Goal: Information Seeking & Learning: Compare options

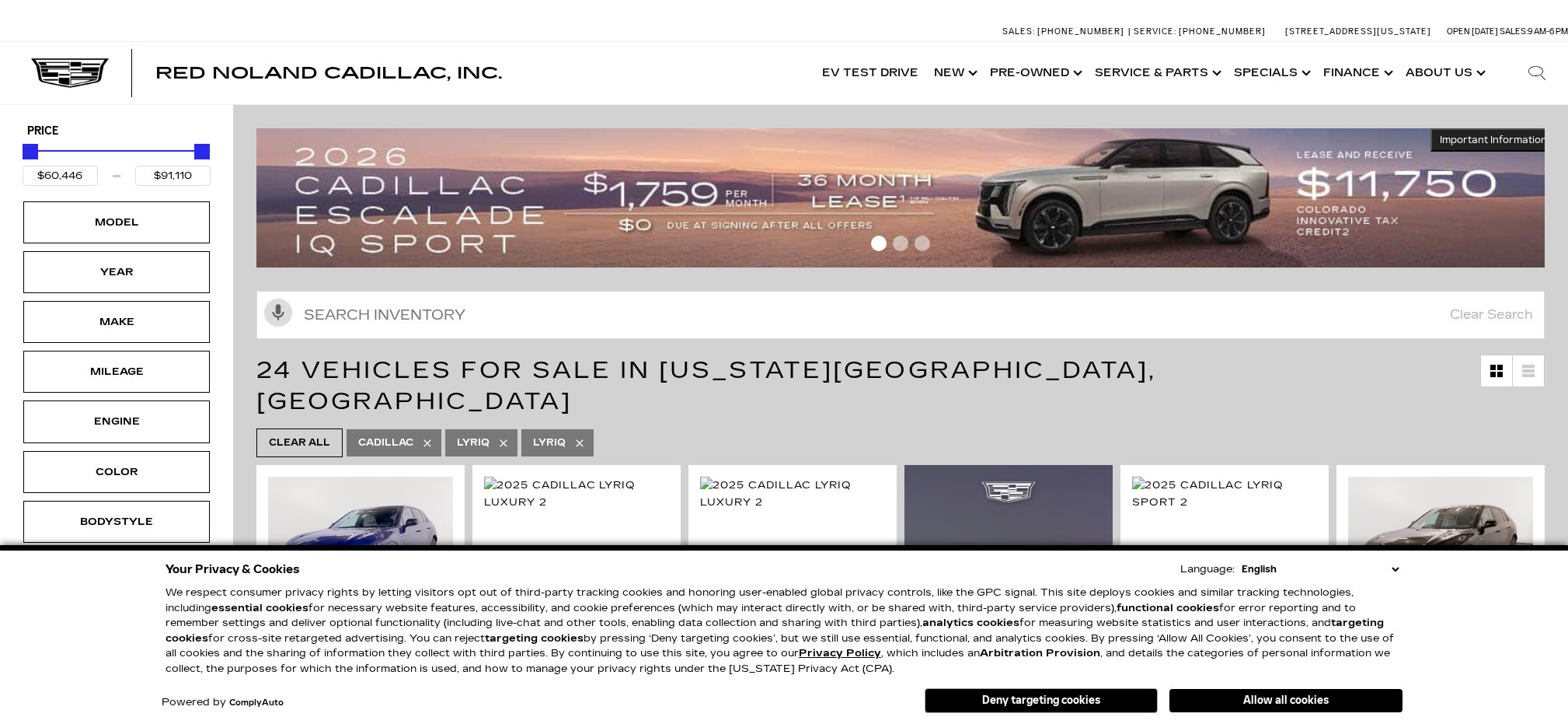
click at [1267, 686] on div "Allow all cookies Deny targeting cookies" at bounding box center [1129, 698] width 548 height 29
click at [1273, 691] on button "Allow all cookies" at bounding box center [1286, 699] width 233 height 23
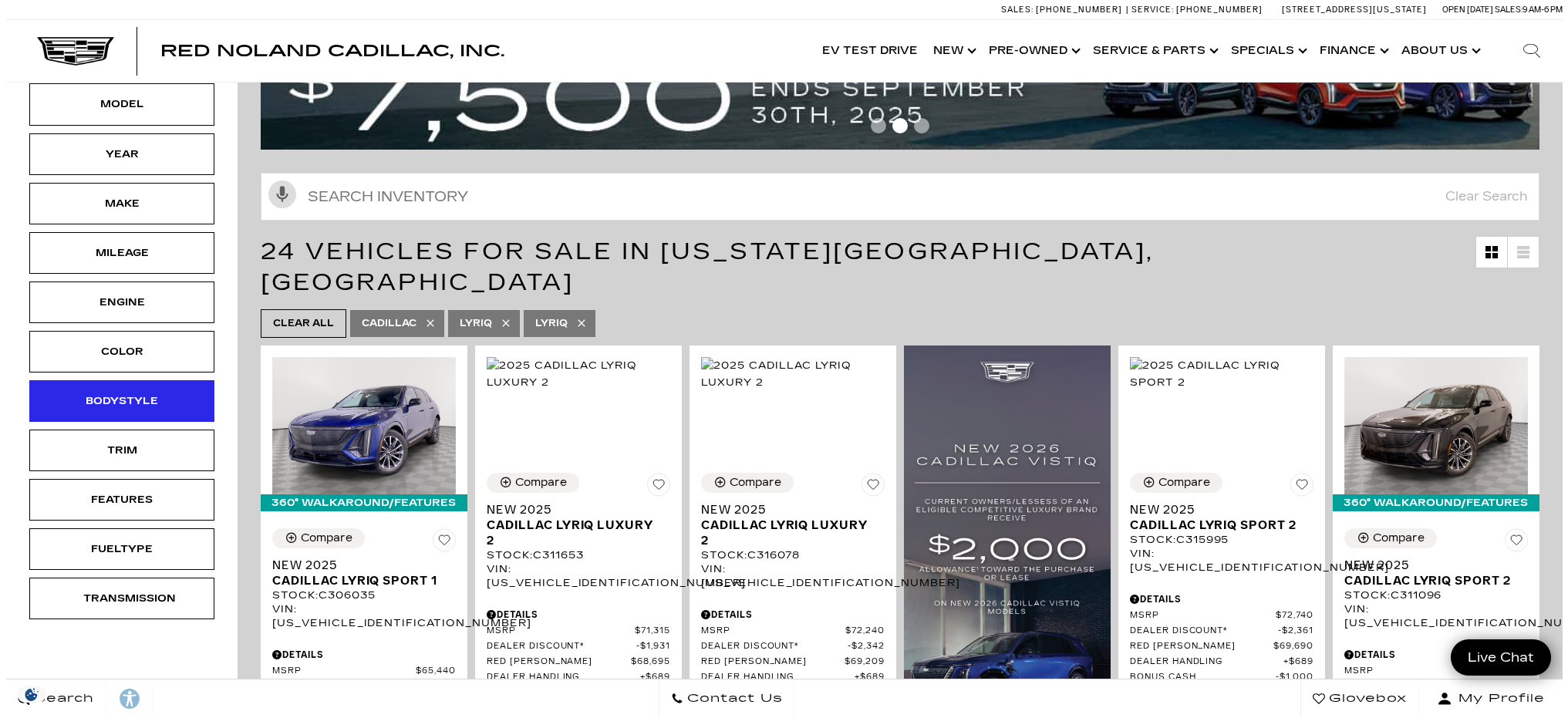
scroll to position [155, 0]
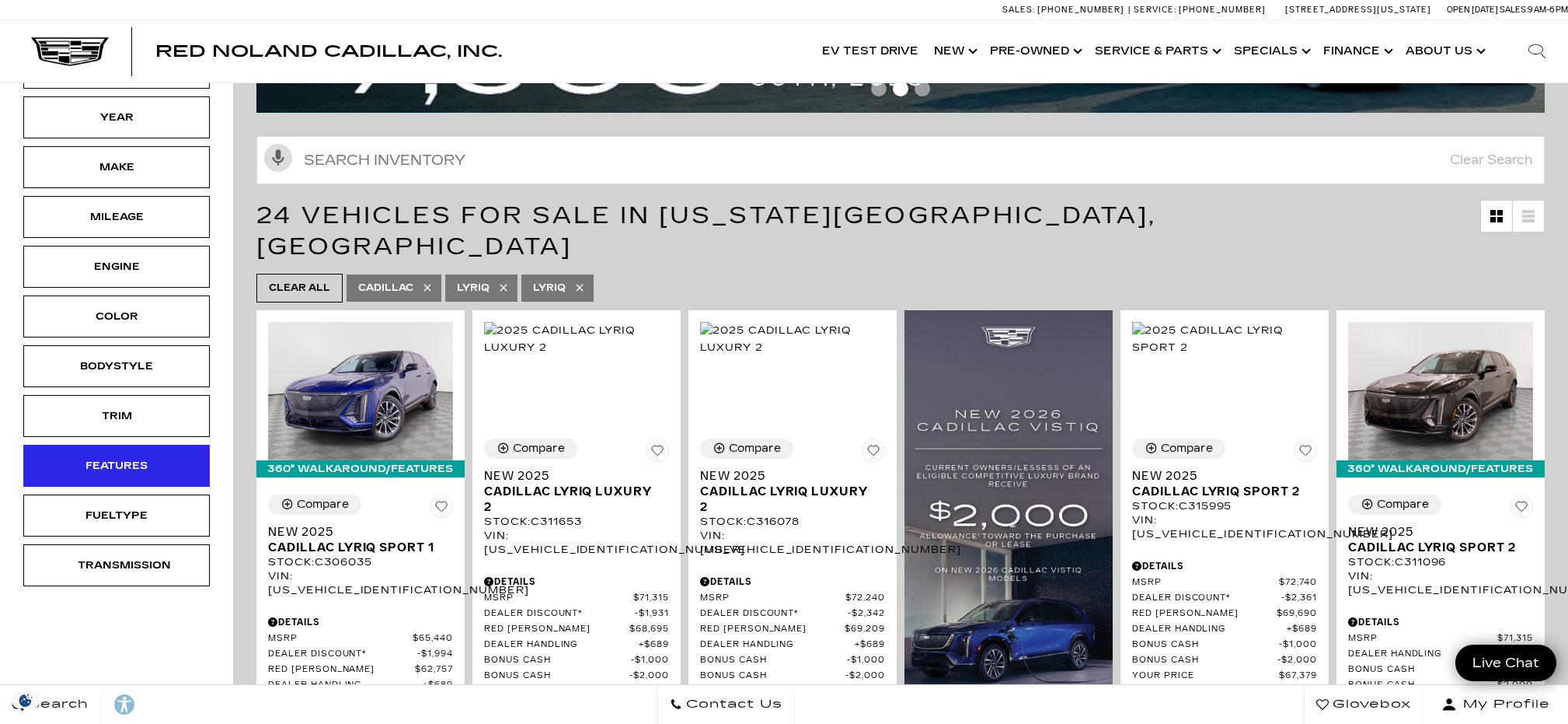
drag, startPoint x: 122, startPoint y: 445, endPoint x: 137, endPoint y: 459, distance: 20.5
click at [122, 445] on div "Features" at bounding box center [116, 466] width 187 height 42
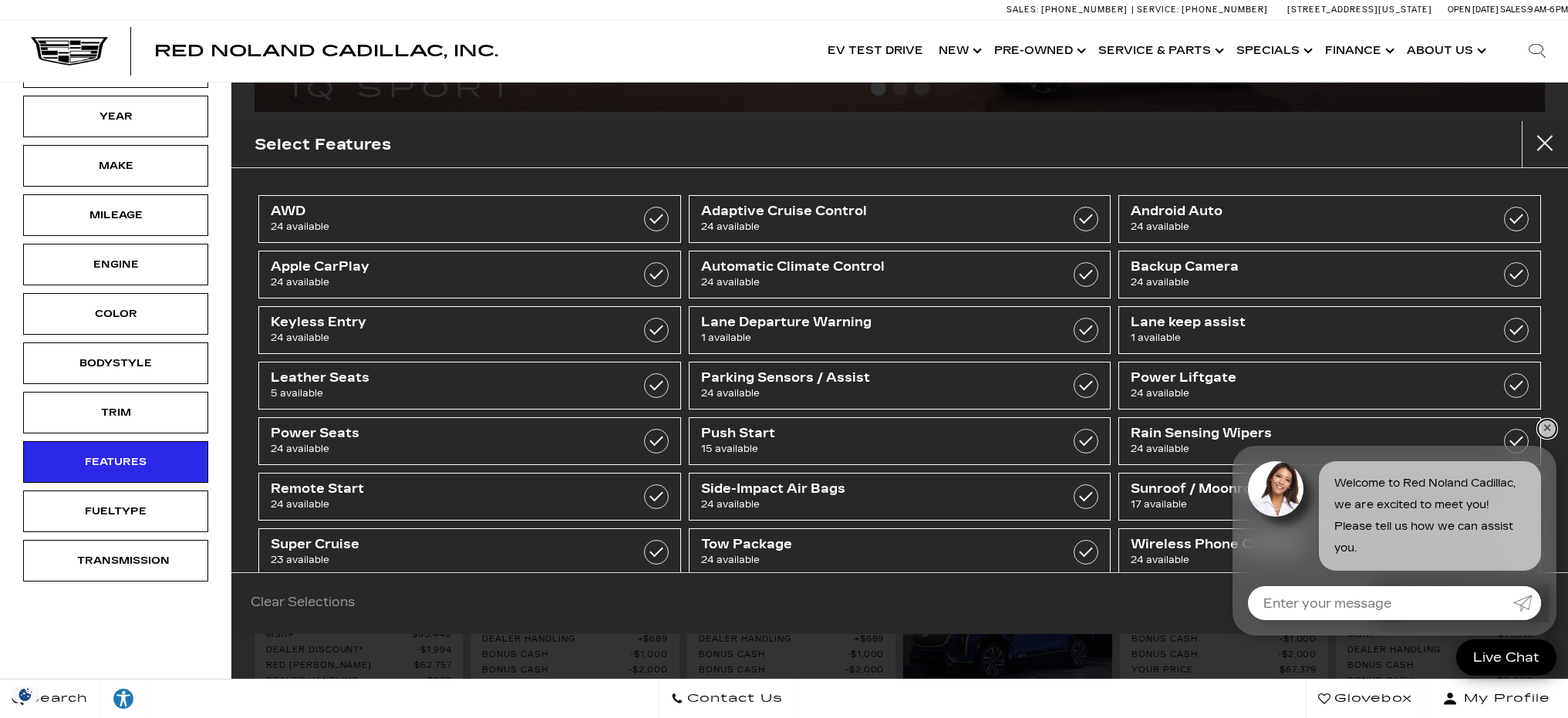
click at [1547, 424] on link "✕" at bounding box center [1546, 428] width 19 height 19
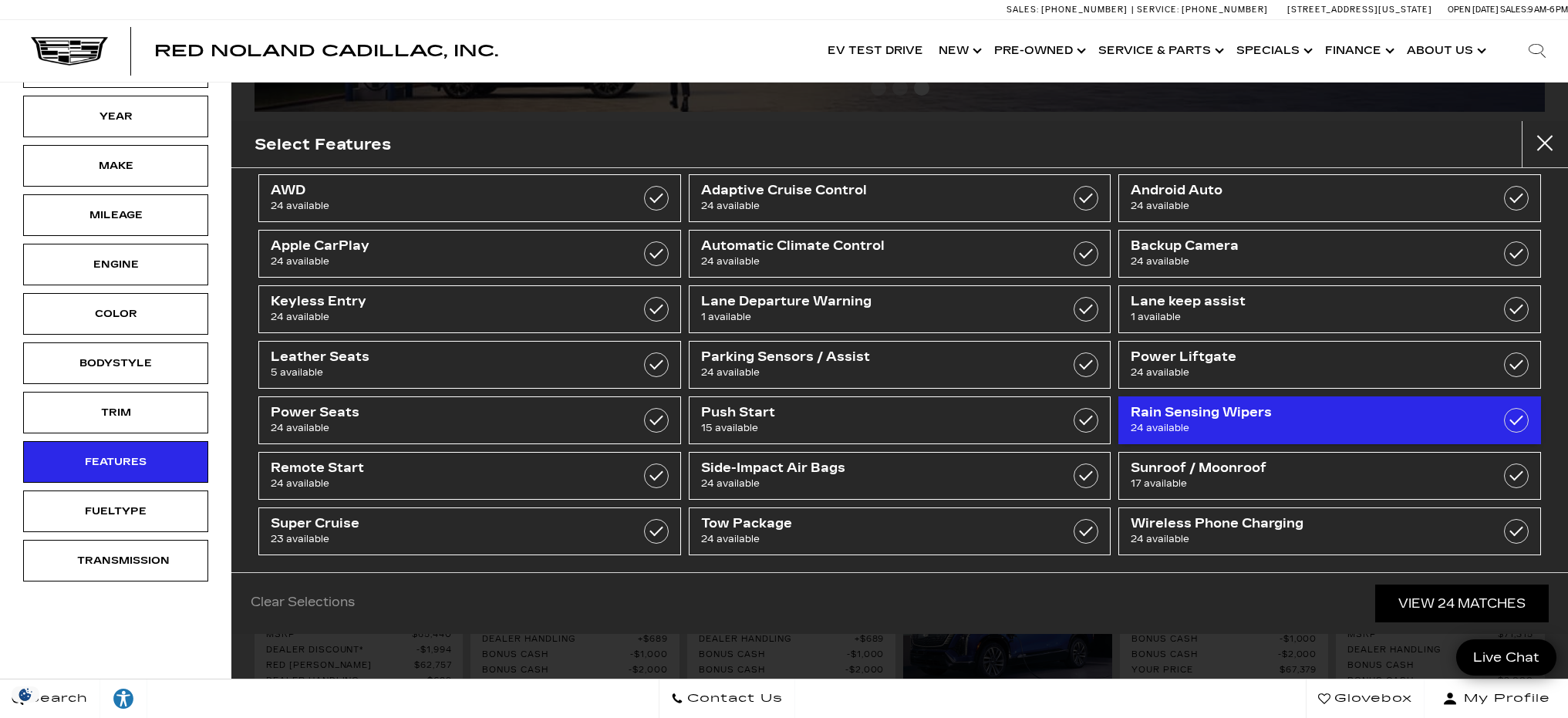
scroll to position [31, 0]
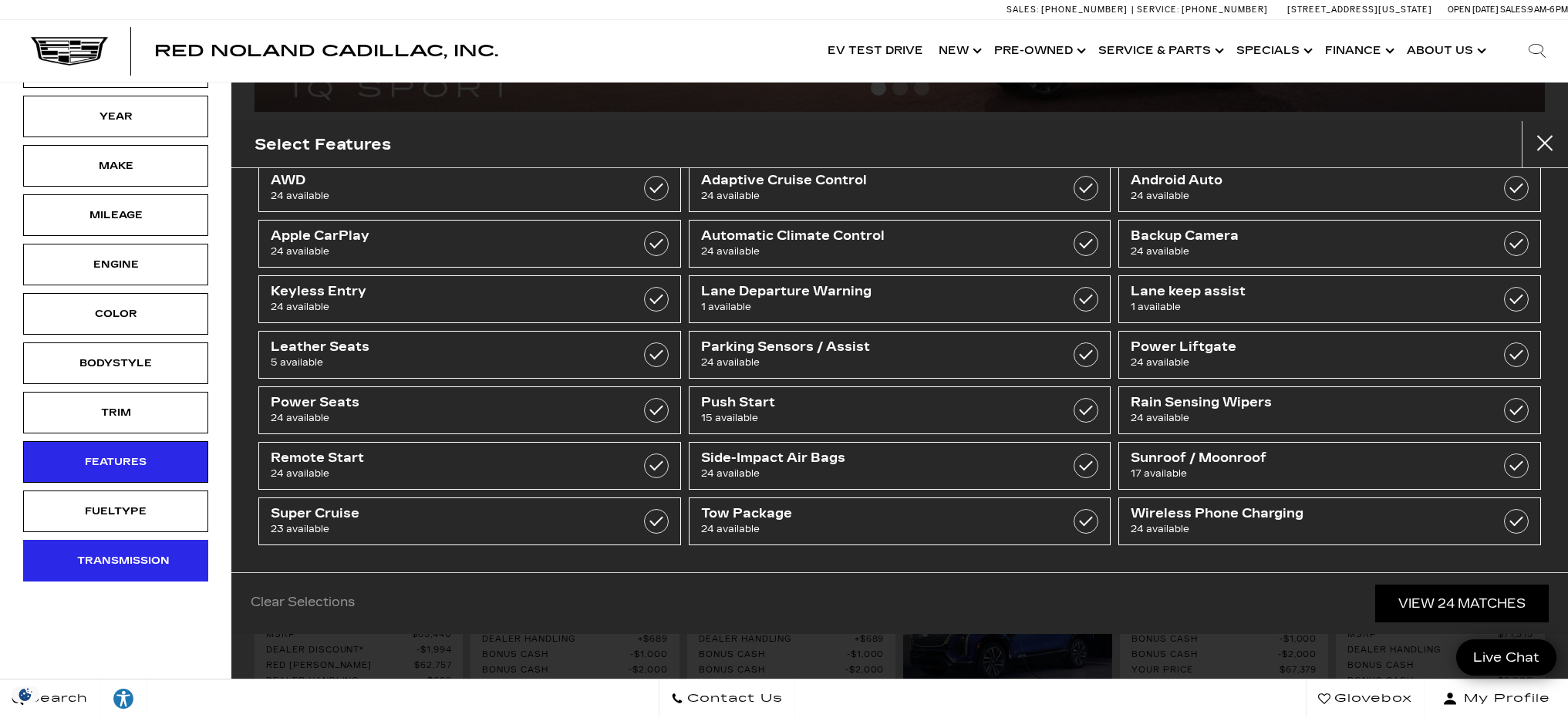
click at [129, 559] on div "Transmission" at bounding box center [115, 559] width 77 height 17
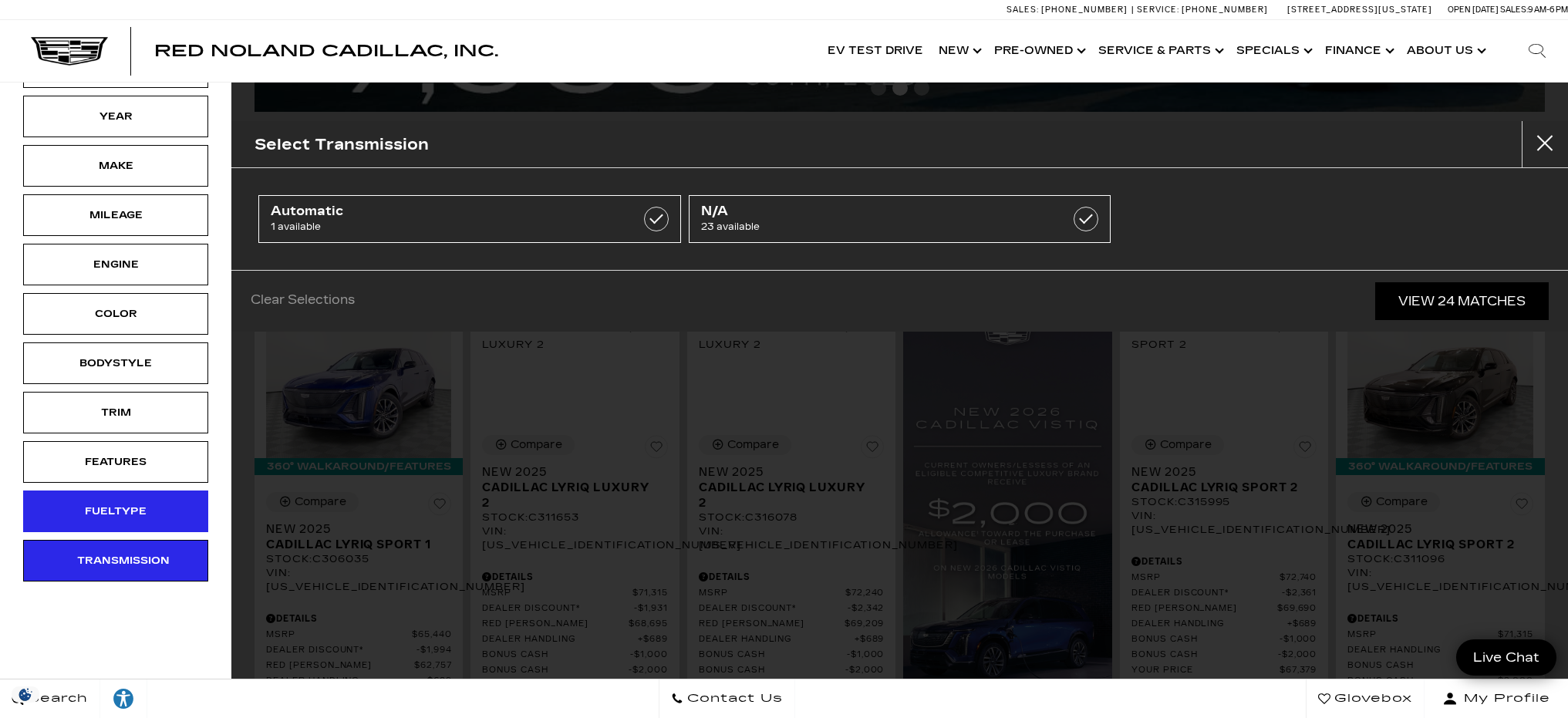
click at [141, 514] on div "Fueltype" at bounding box center [115, 510] width 77 height 17
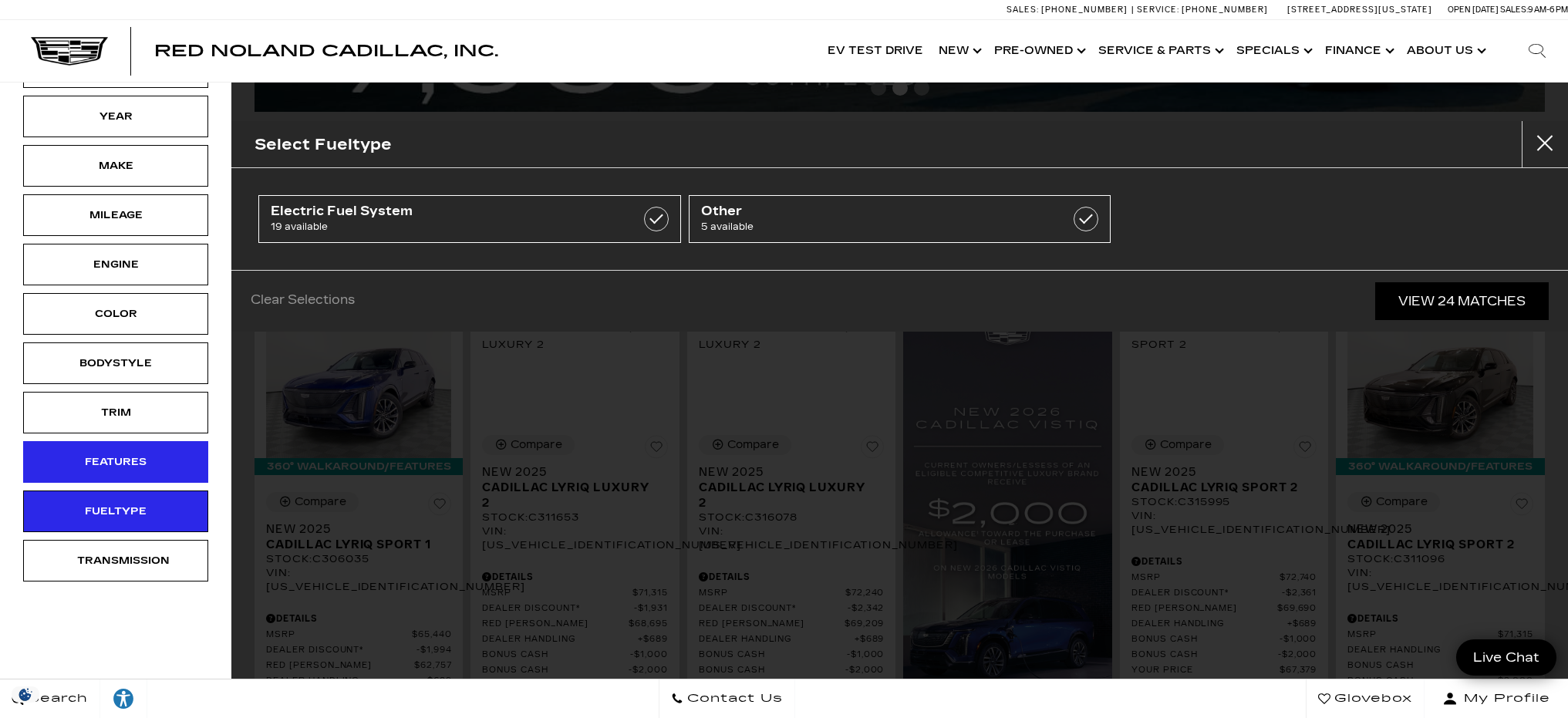
click at [133, 458] on div "Features" at bounding box center [115, 461] width 77 height 17
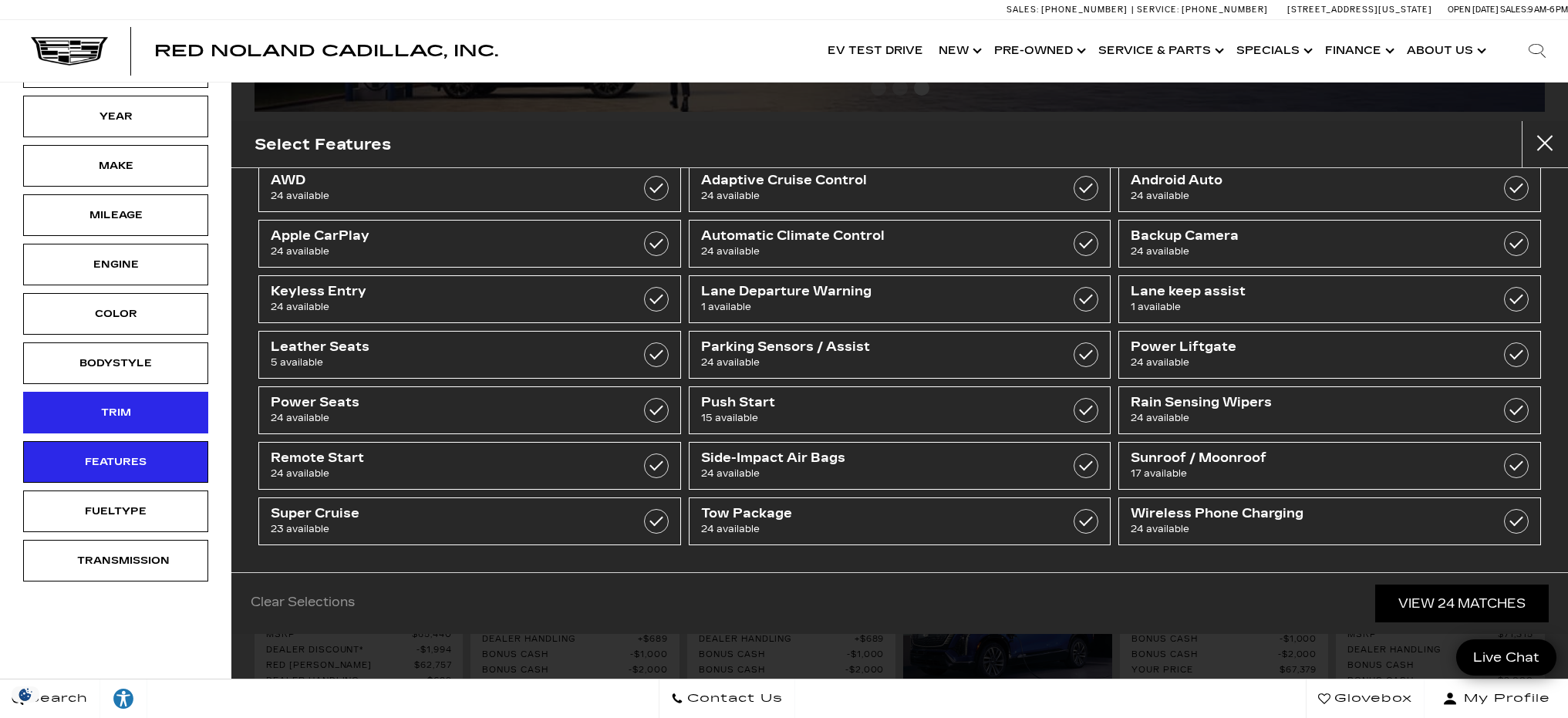
click at [116, 425] on div "Trim" at bounding box center [115, 413] width 185 height 41
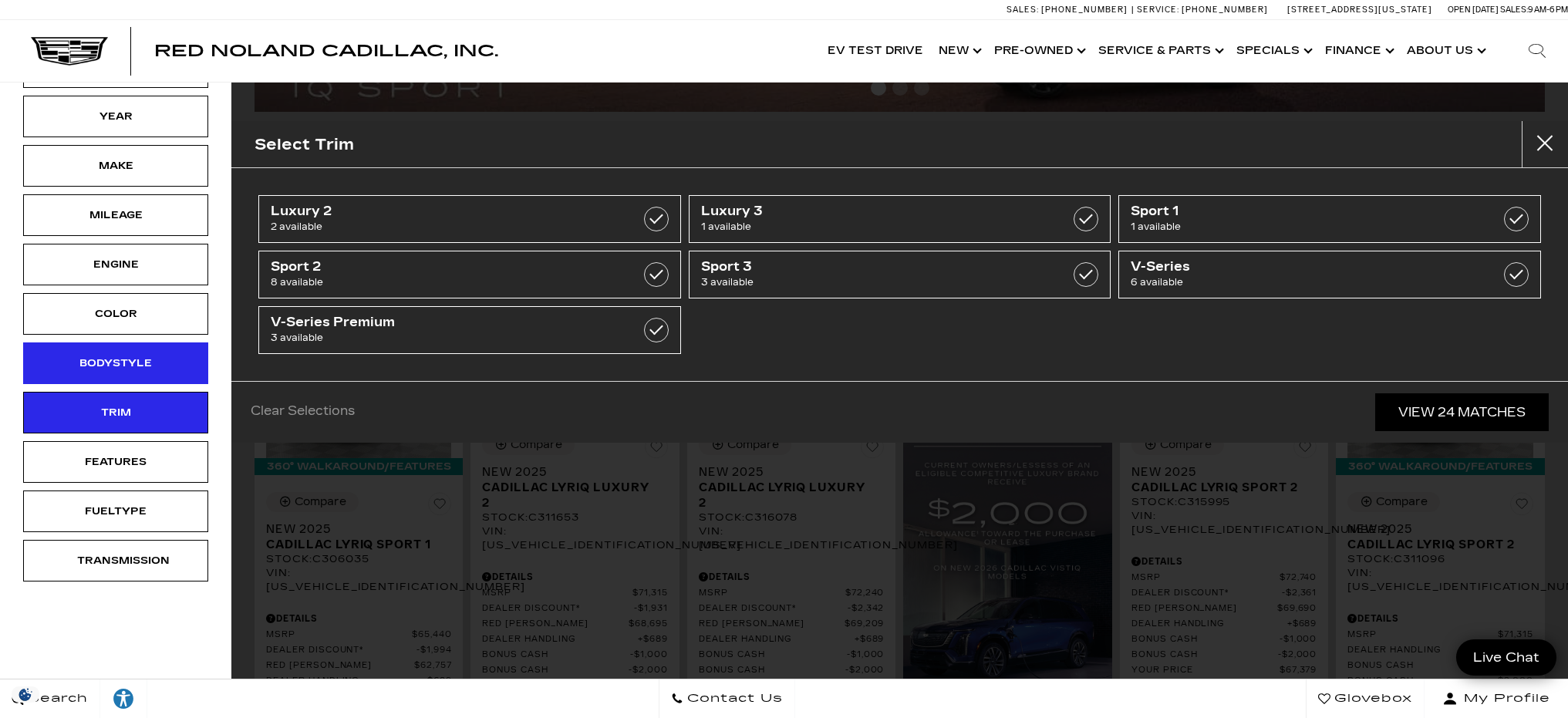
click at [113, 363] on div "Bodystyle" at bounding box center [115, 362] width 77 height 17
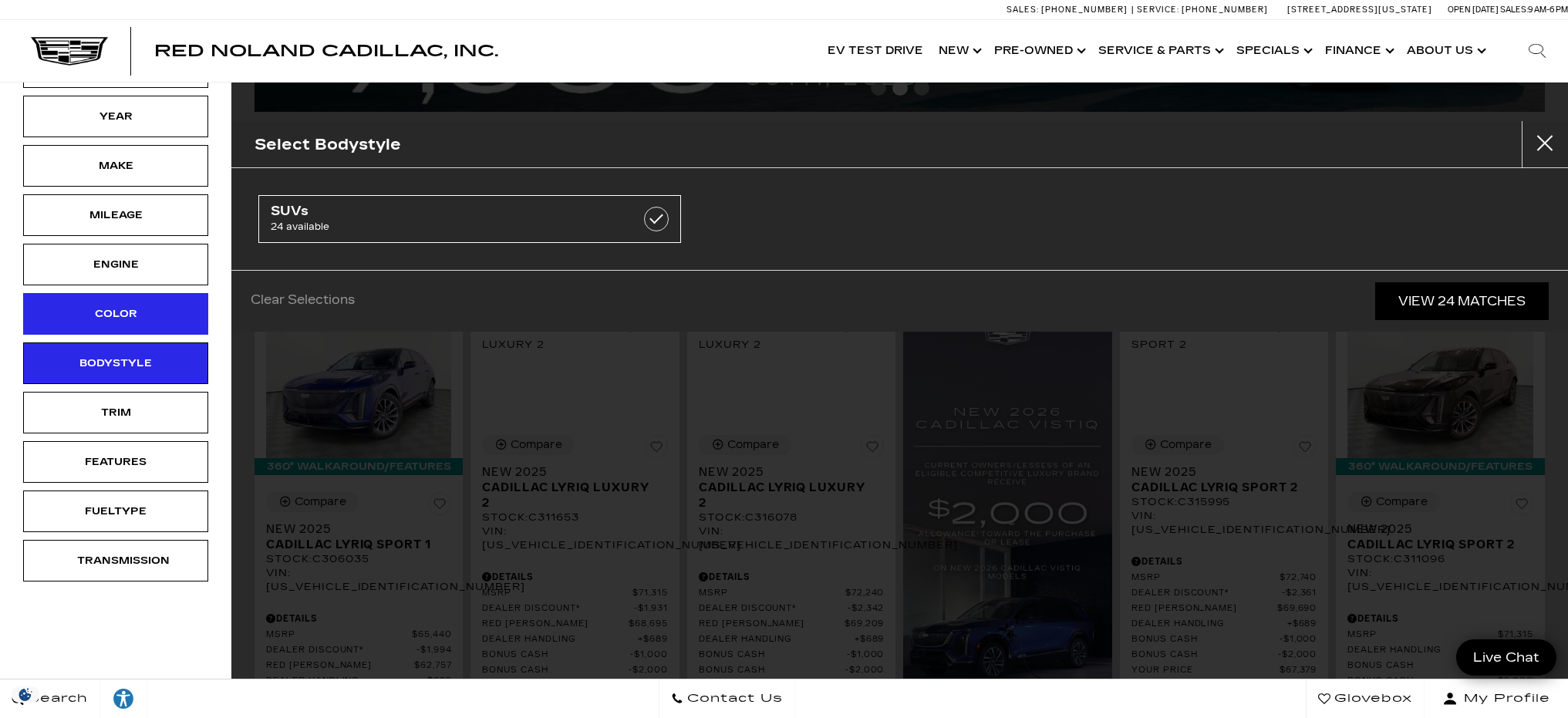
click at [119, 322] on div "Color" at bounding box center [115, 313] width 185 height 41
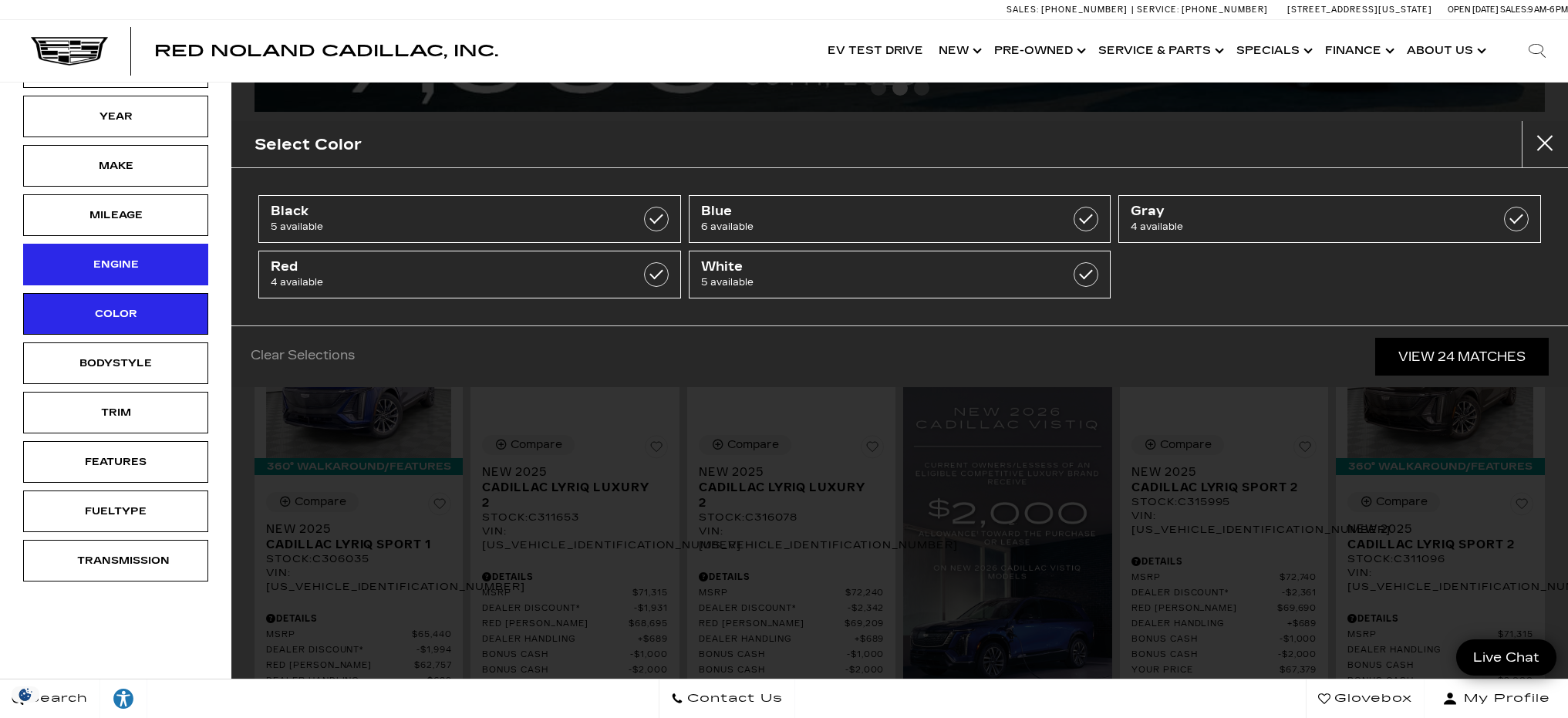
click at [127, 273] on div "Engine" at bounding box center [115, 264] width 185 height 41
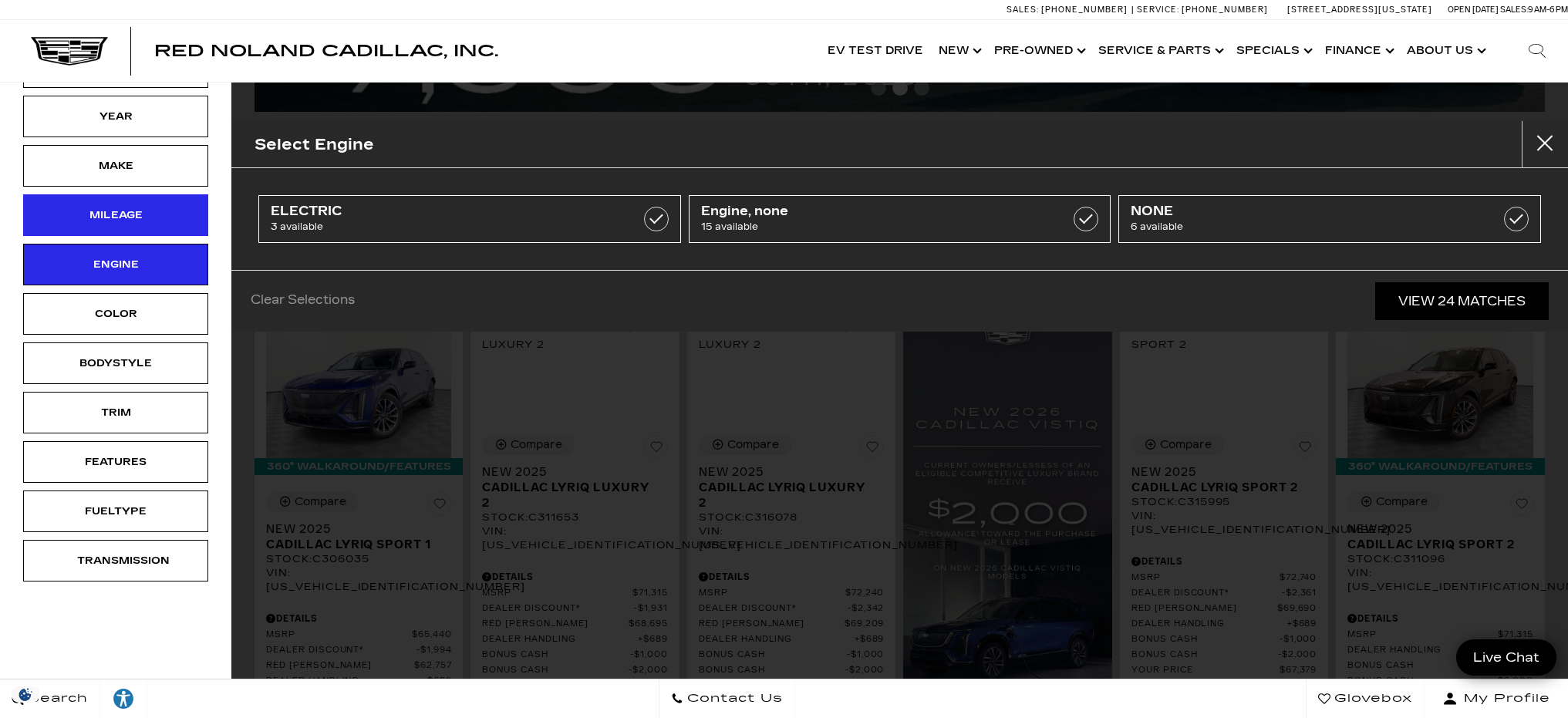
click at [132, 204] on div "Mileage" at bounding box center [115, 215] width 185 height 41
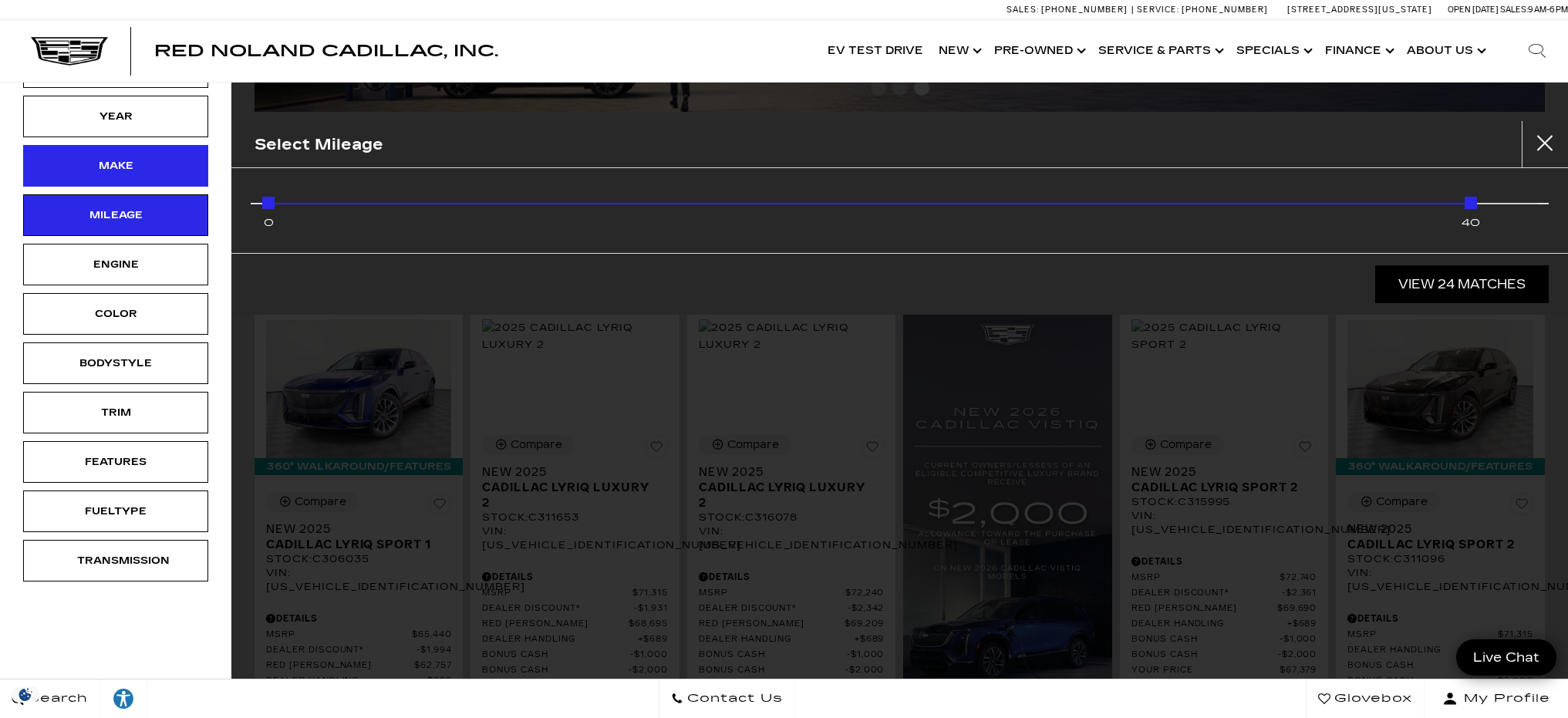
click at [133, 150] on div "Make" at bounding box center [115, 165] width 185 height 41
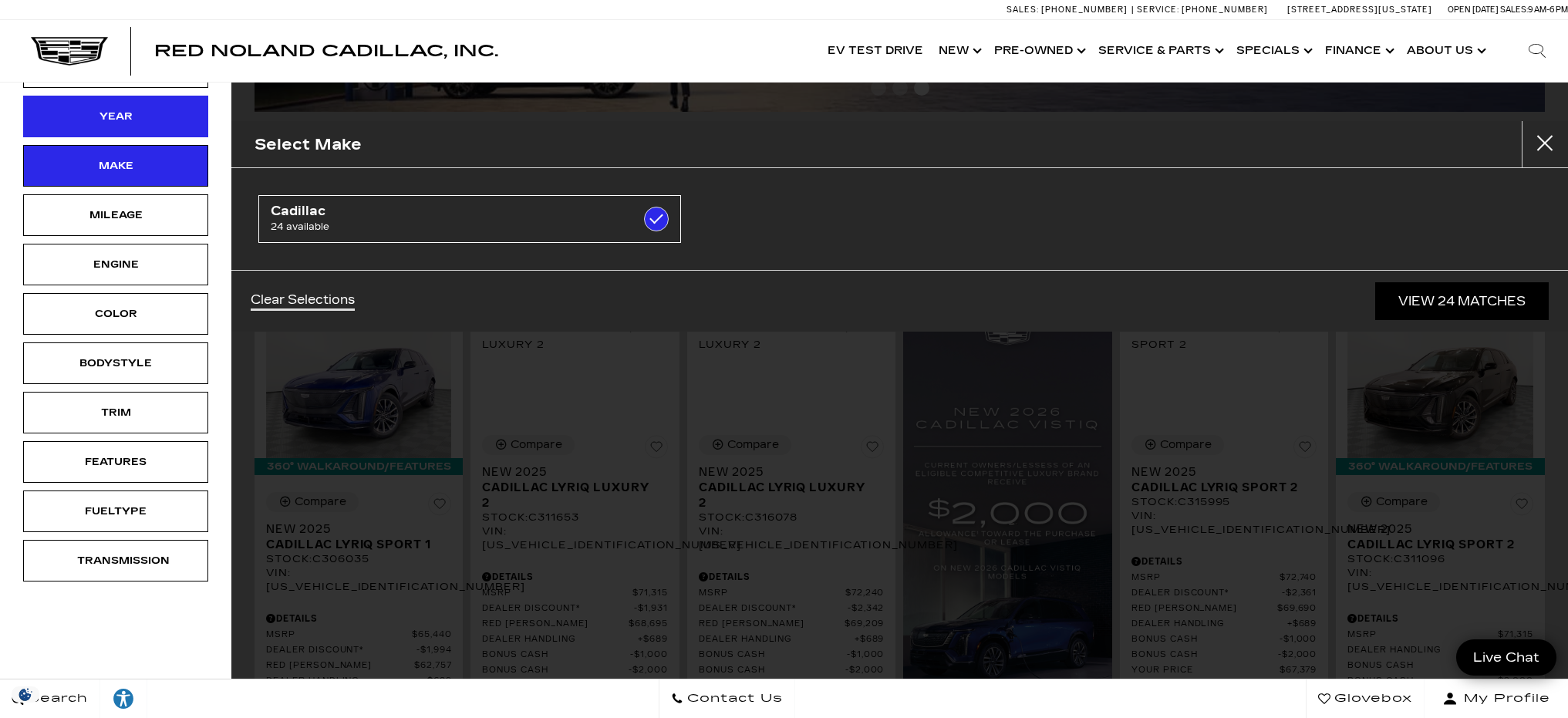
click at [147, 115] on div "Year" at bounding box center [115, 116] width 77 height 17
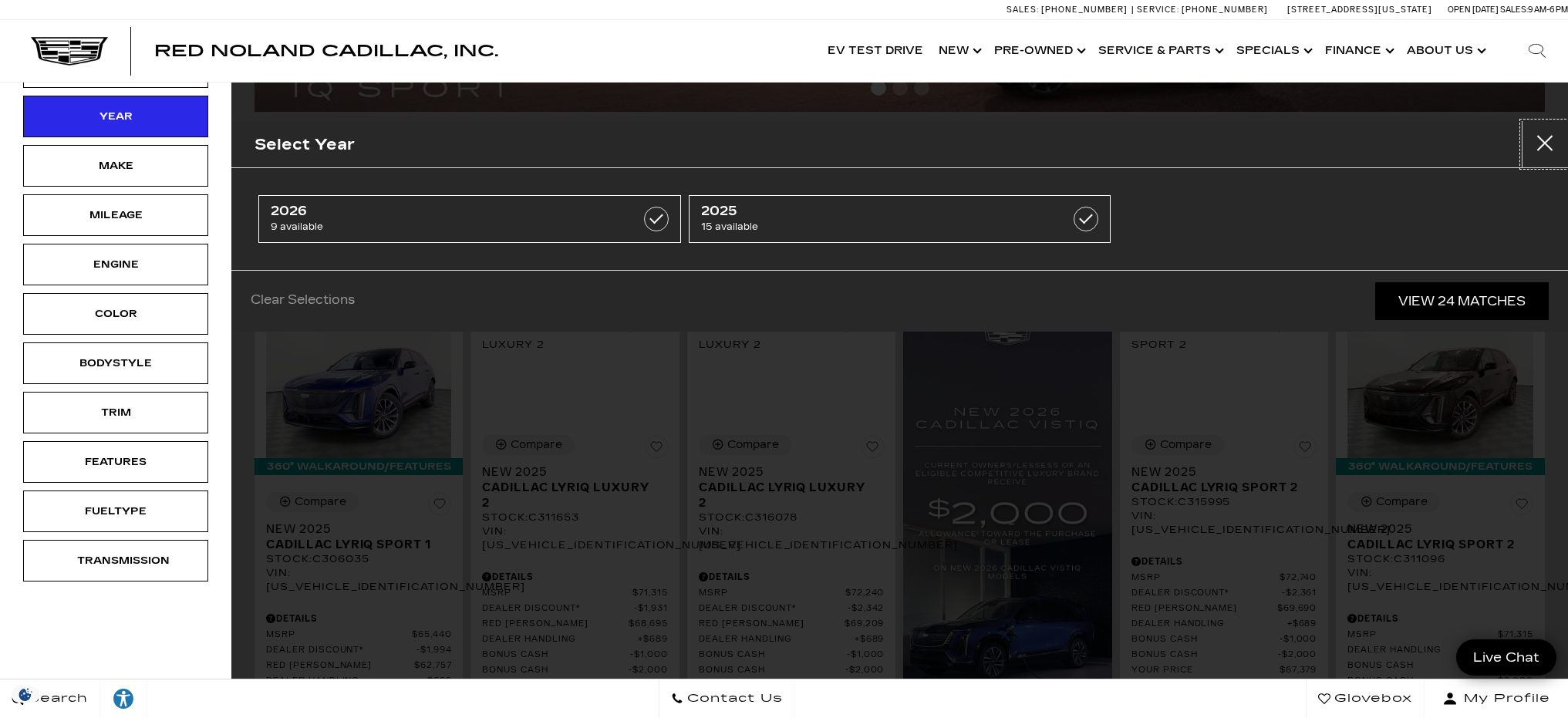
click at [1550, 154] on button "Close" at bounding box center [1544, 144] width 46 height 46
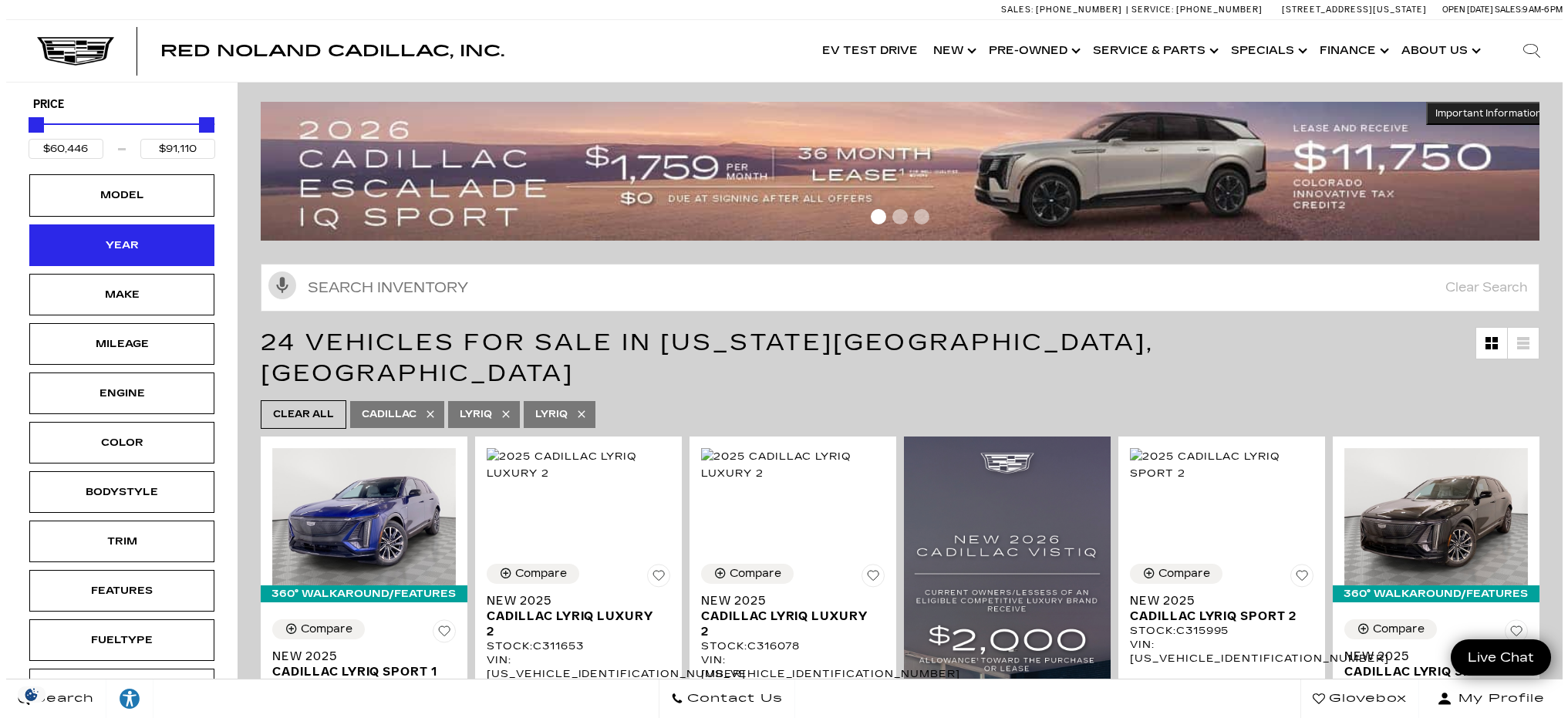
scroll to position [0, 0]
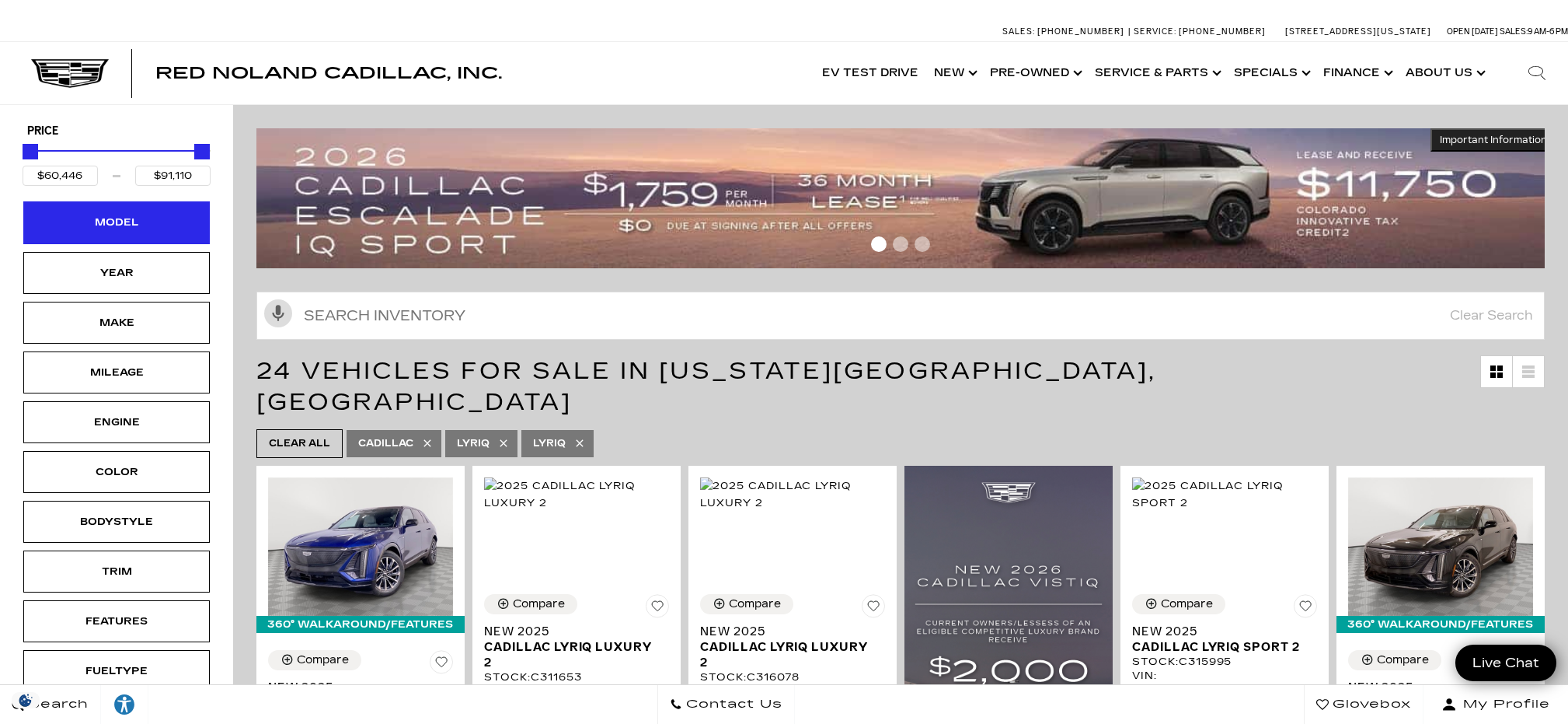
click at [117, 233] on div "Model" at bounding box center [116, 222] width 187 height 42
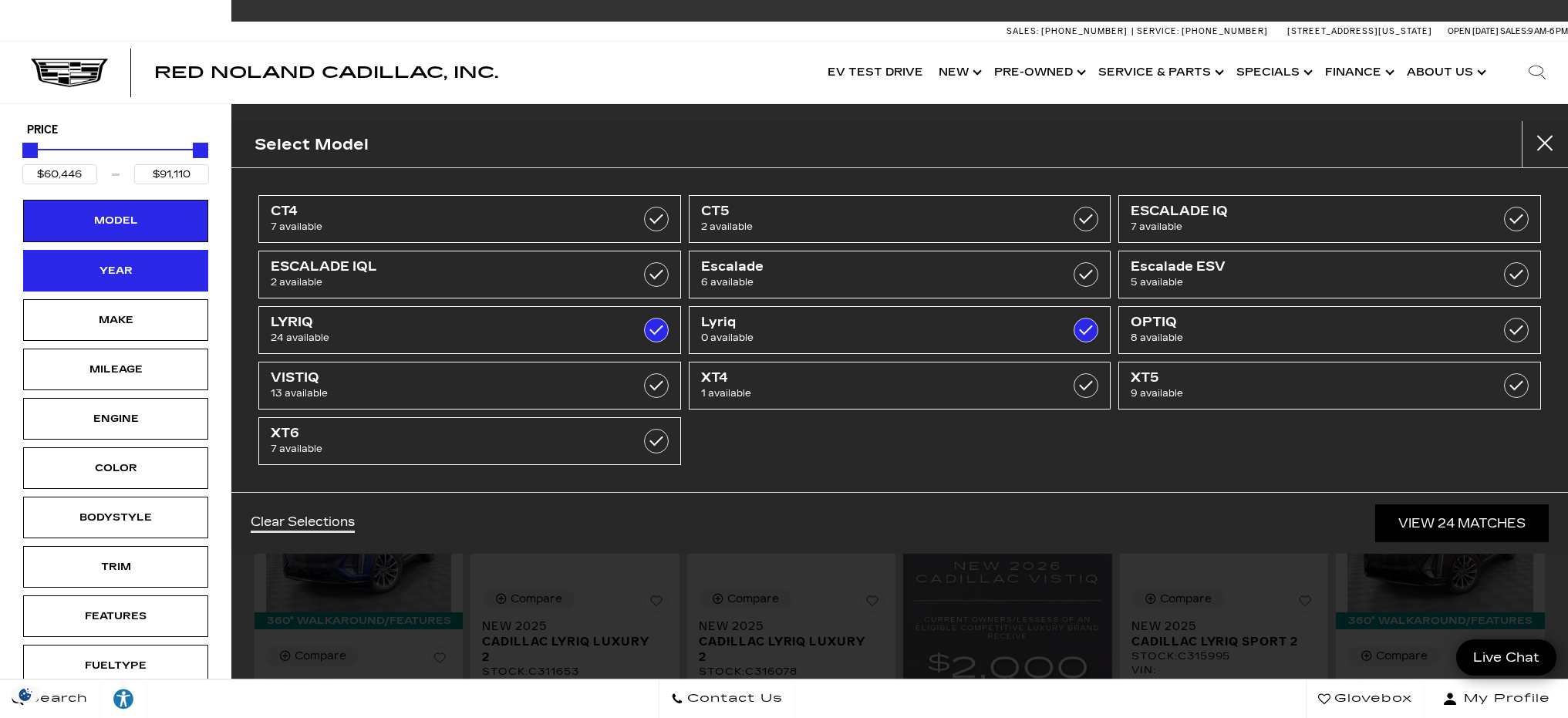
click at [137, 284] on div "Year" at bounding box center [115, 271] width 185 height 41
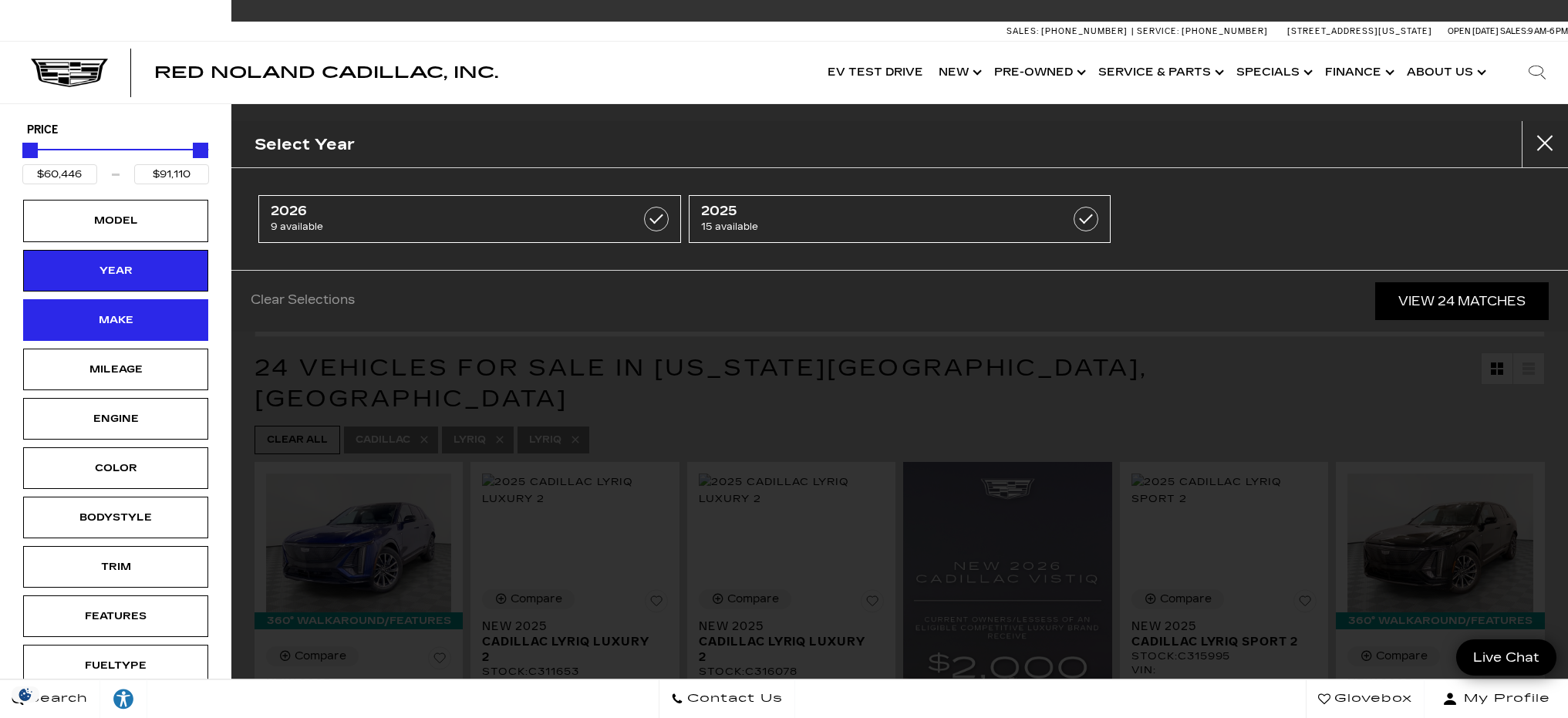
click at [144, 330] on div "Make" at bounding box center [115, 320] width 185 height 41
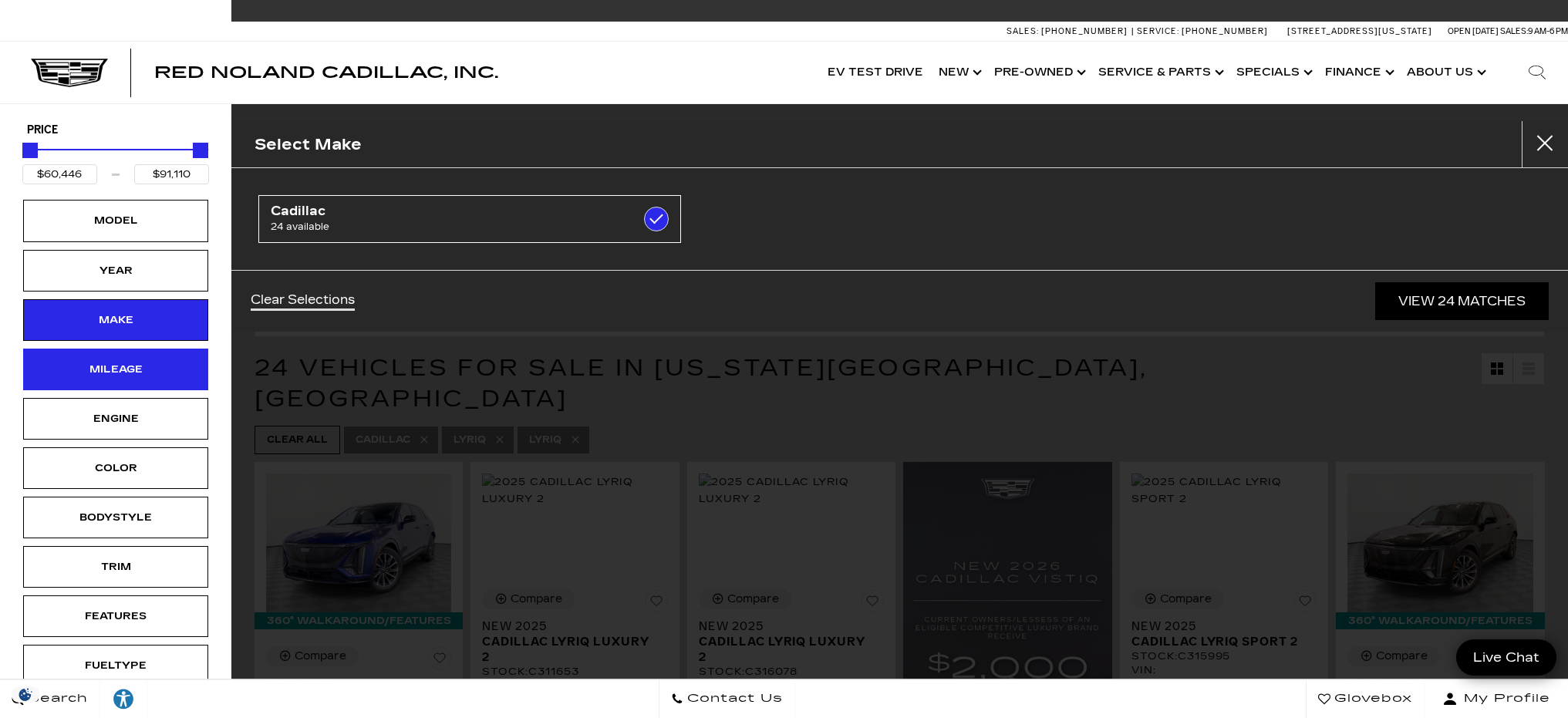
click at [140, 385] on div "Mileage" at bounding box center [115, 369] width 185 height 41
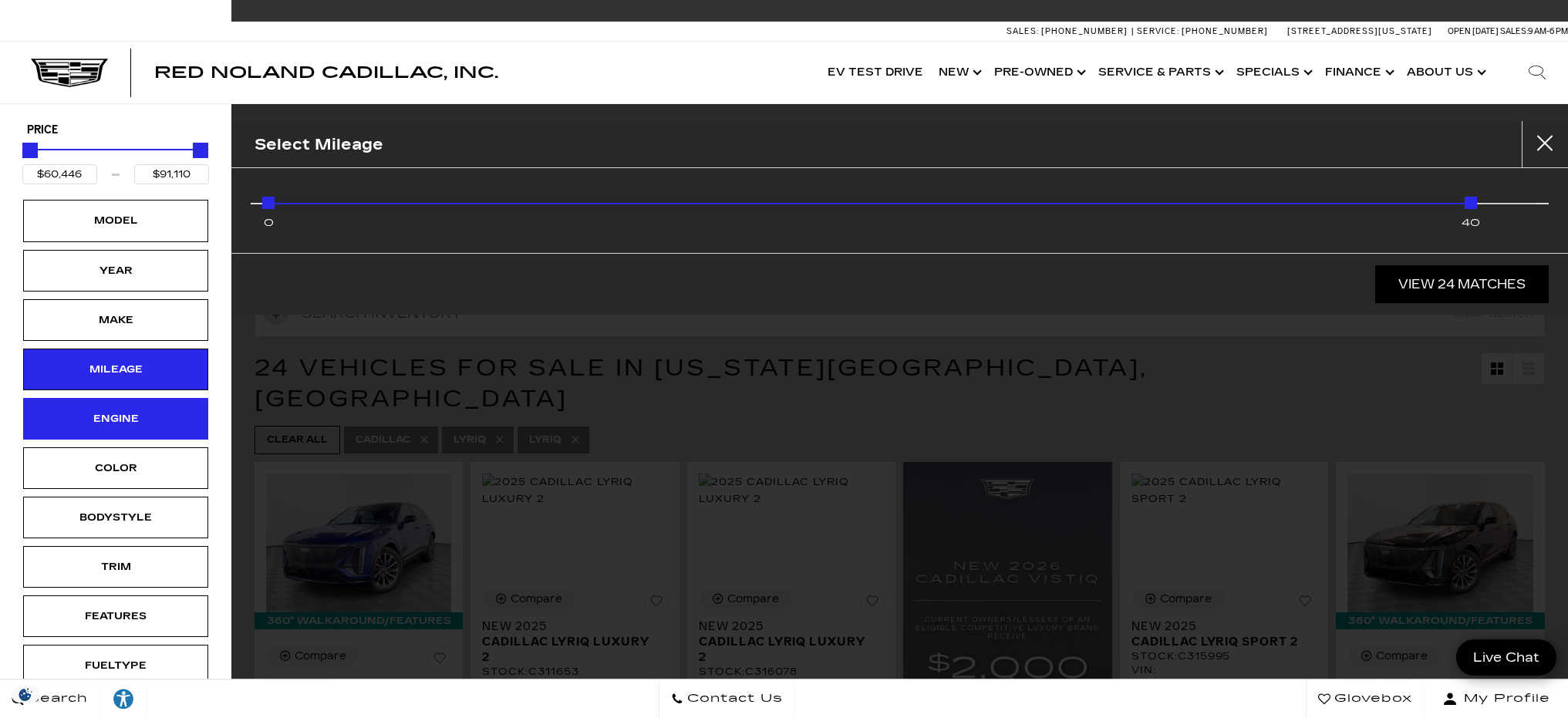
click at [132, 425] on div "Engine" at bounding box center [115, 418] width 77 height 17
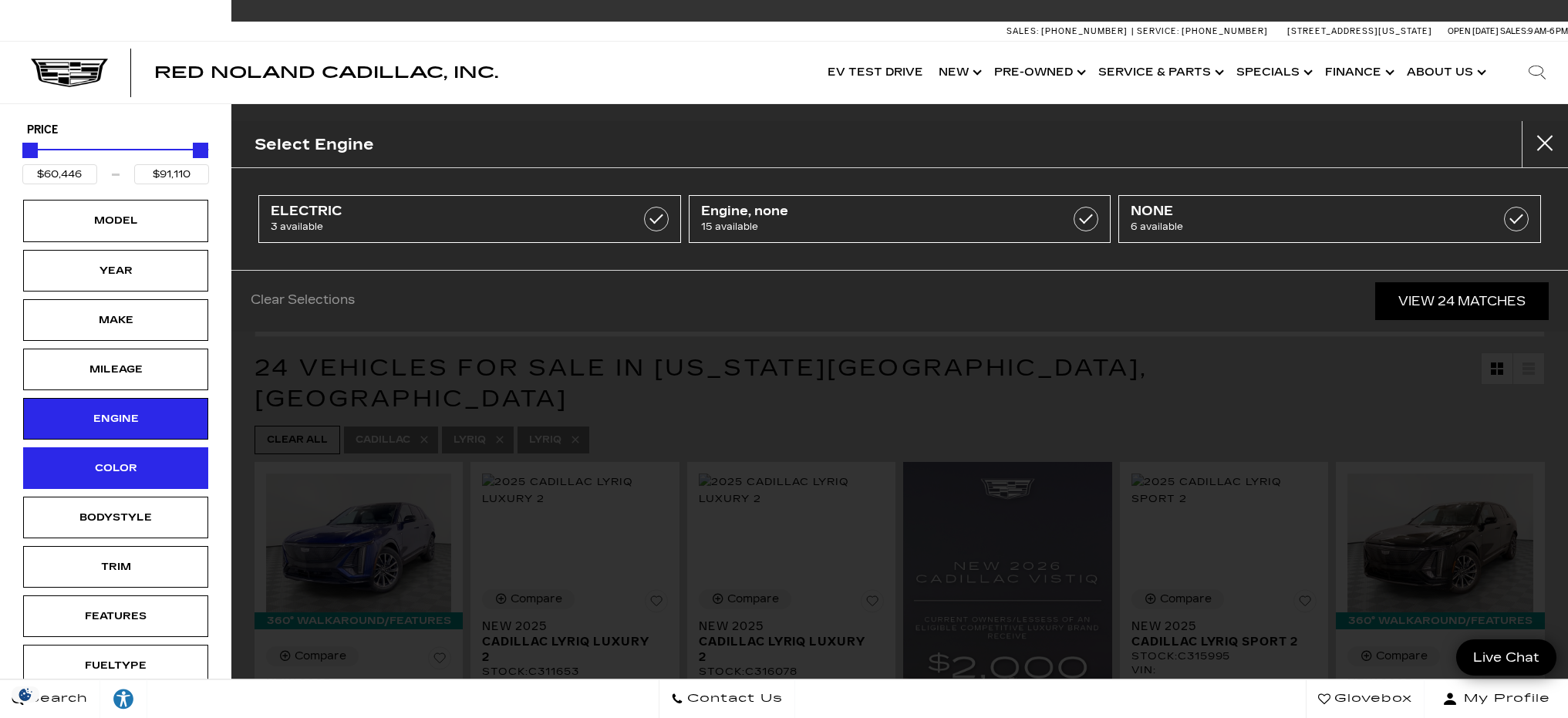
click at [144, 478] on div "Color" at bounding box center [115, 468] width 185 height 41
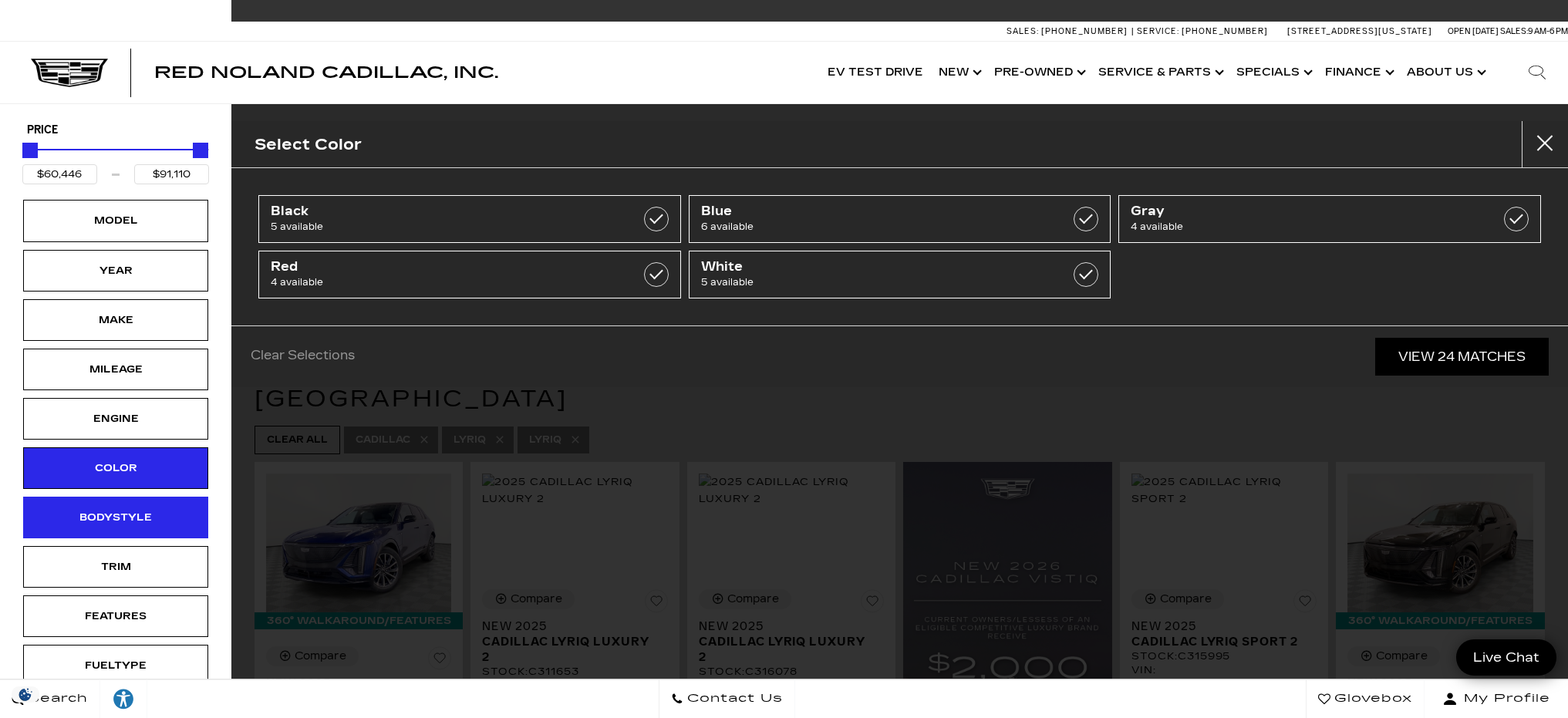
click at [142, 525] on div "Bodystyle" at bounding box center [115, 516] width 77 height 17
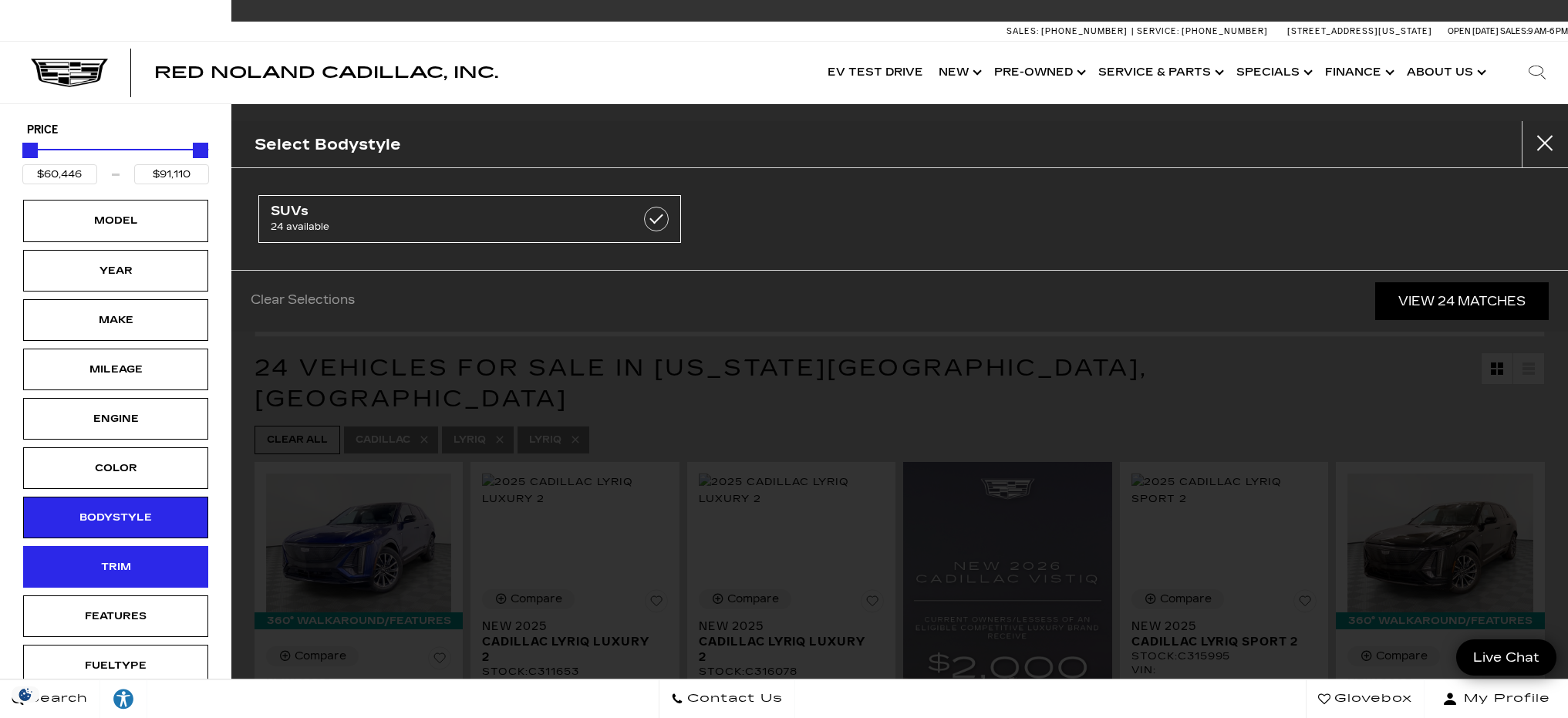
click at [146, 563] on div "Trim" at bounding box center [115, 566] width 77 height 17
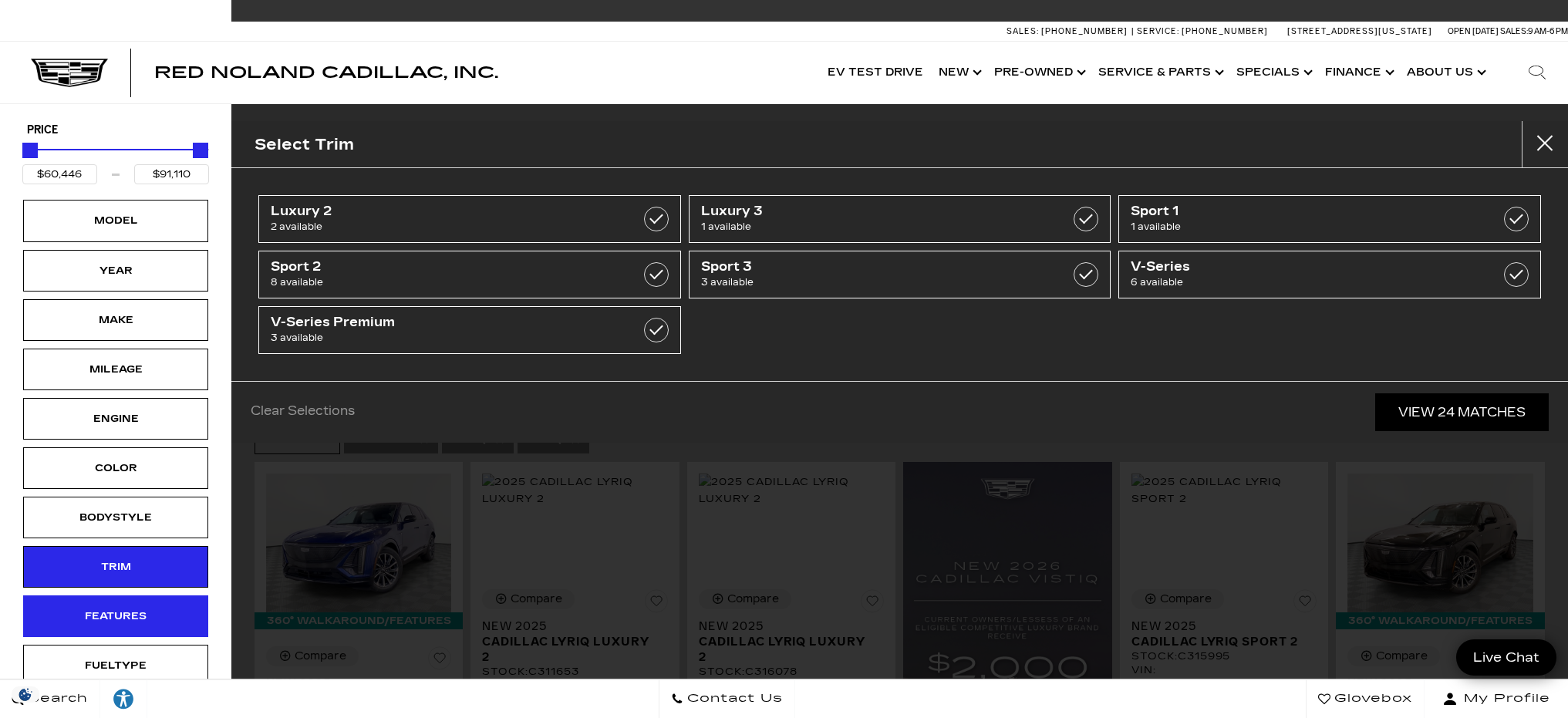
click at [128, 619] on div "Features" at bounding box center [115, 616] width 77 height 17
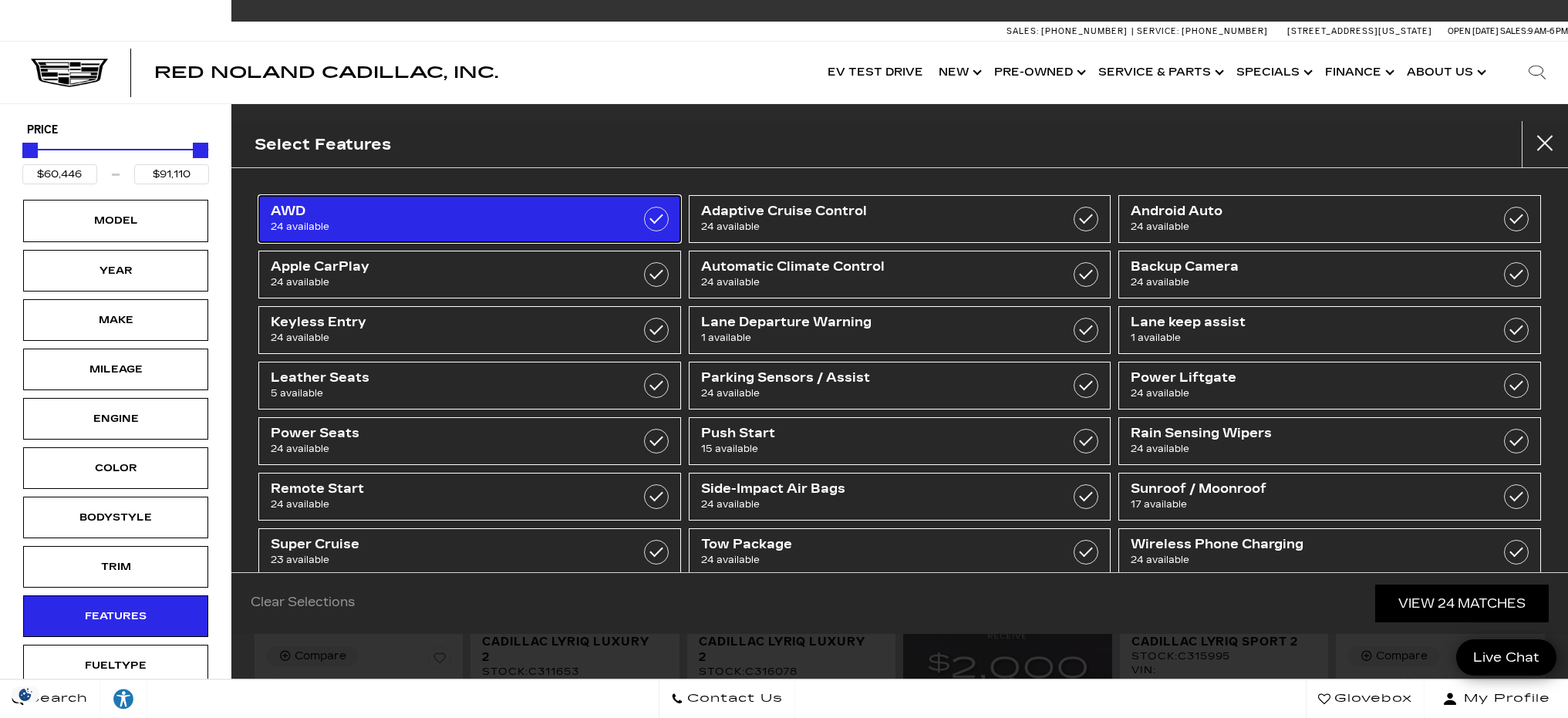
click at [435, 228] on span "24 available" at bounding box center [440, 227] width 338 height 16
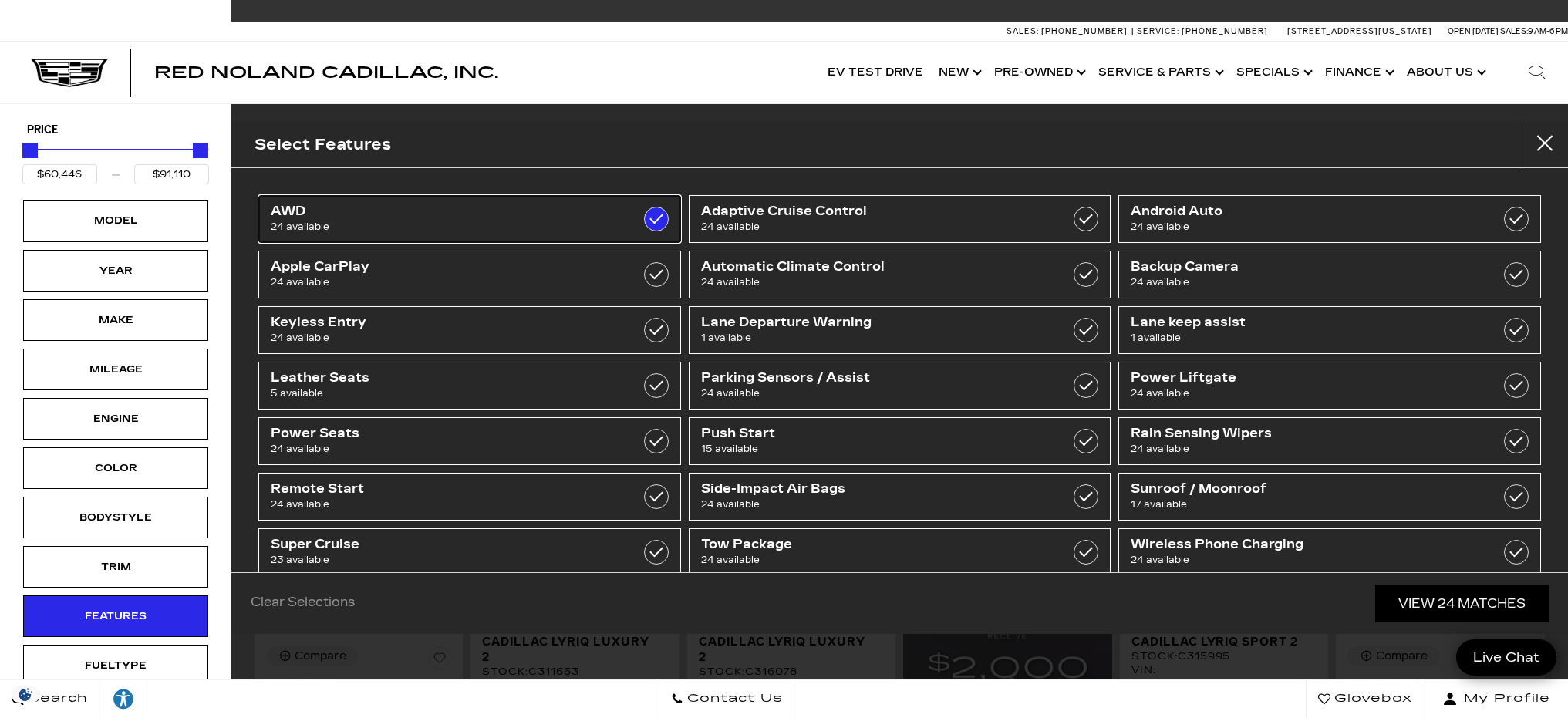
checkbox input "true"
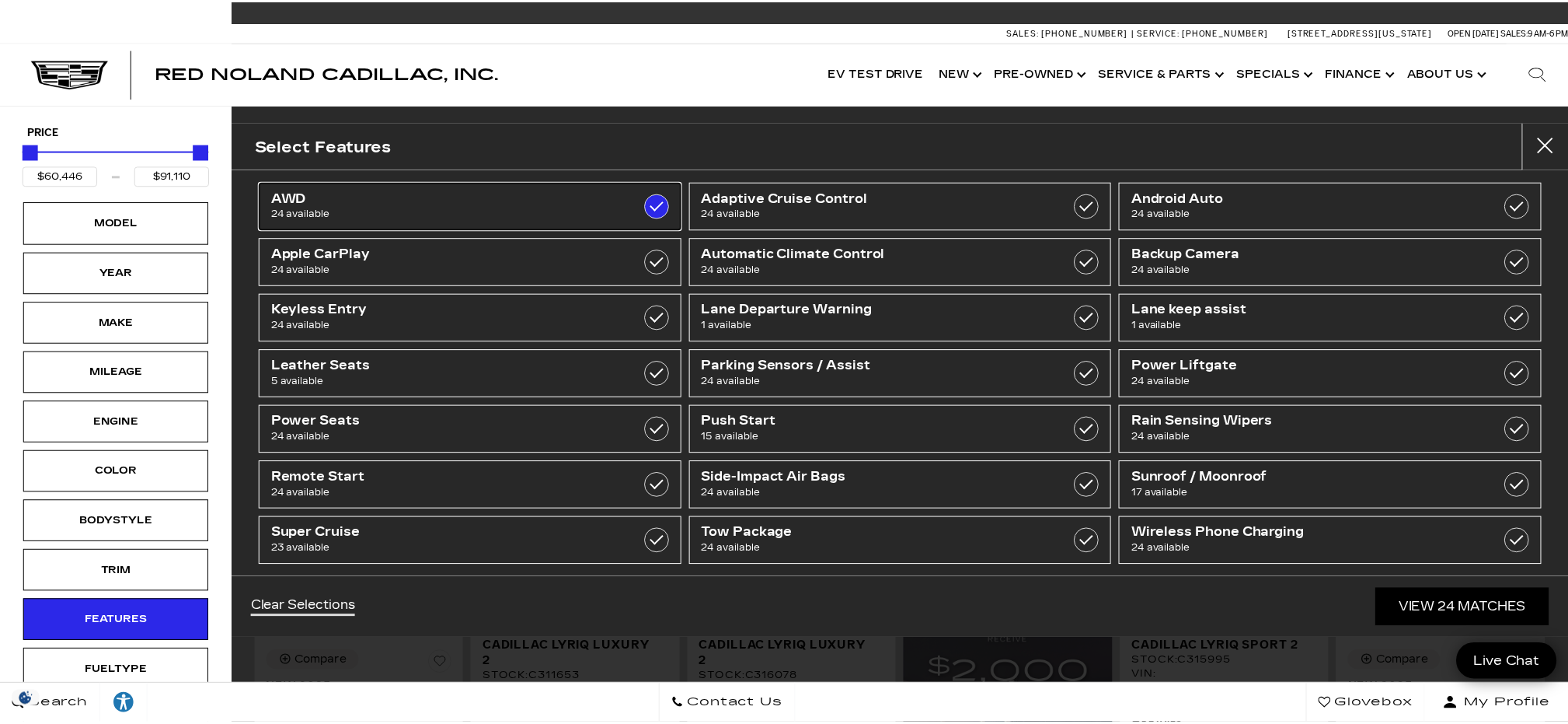
scroll to position [31, 0]
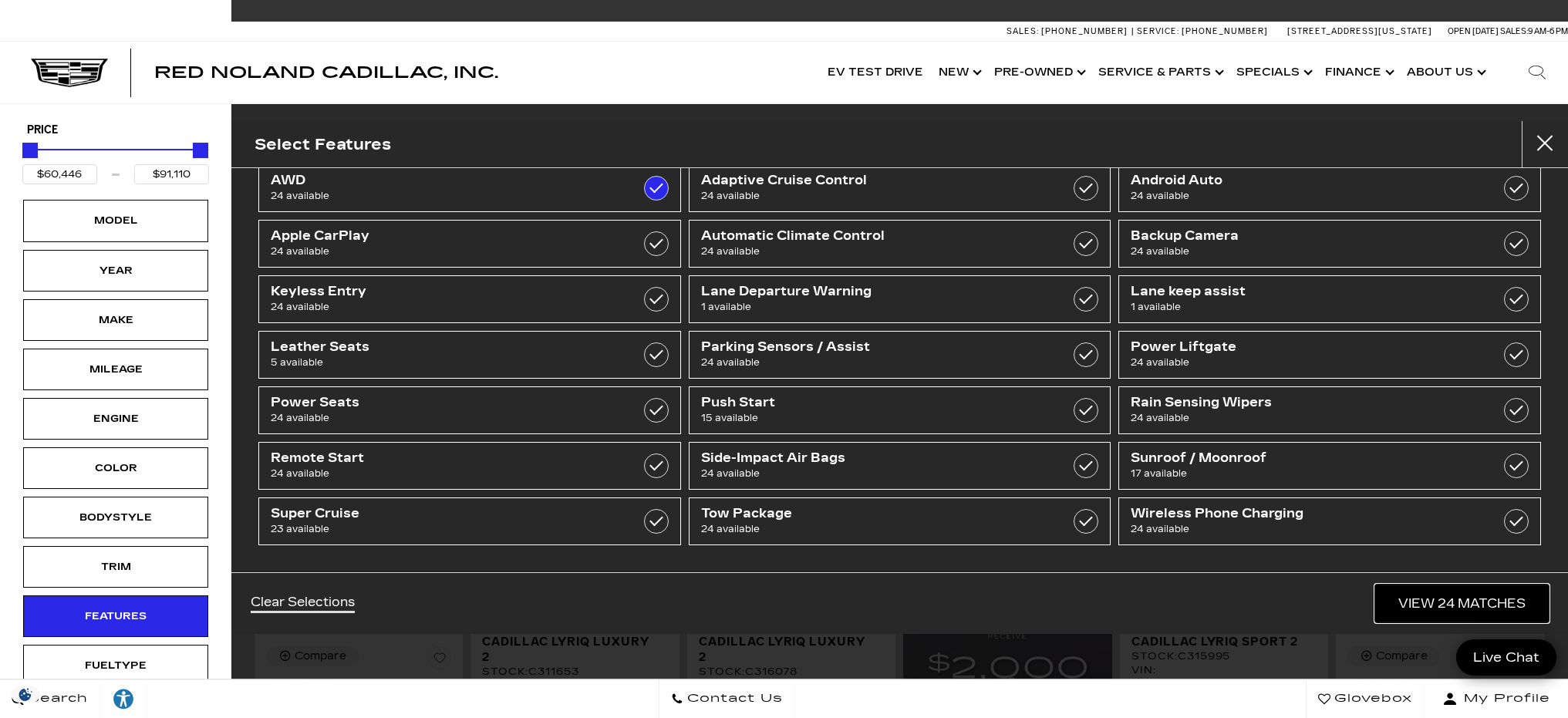
click at [1445, 604] on link "View 24 Matches" at bounding box center [1462, 603] width 173 height 37
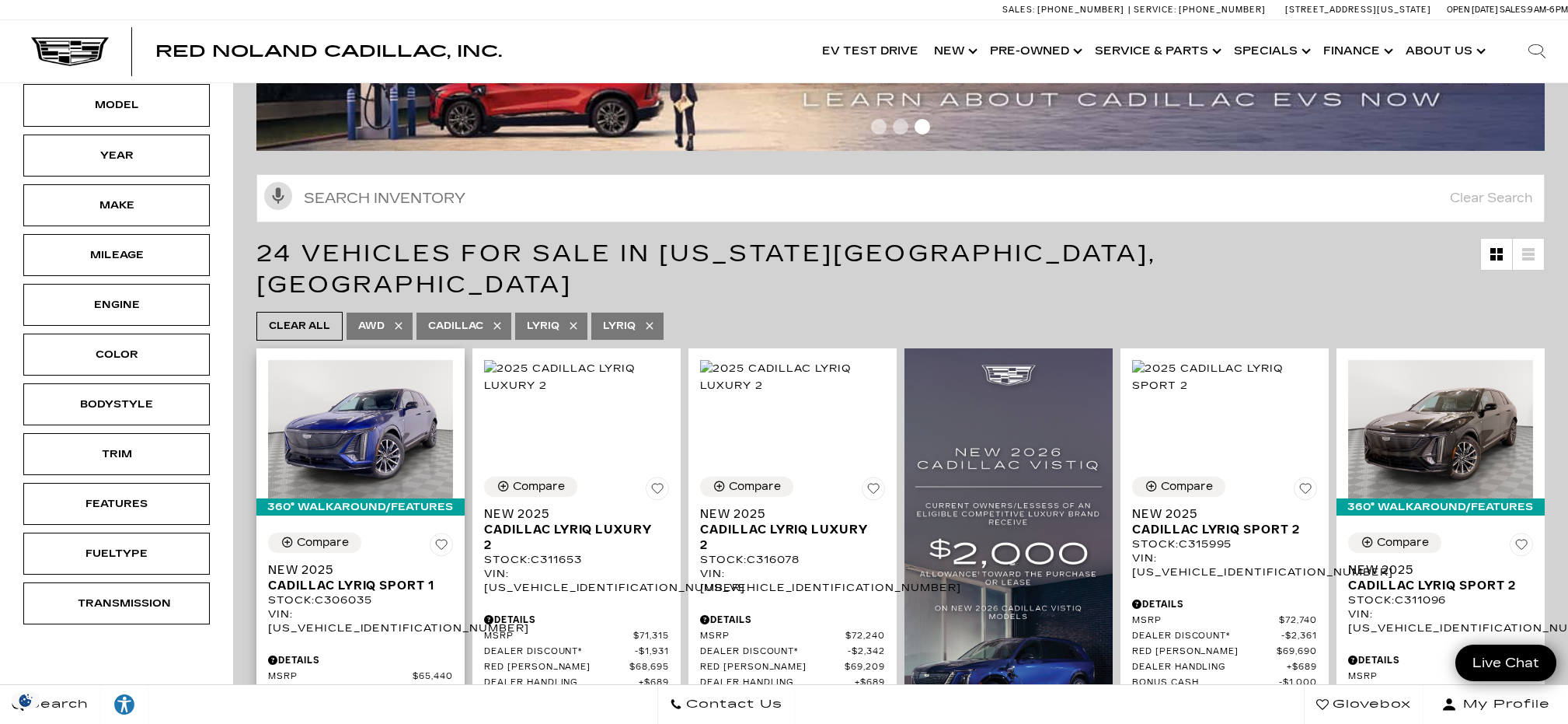
scroll to position [0, 0]
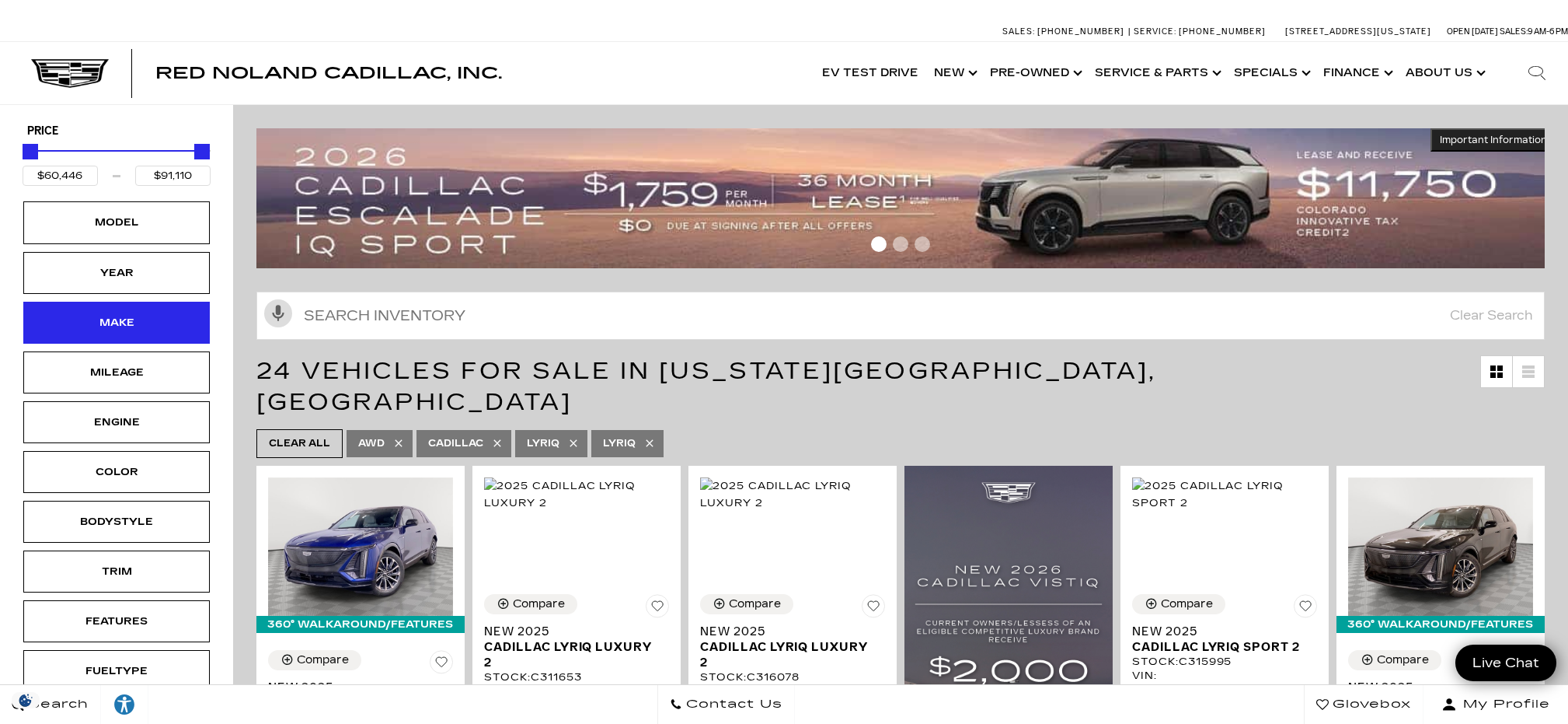
click at [141, 327] on div "Make" at bounding box center [116, 322] width 77 height 17
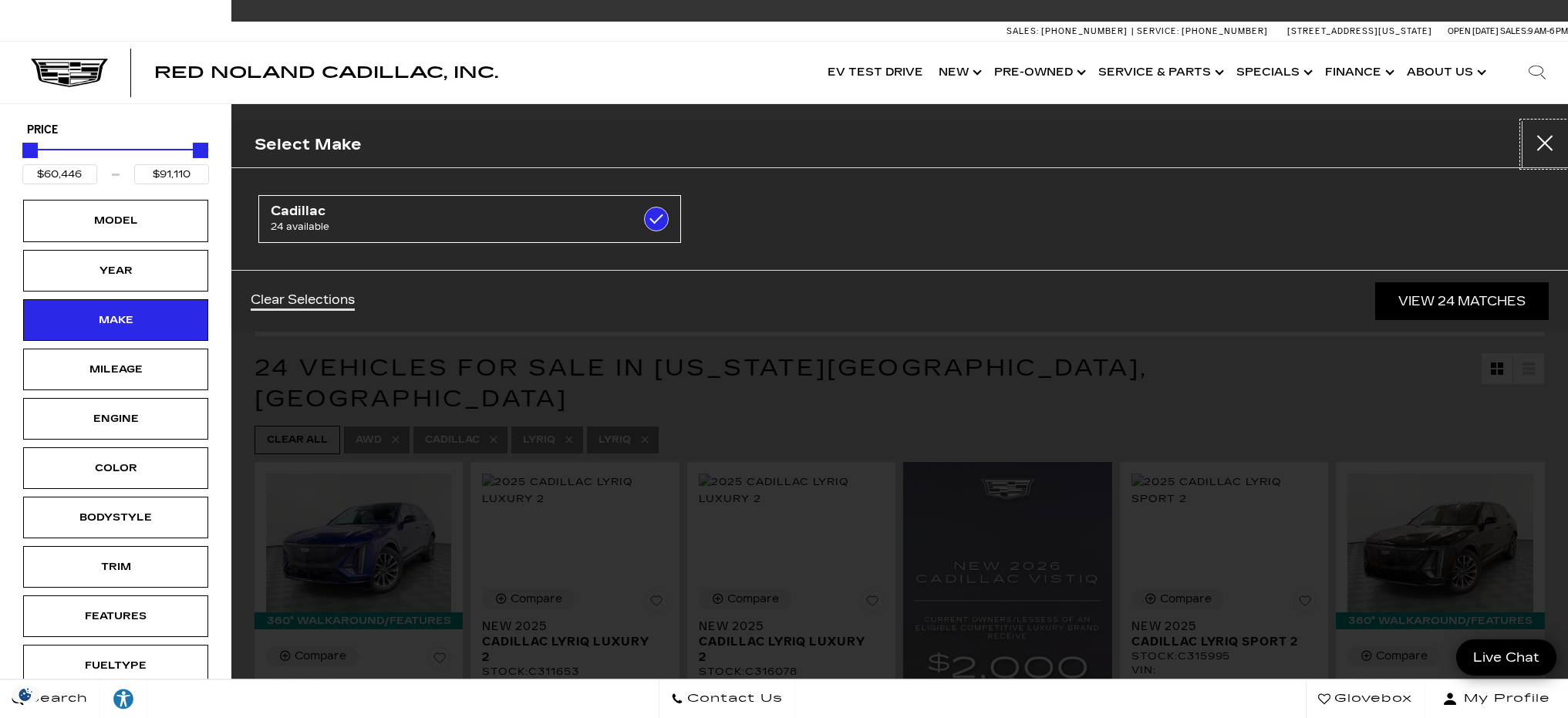
click at [1540, 155] on button "Close" at bounding box center [1544, 144] width 46 height 46
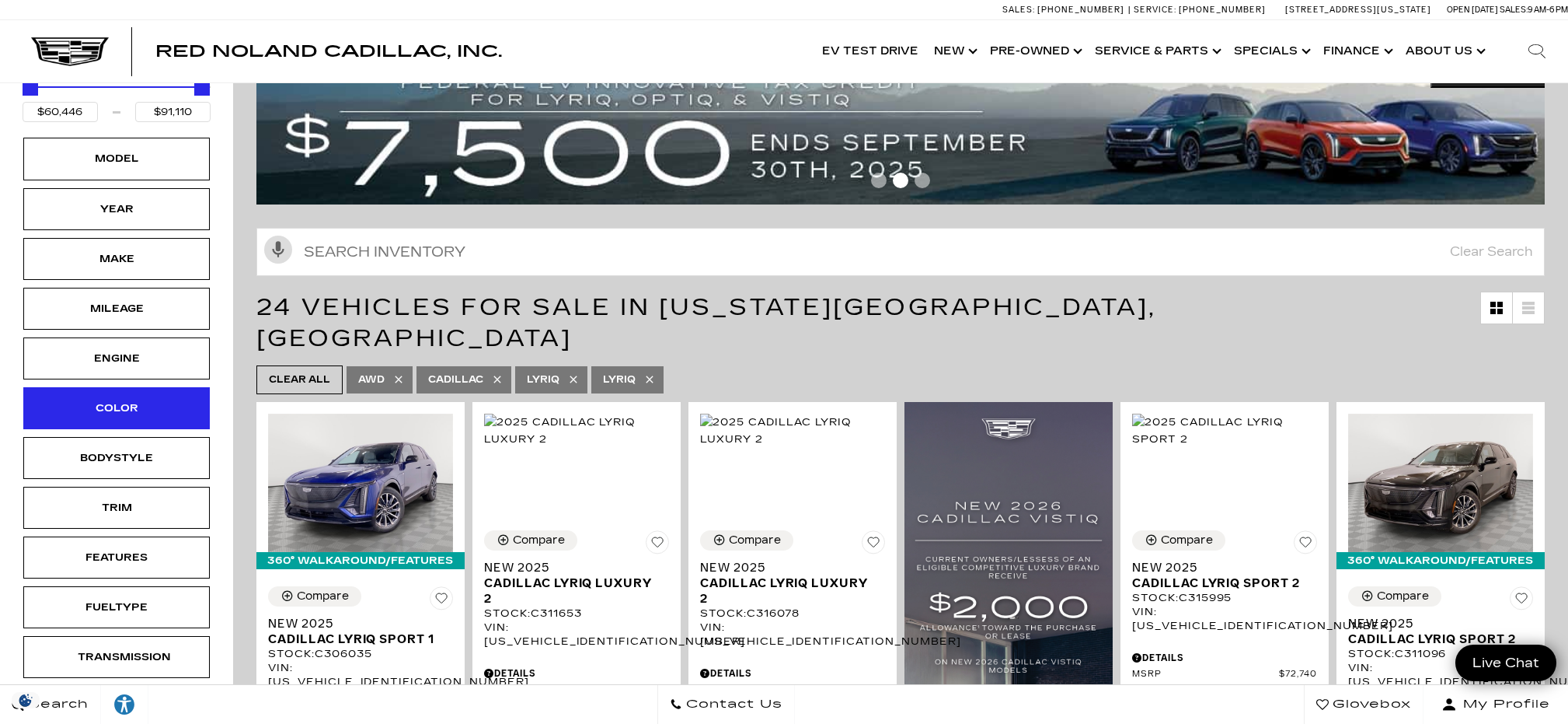
scroll to position [77, 0]
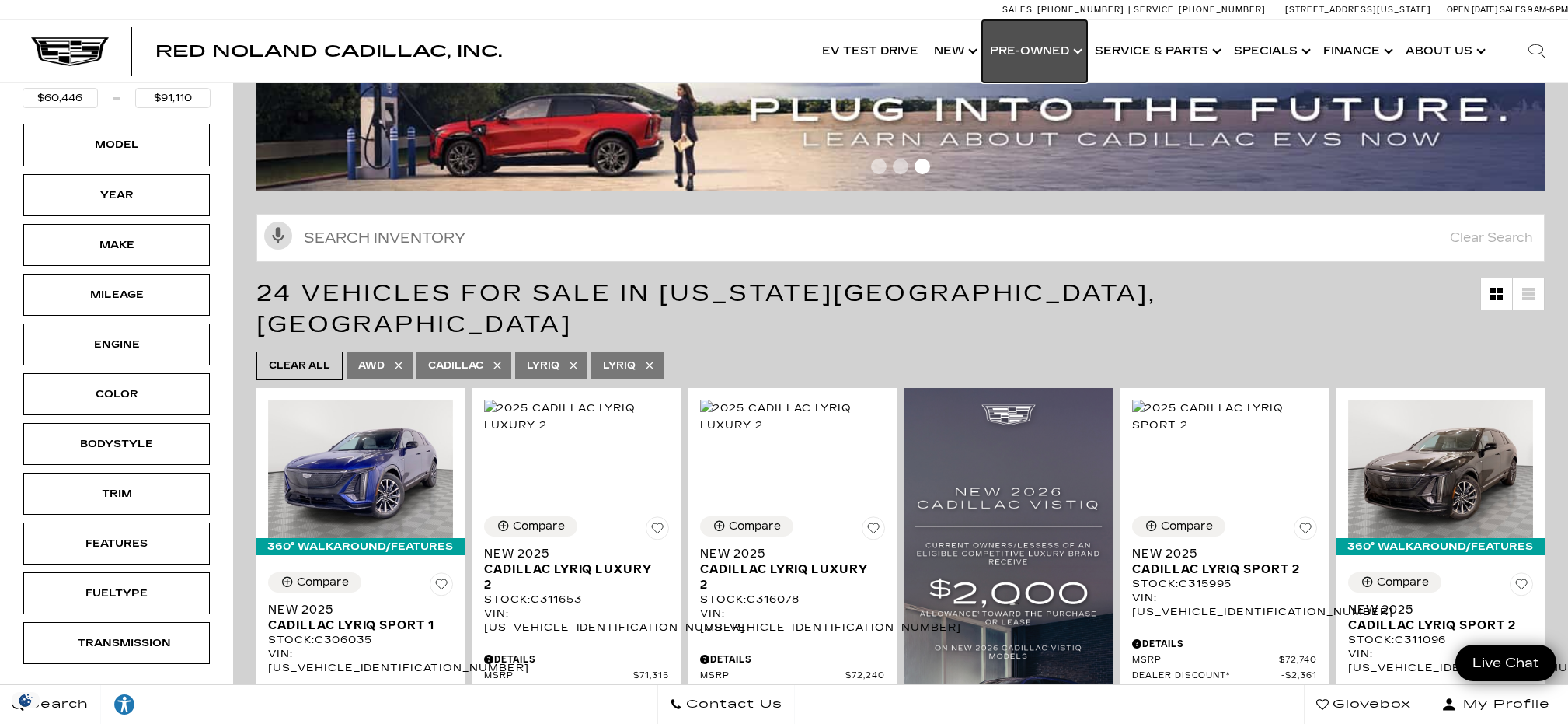
click at [1023, 42] on link "Show Pre-Owned" at bounding box center [1035, 51] width 105 height 63
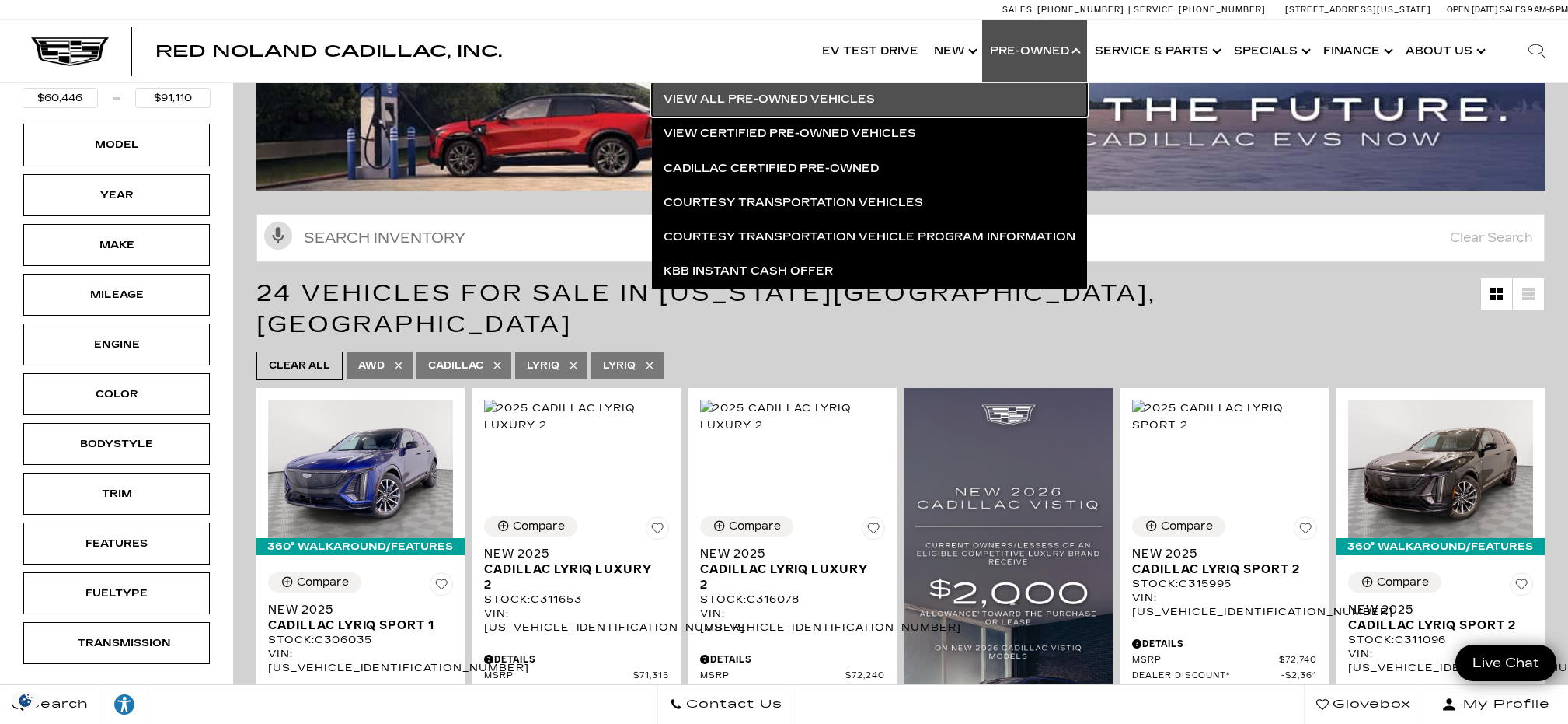
click at [749, 96] on link "View All Pre-Owned Vehicles" at bounding box center [870, 99] width 435 height 34
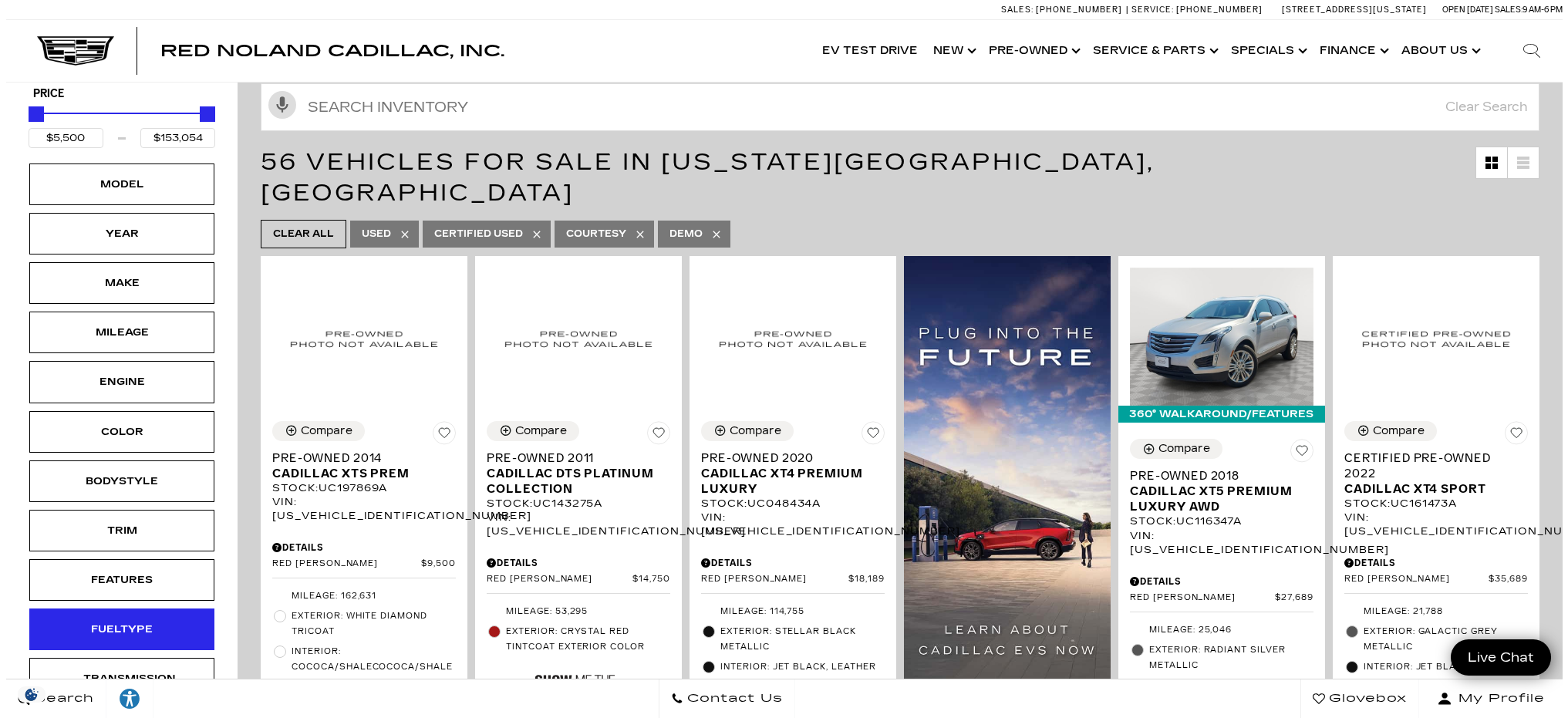
scroll to position [308, 0]
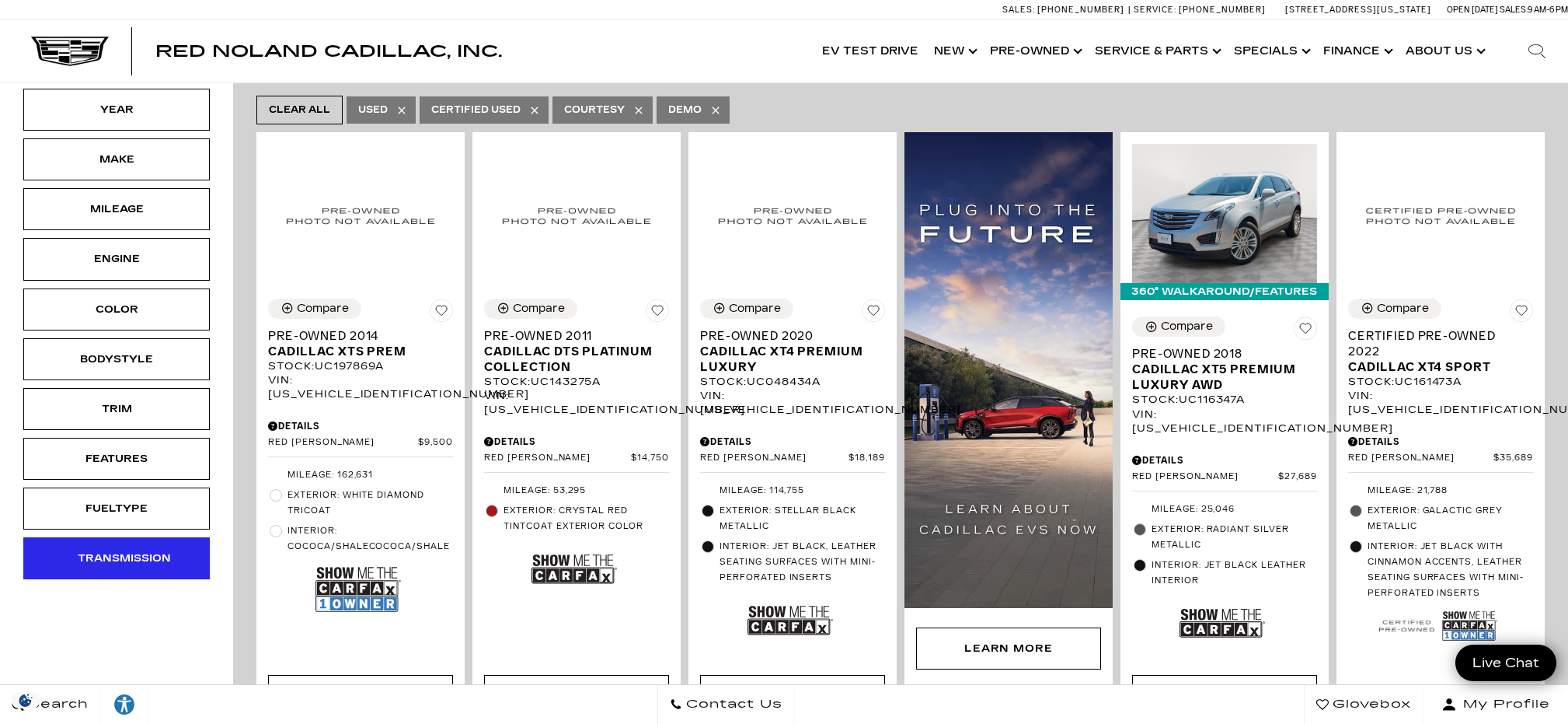
click at [127, 556] on div "Transmission" at bounding box center [116, 557] width 77 height 17
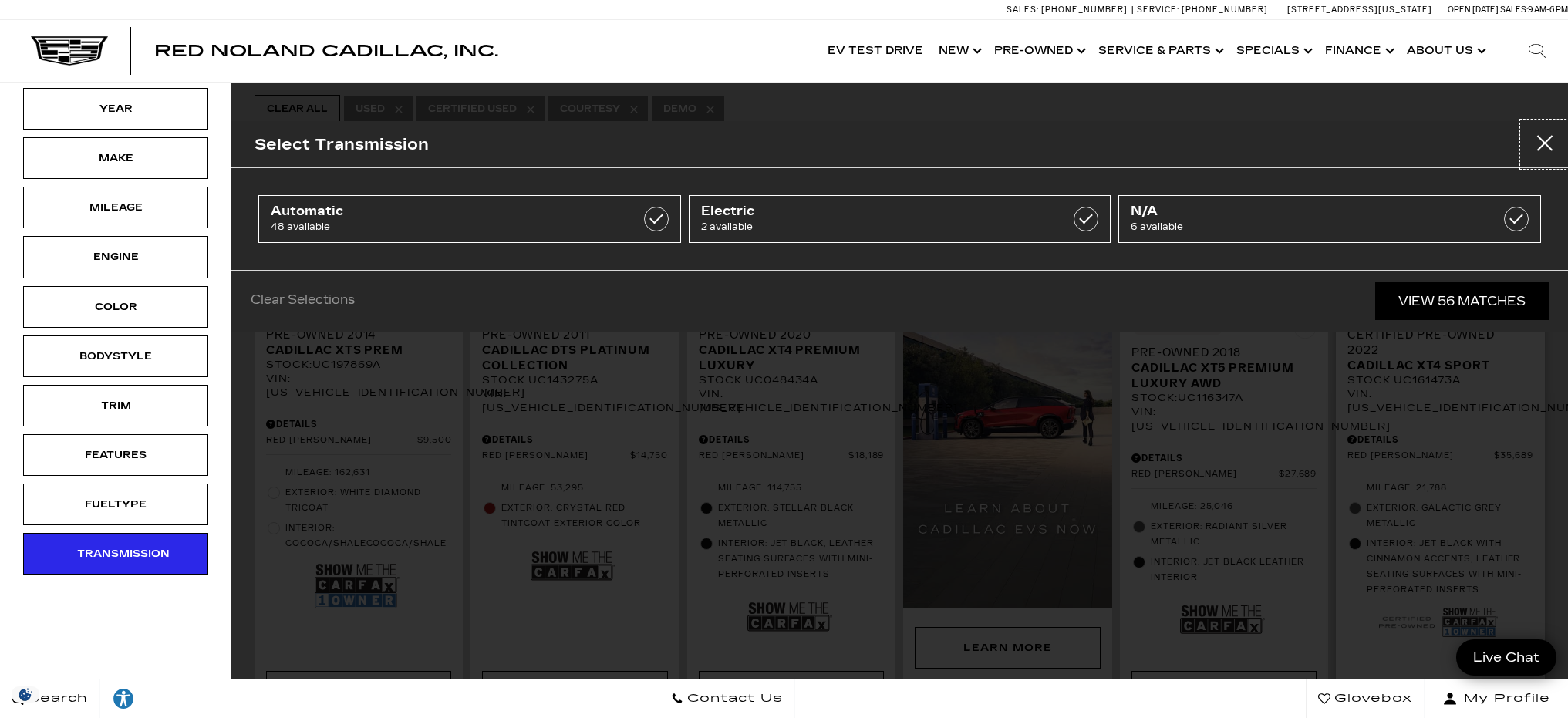
click at [1541, 155] on button "Close" at bounding box center [1544, 144] width 46 height 46
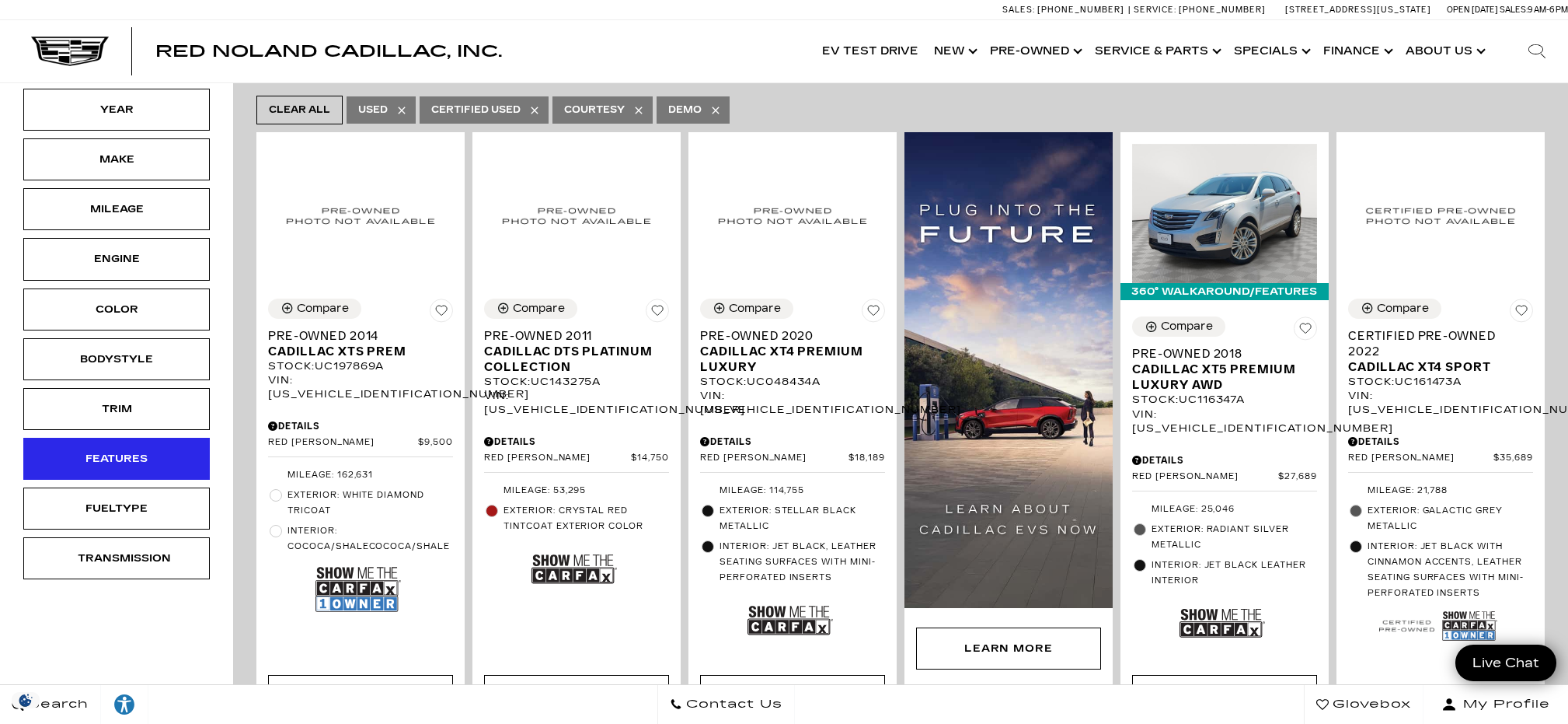
click at [109, 441] on div "Features" at bounding box center [116, 459] width 187 height 42
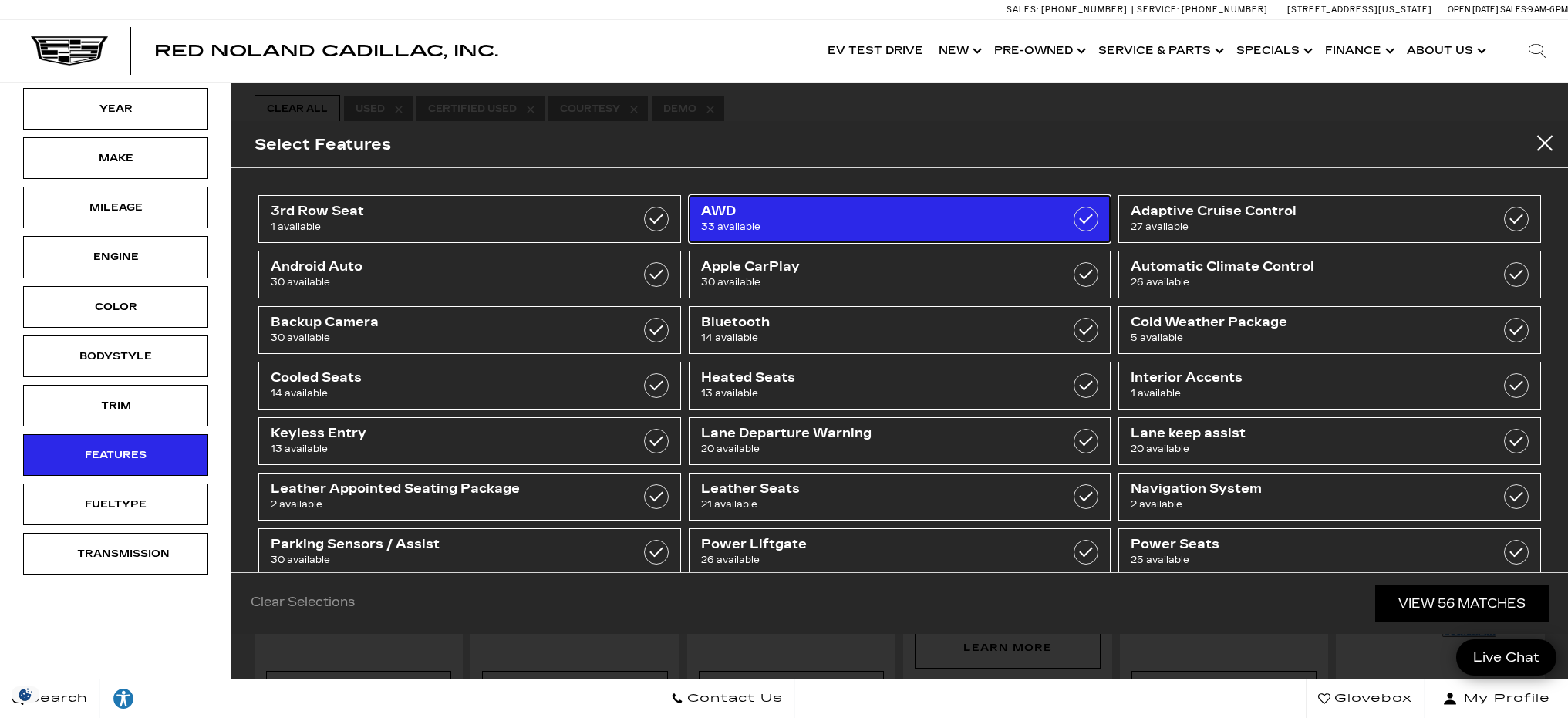
click at [772, 216] on span "AWD" at bounding box center [869, 212] width 338 height 16
type input "$9,500"
checkbox input "true"
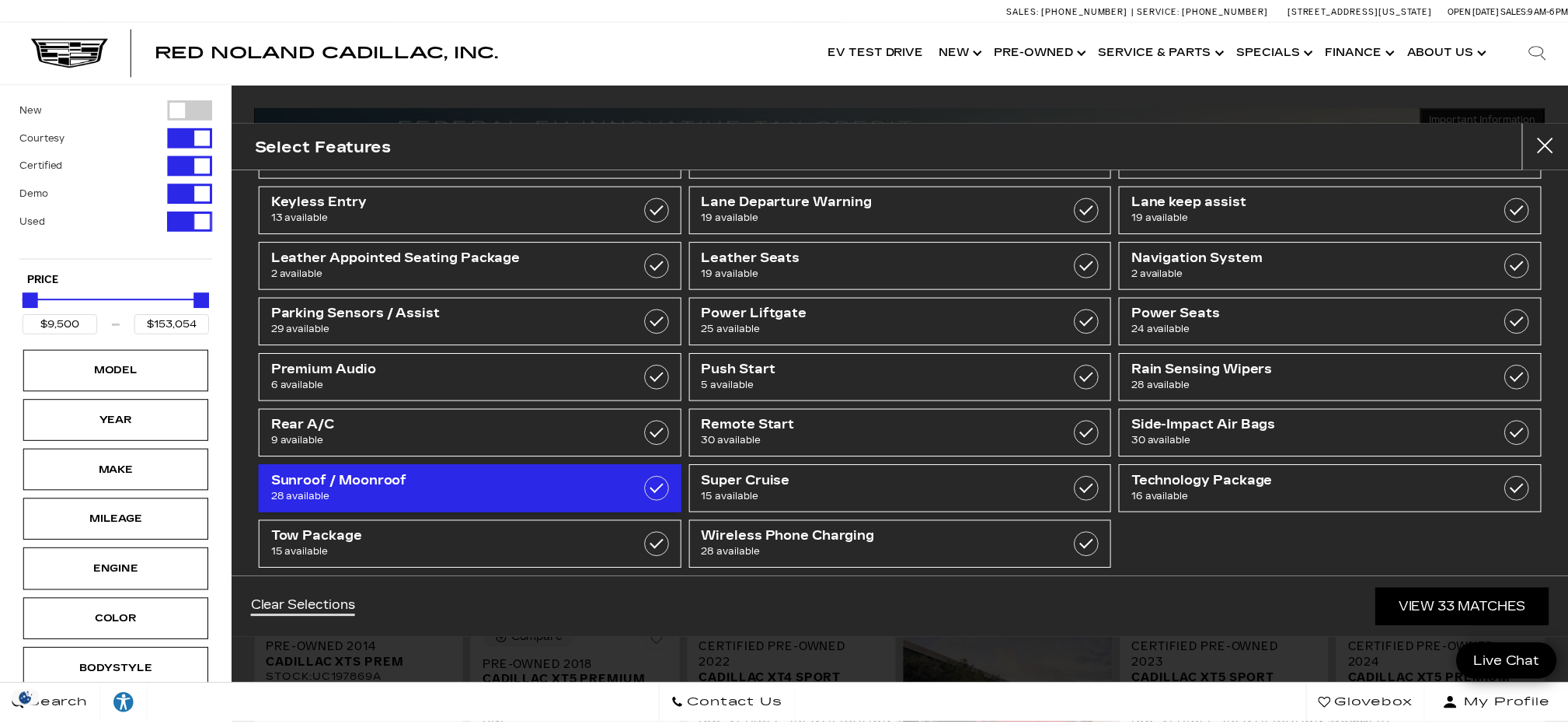
scroll to position [255, 0]
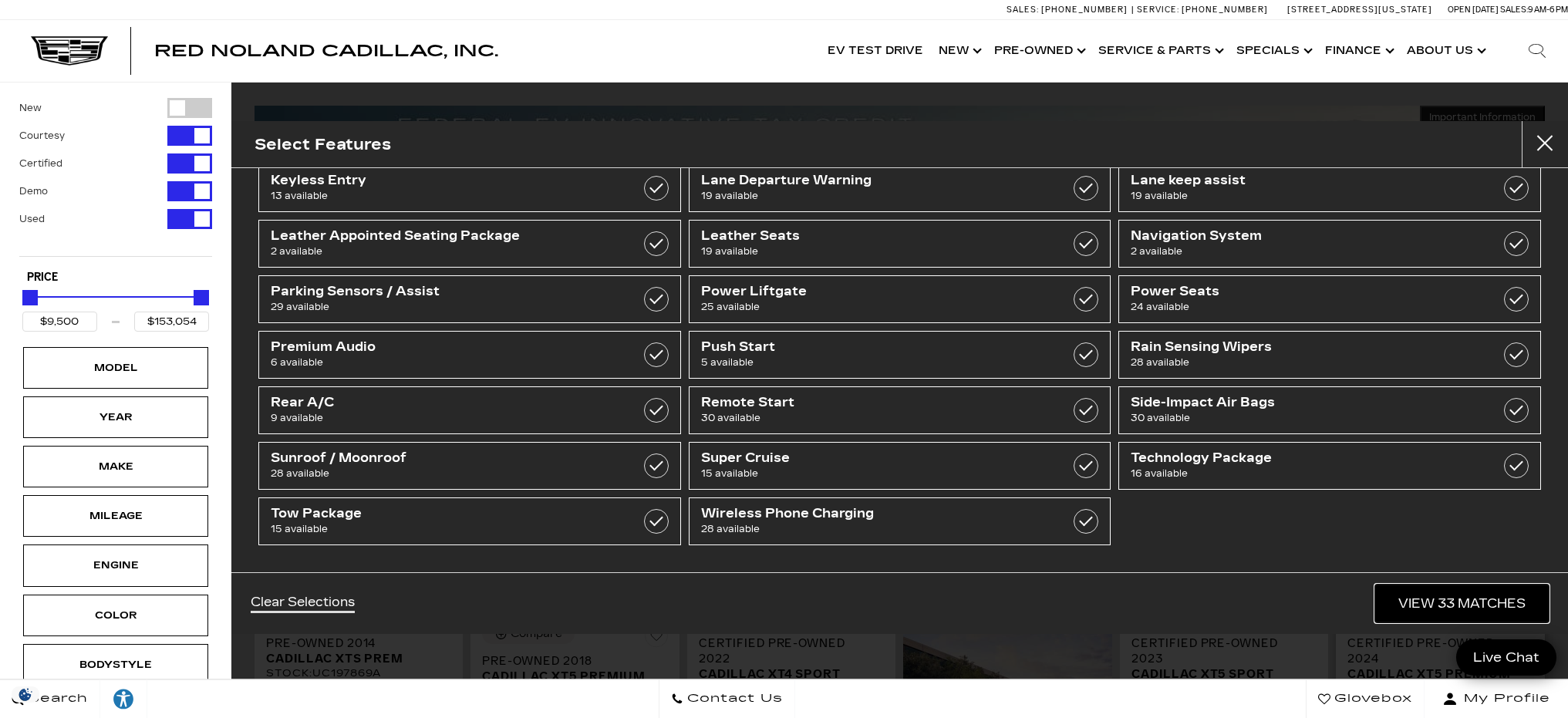
click at [1452, 609] on link "View 33 Matches" at bounding box center [1462, 603] width 173 height 37
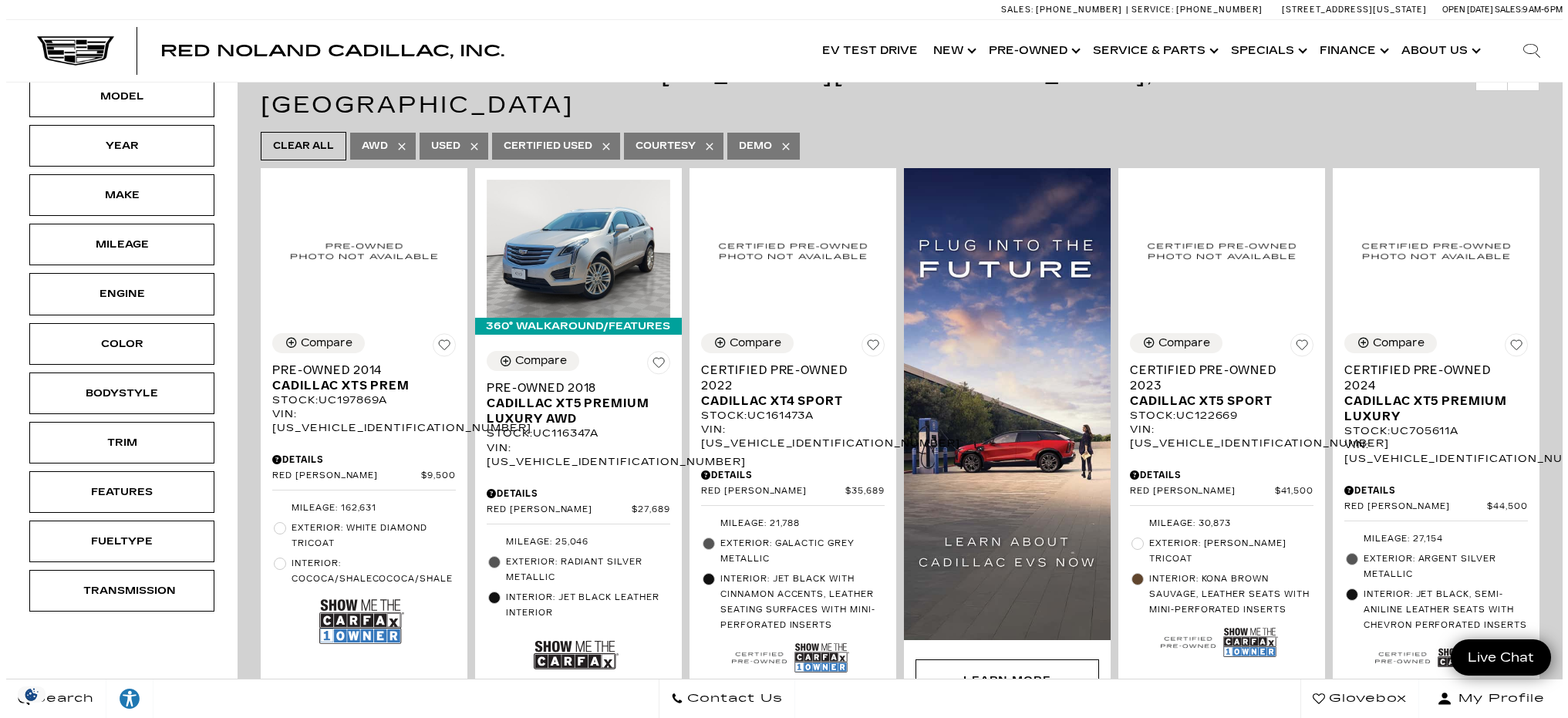
scroll to position [155, 0]
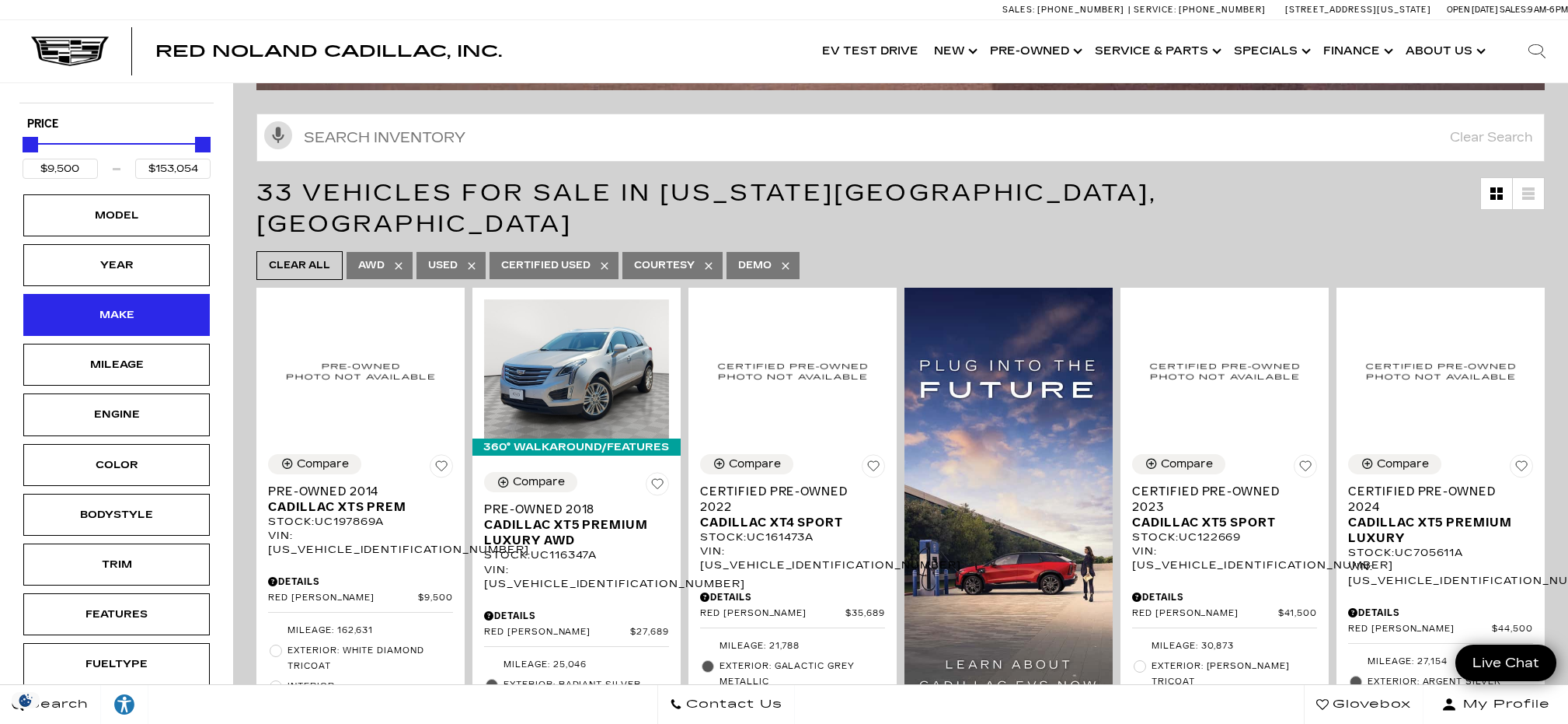
click at [109, 305] on div "Make" at bounding box center [116, 315] width 187 height 42
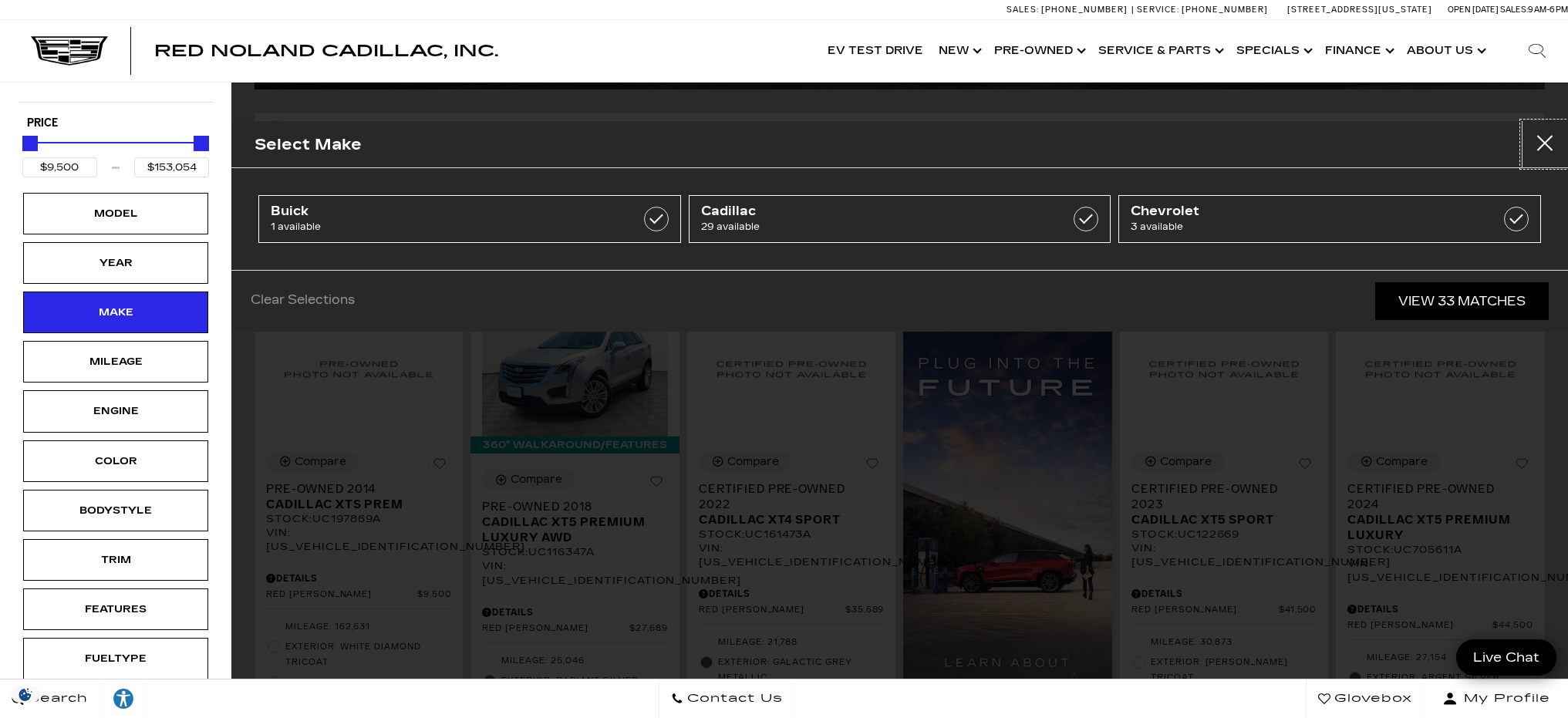
click at [1551, 142] on button "Close" at bounding box center [1544, 144] width 46 height 46
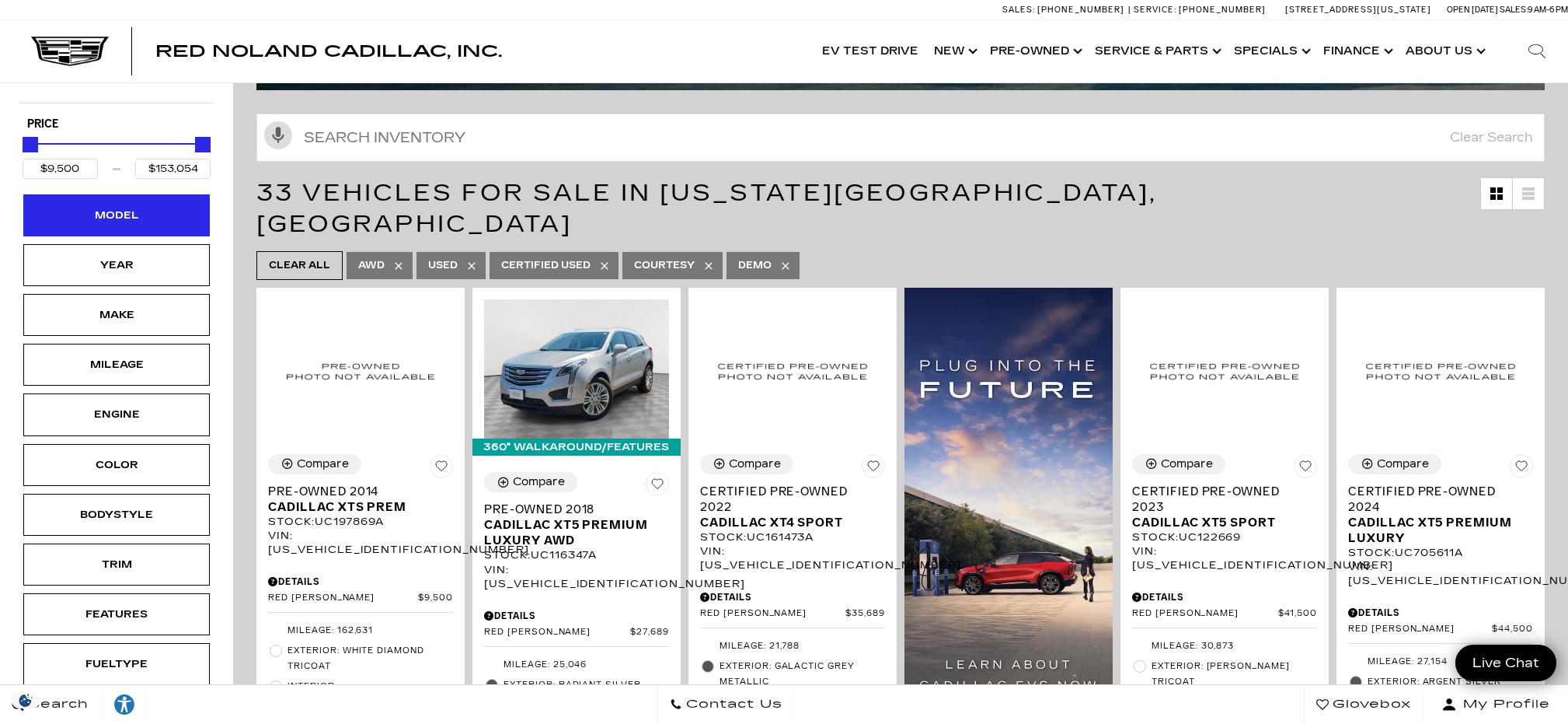
click at [80, 212] on div "Model" at bounding box center [116, 215] width 77 height 17
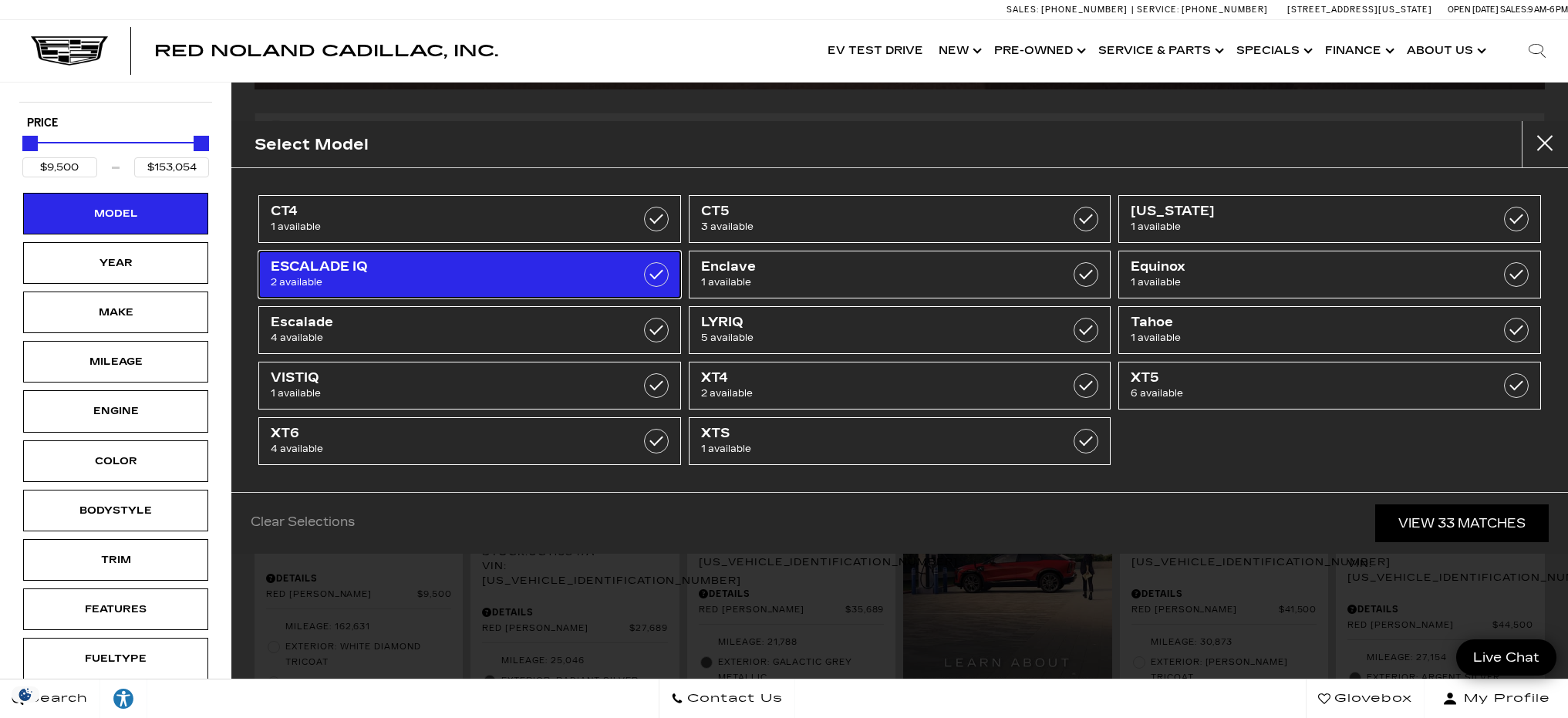
click at [468, 276] on span "2 available" at bounding box center [440, 283] width 338 height 16
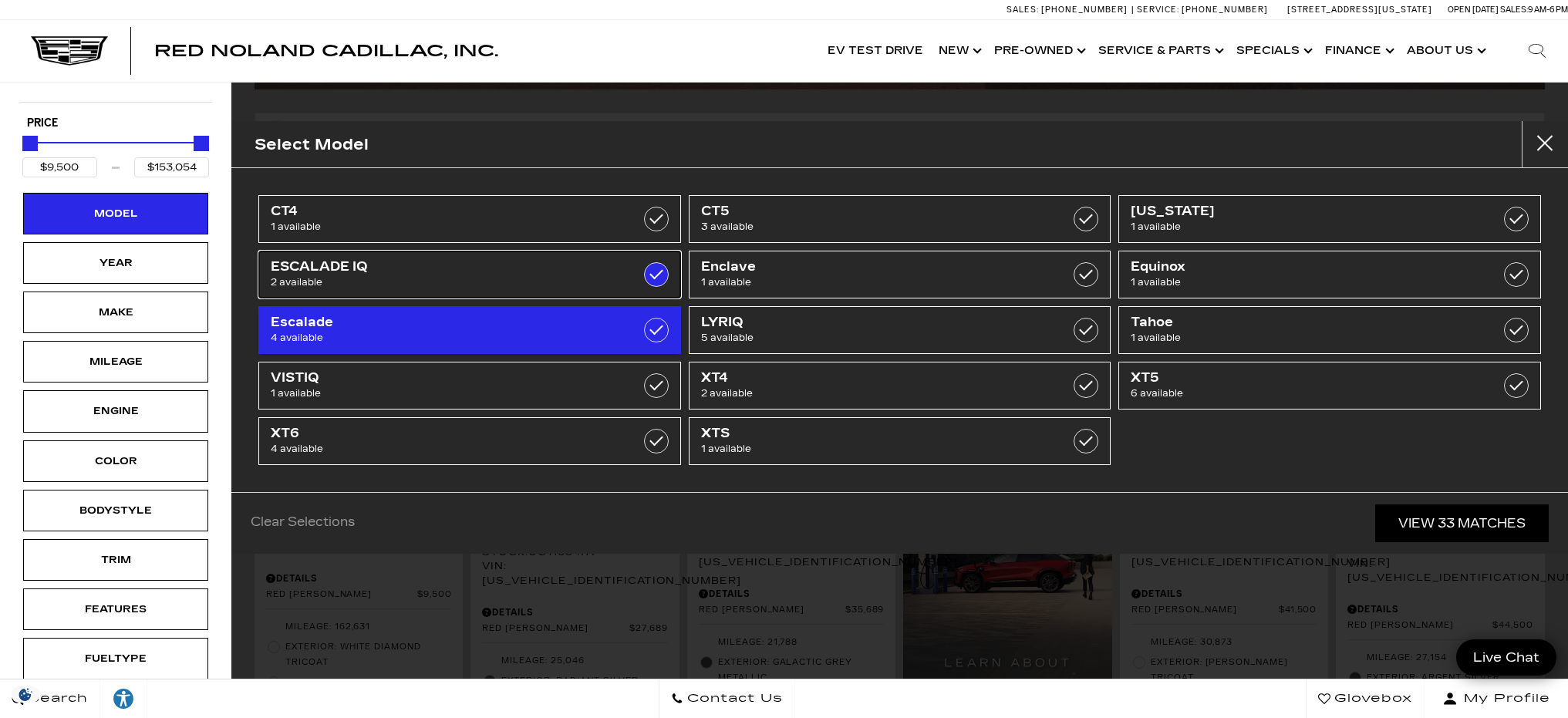
type input "$134,955"
checkbox input "true"
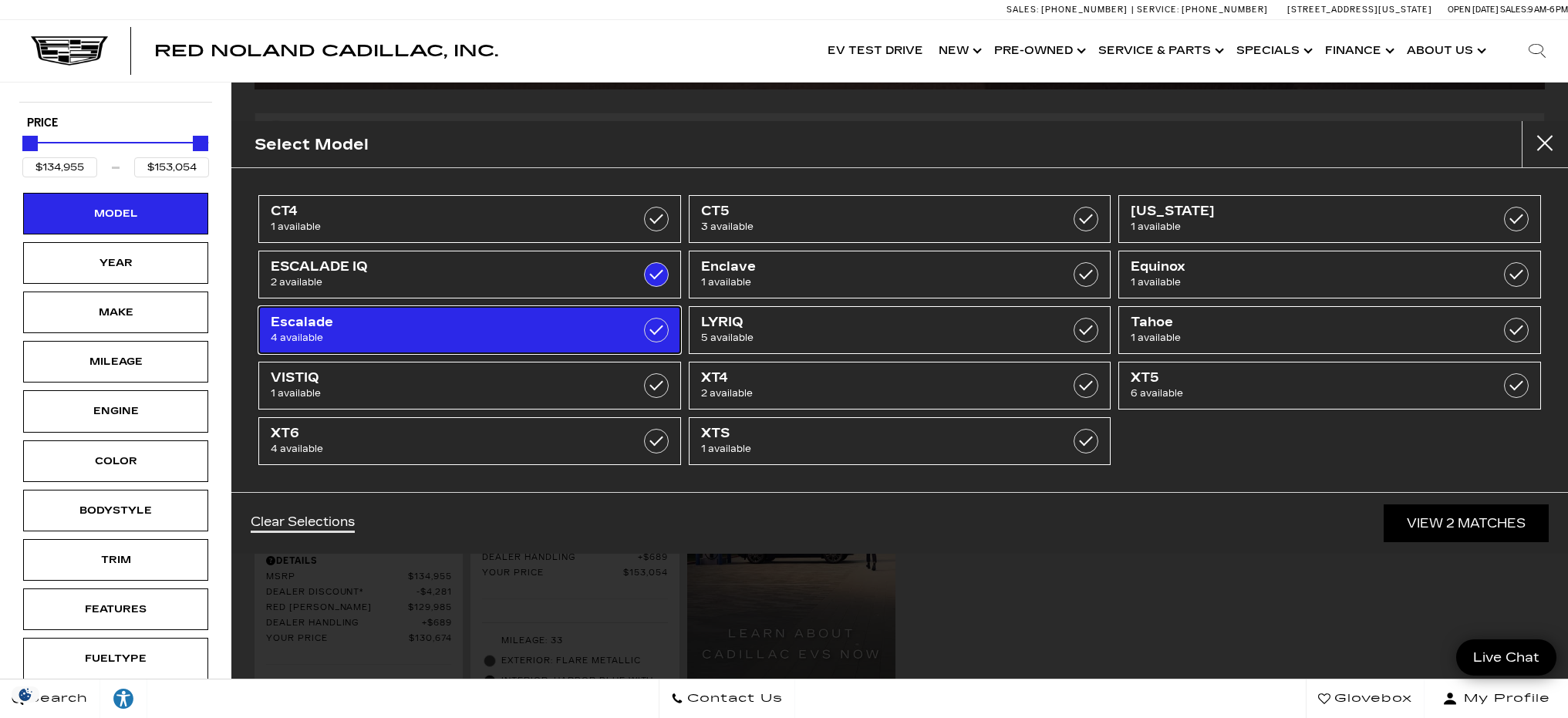
drag, startPoint x: 449, startPoint y: 316, endPoint x: 452, endPoint y: 328, distance: 12.4
click at [449, 317] on span "Escalade" at bounding box center [440, 322] width 338 height 16
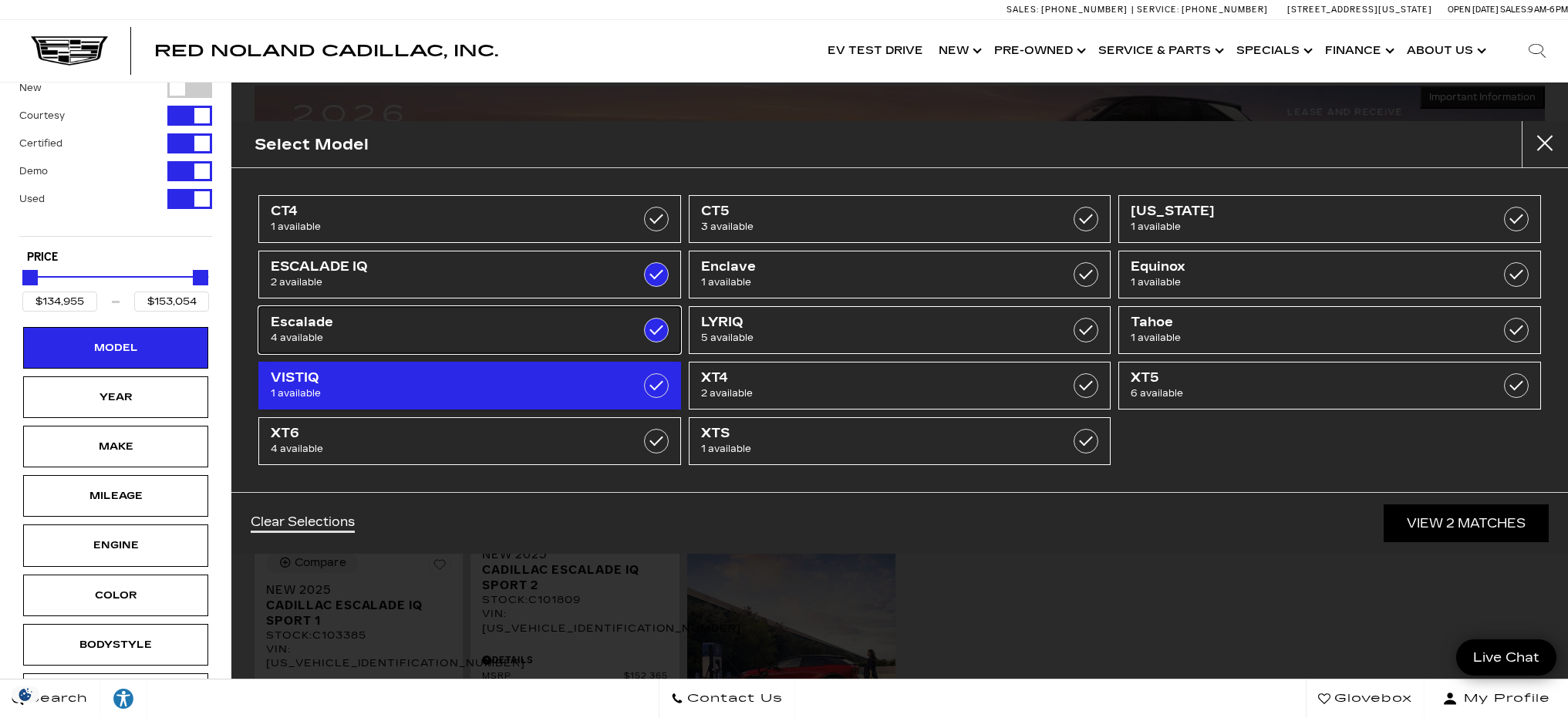
type input "$65,689"
checkbox input "true"
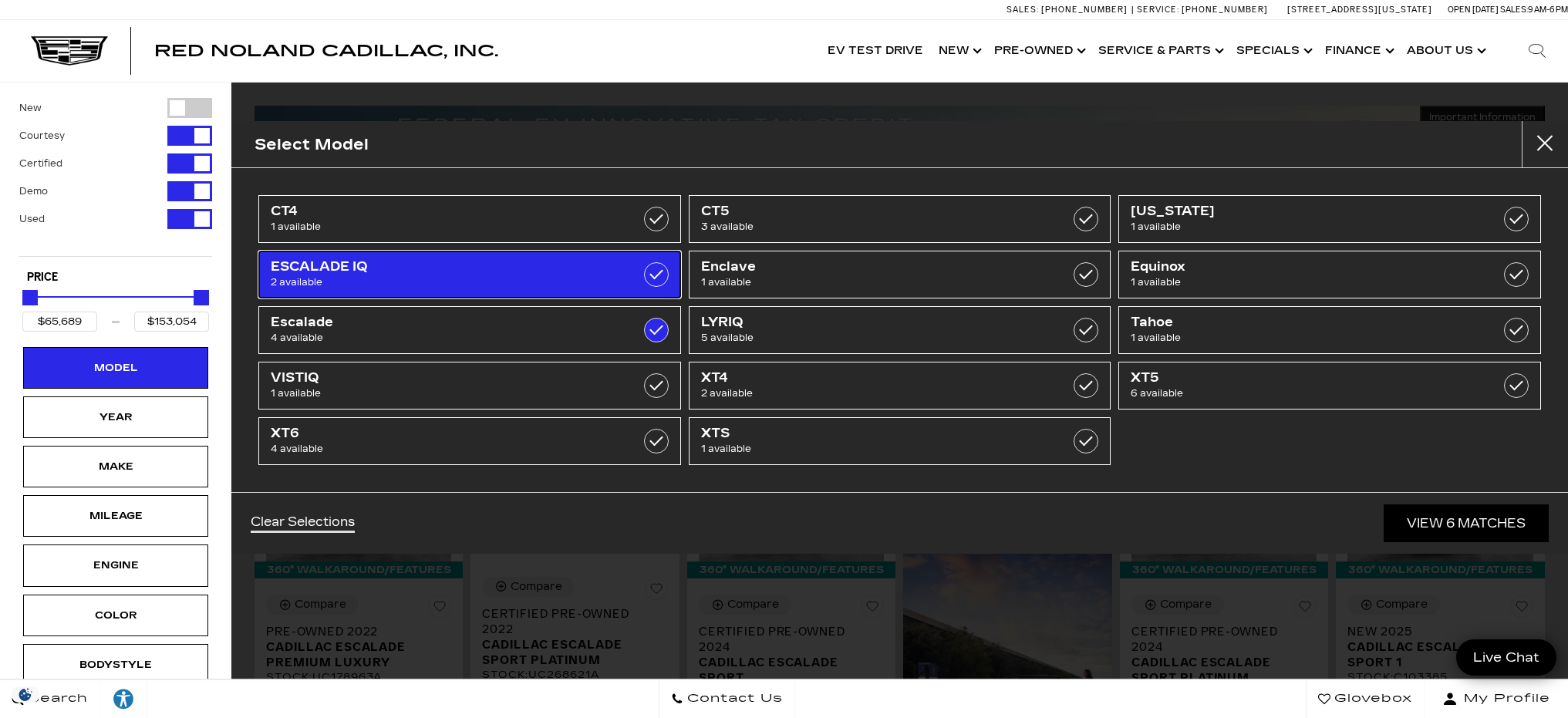
click at [482, 257] on link "ESCALADE IQ 2 available" at bounding box center [469, 274] width 423 height 48
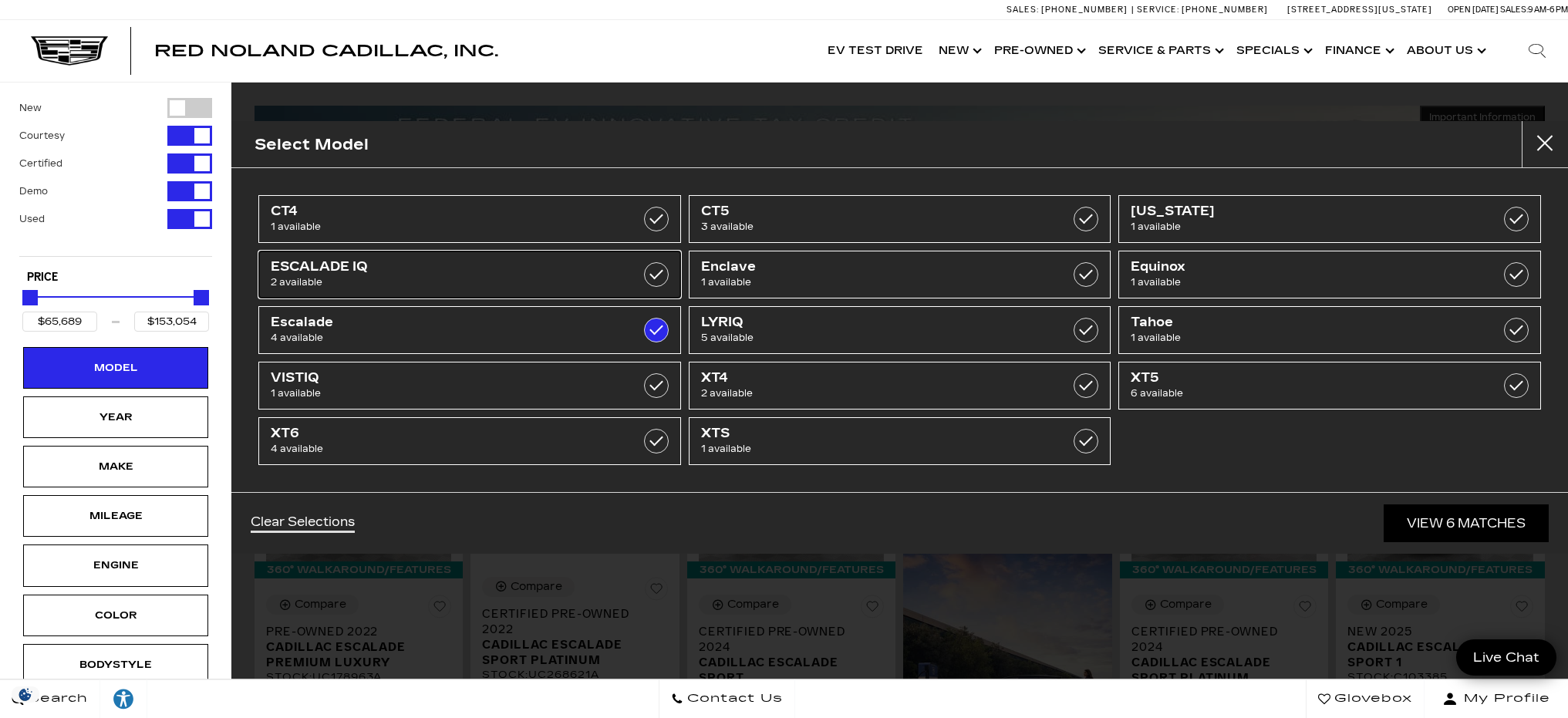
type input "$94,689"
checkbox input "false"
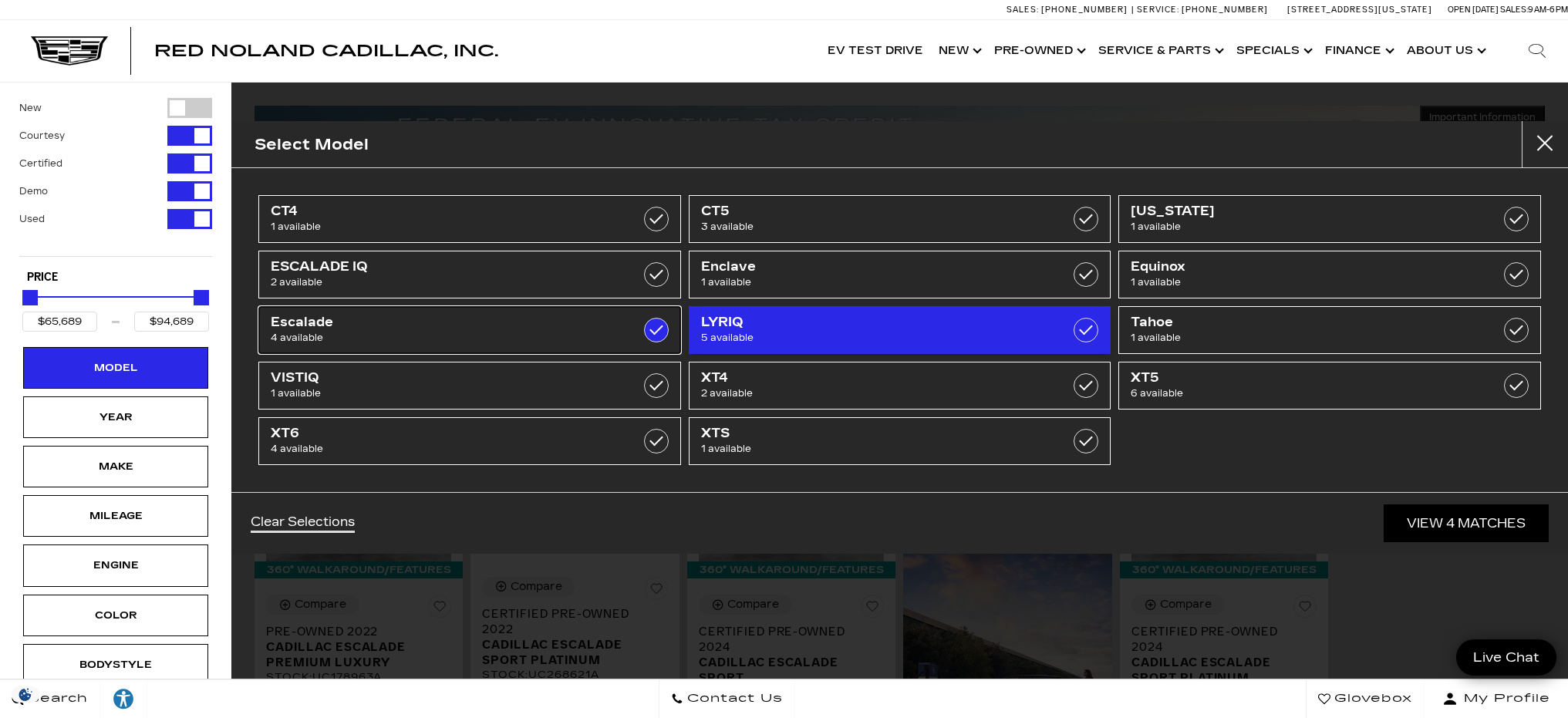
click at [471, 319] on span "Escalade" at bounding box center [440, 322] width 338 height 16
type input "$9,500"
type input "$153,054"
checkbox input "false"
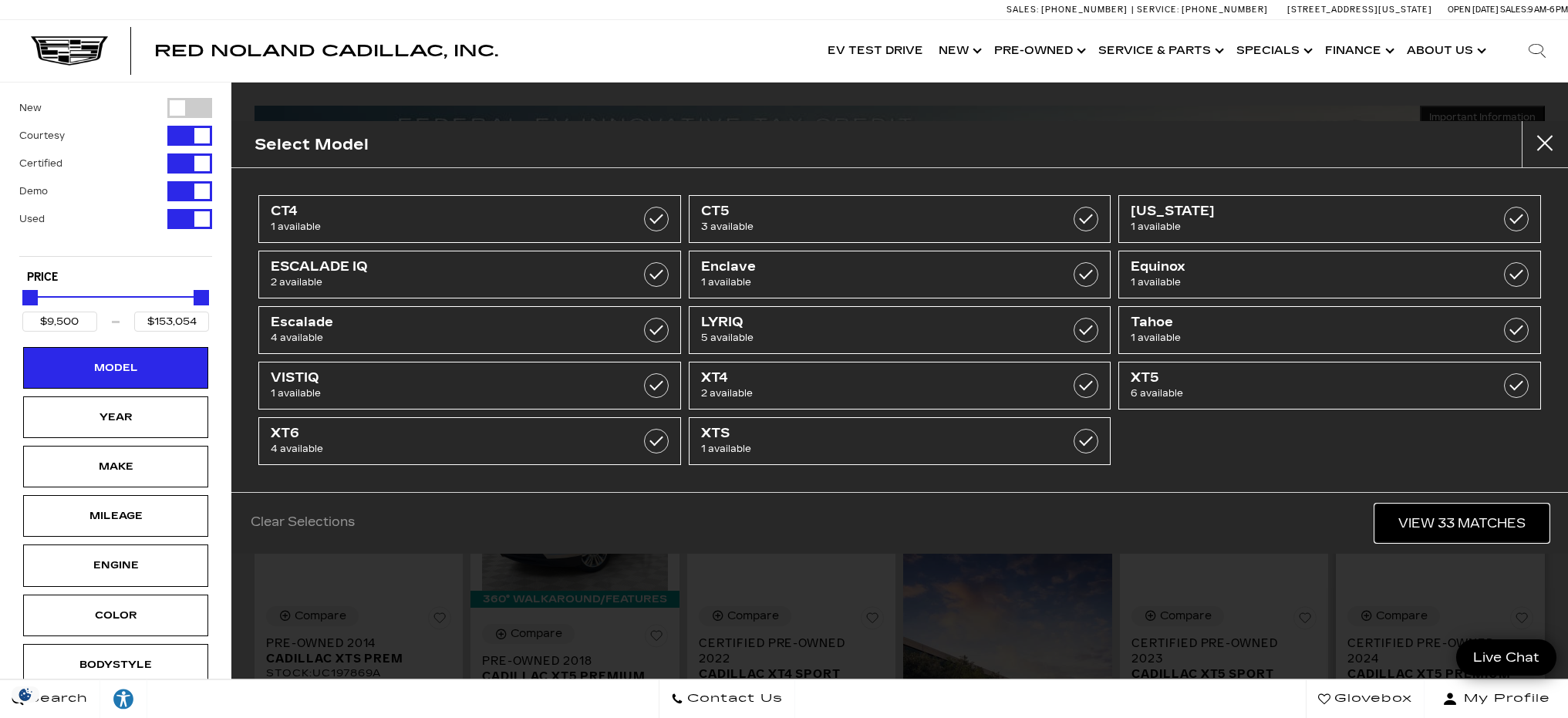
click at [1405, 516] on link "View 33 Matches" at bounding box center [1462, 523] width 173 height 37
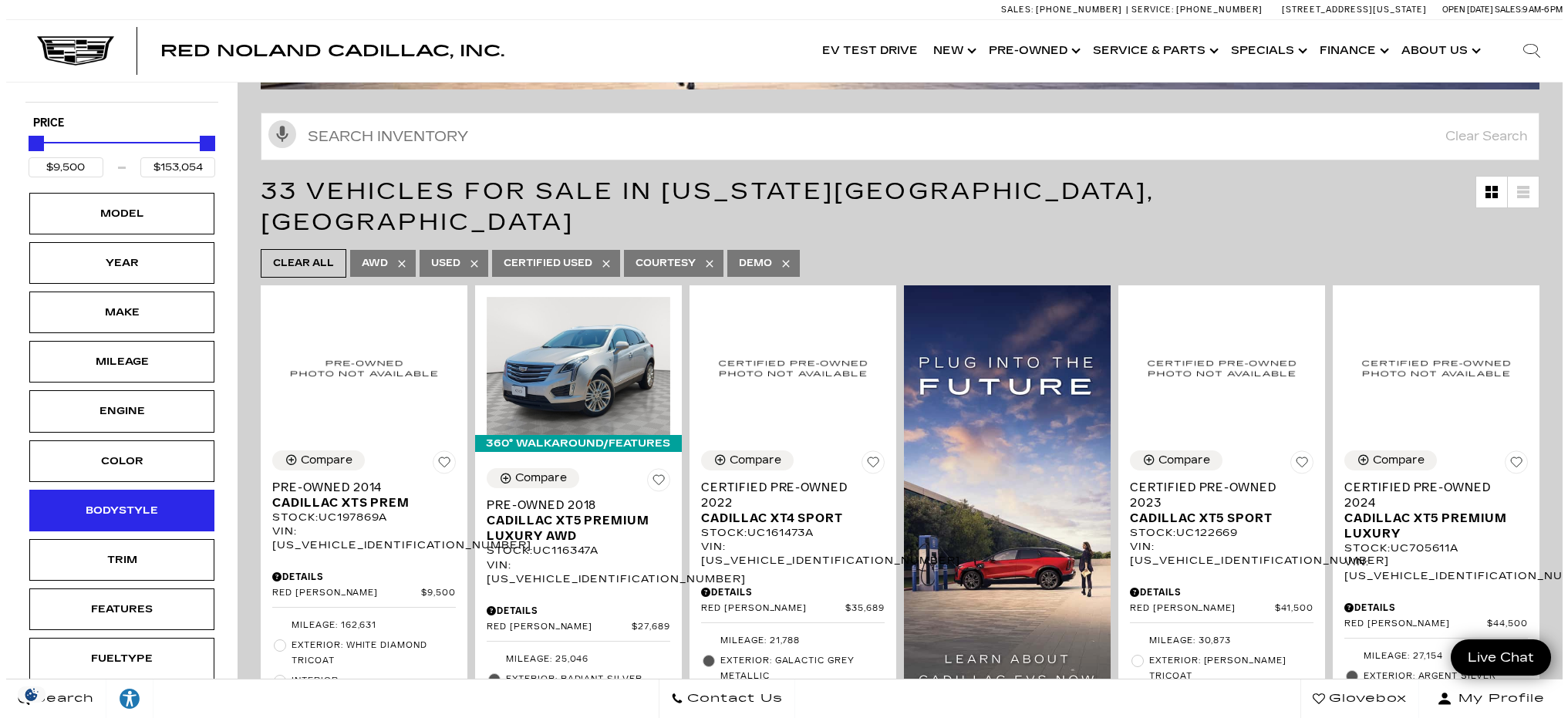
scroll to position [231, 0]
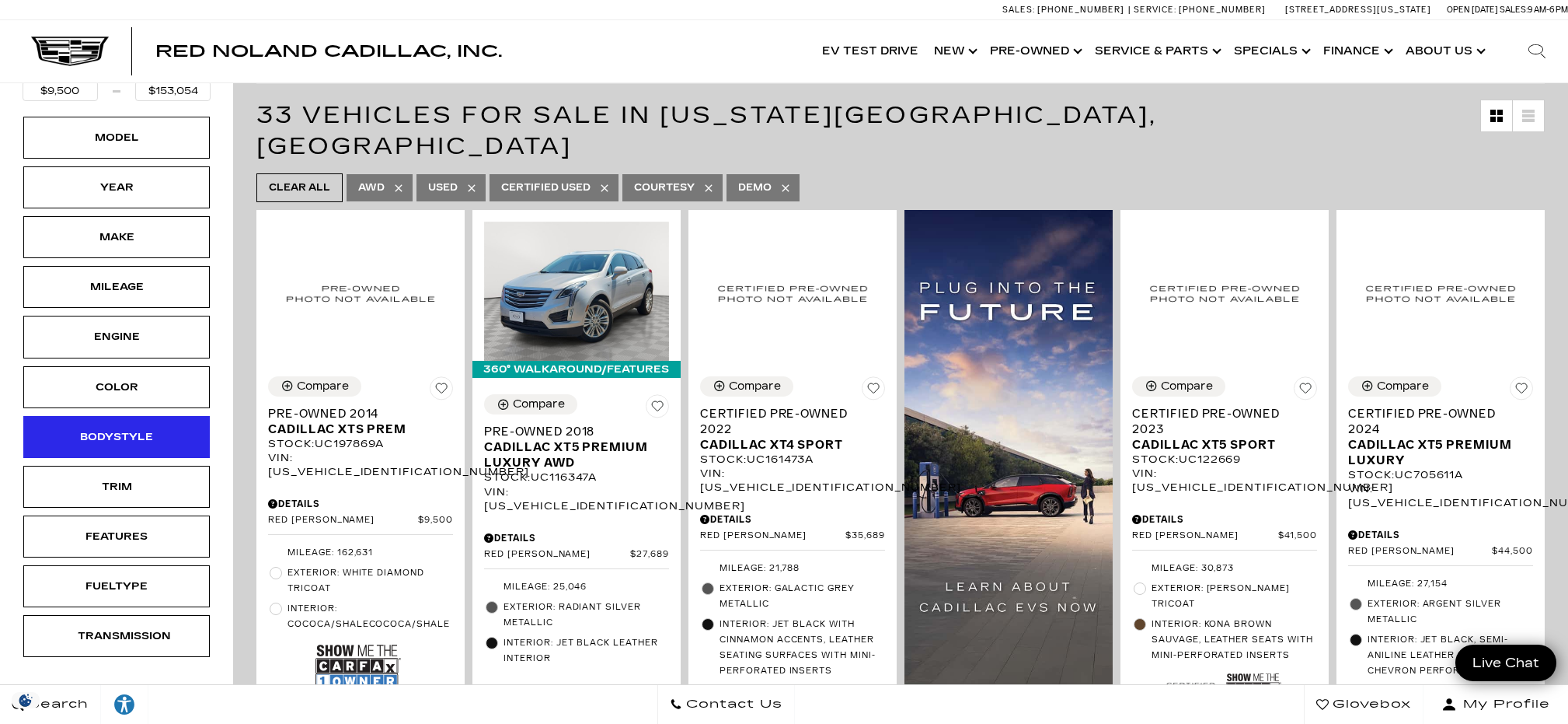
click at [141, 434] on div "Bodystyle" at bounding box center [116, 436] width 77 height 17
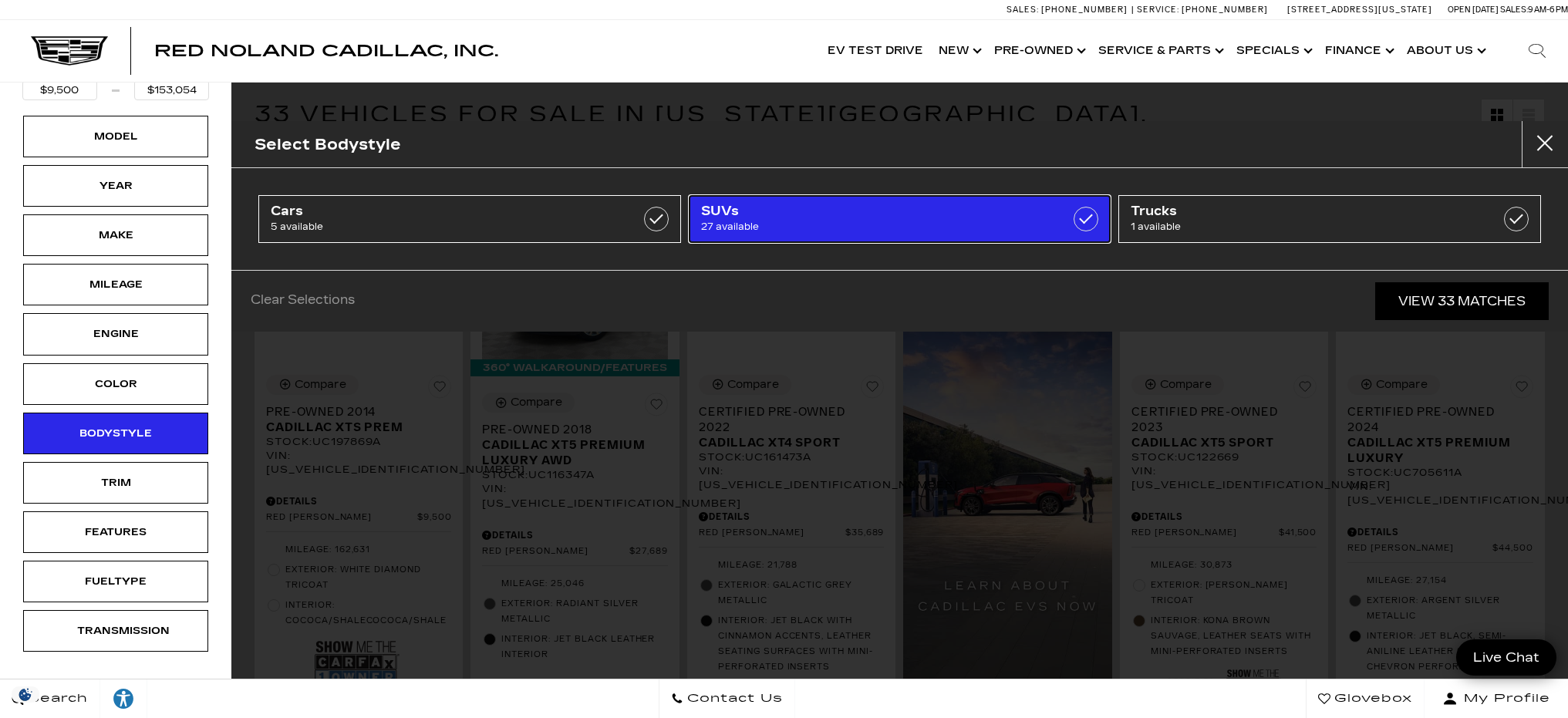
click at [773, 222] on span "27 available" at bounding box center [869, 227] width 338 height 16
type input "$26,639"
checkbox input "true"
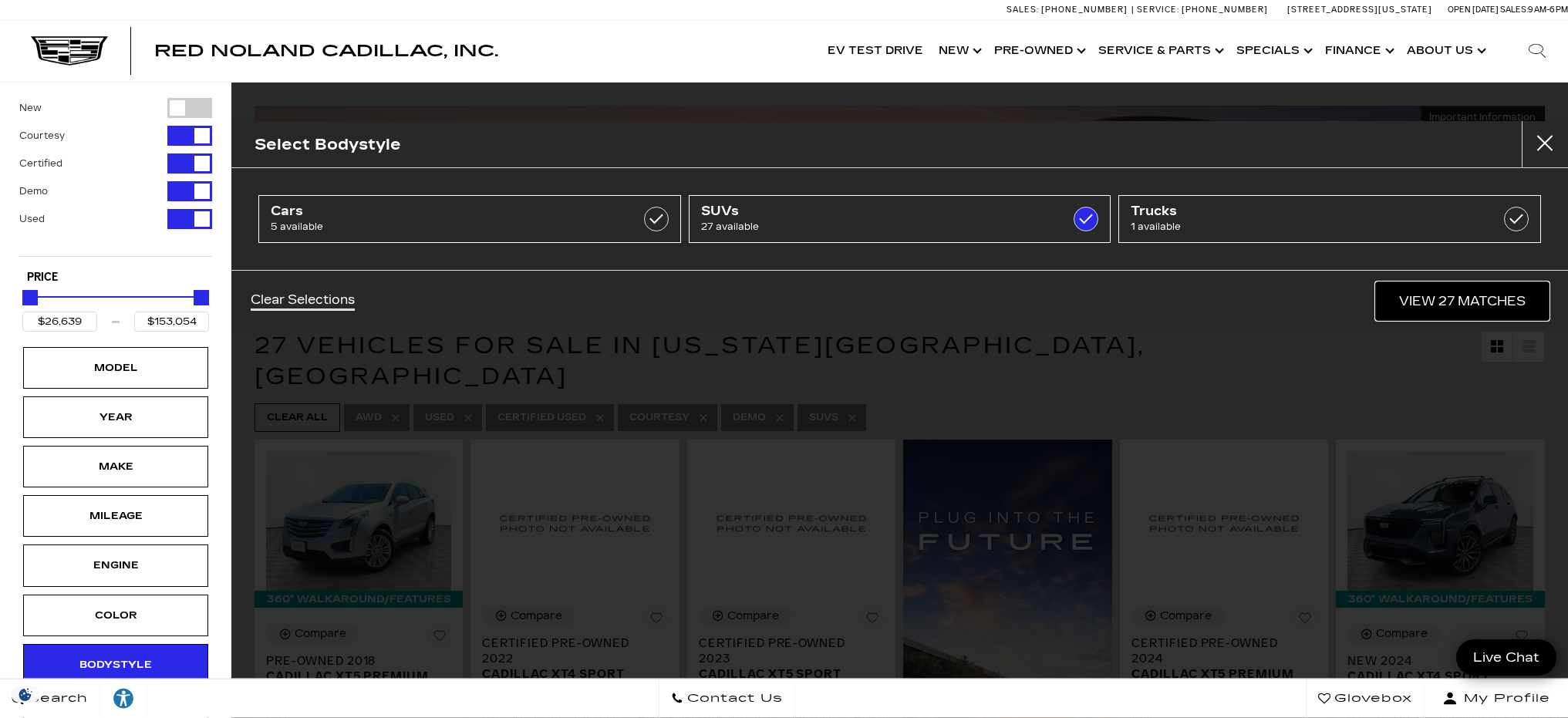
click at [1487, 295] on link "View 27 Matches" at bounding box center [1462, 300] width 172 height 37
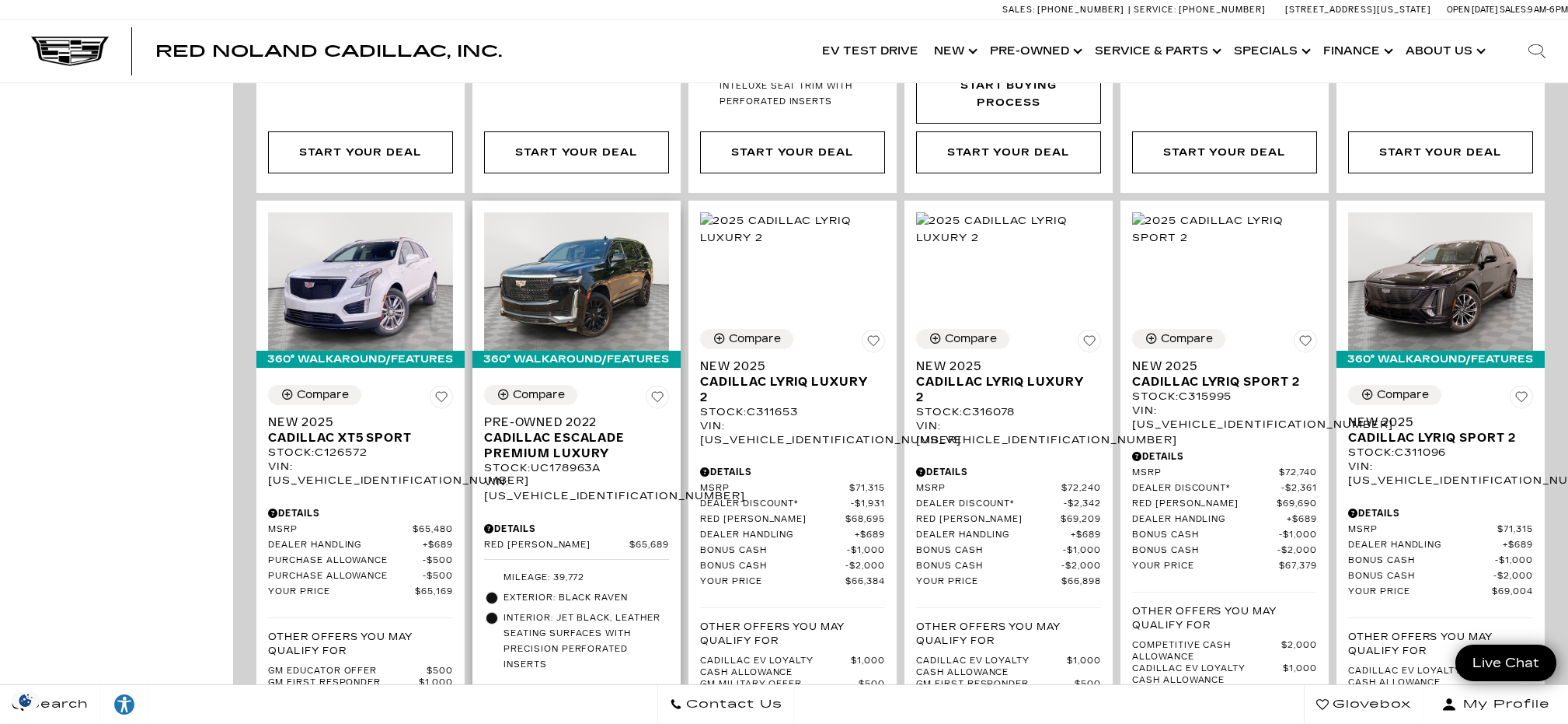
scroll to position [1943, 0]
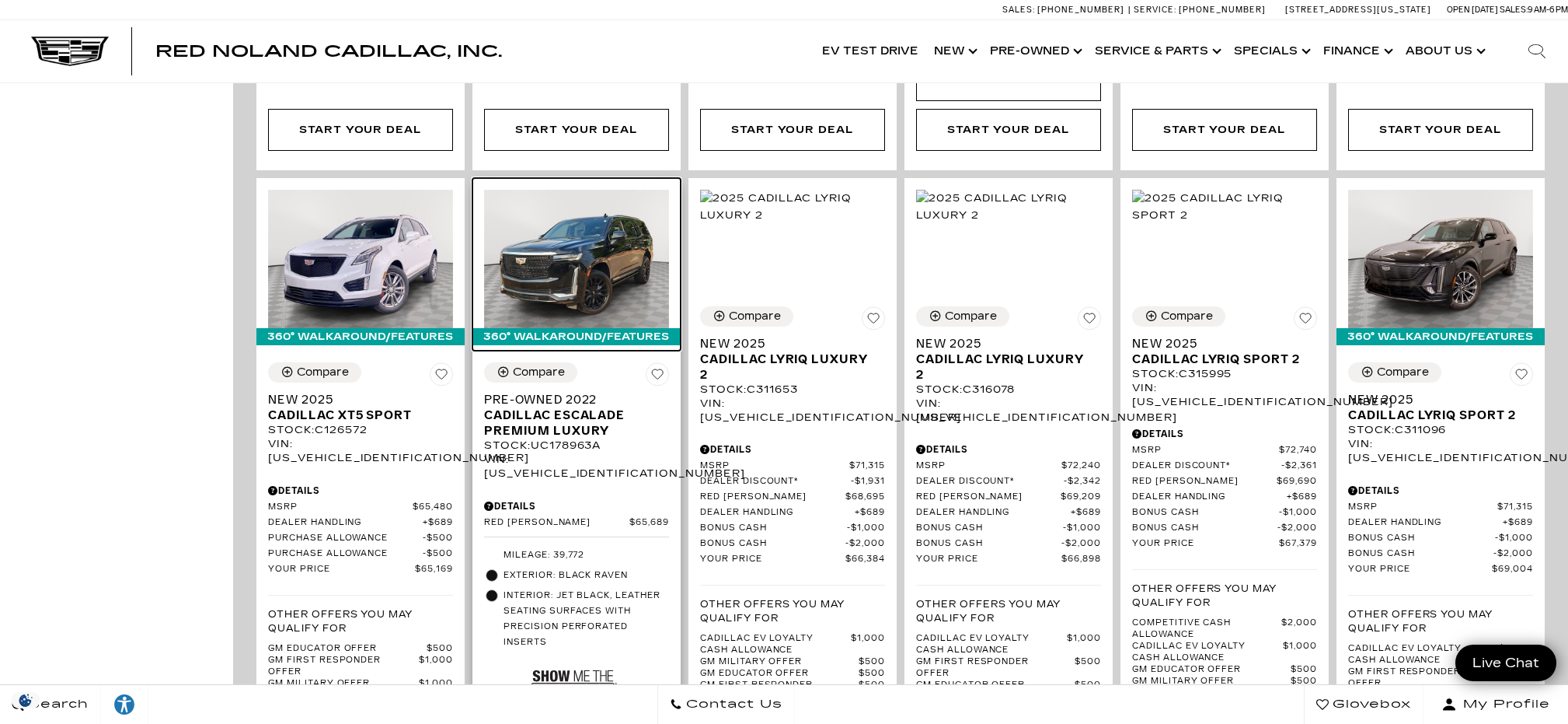
click at [572, 220] on img at bounding box center [577, 258] width 185 height 138
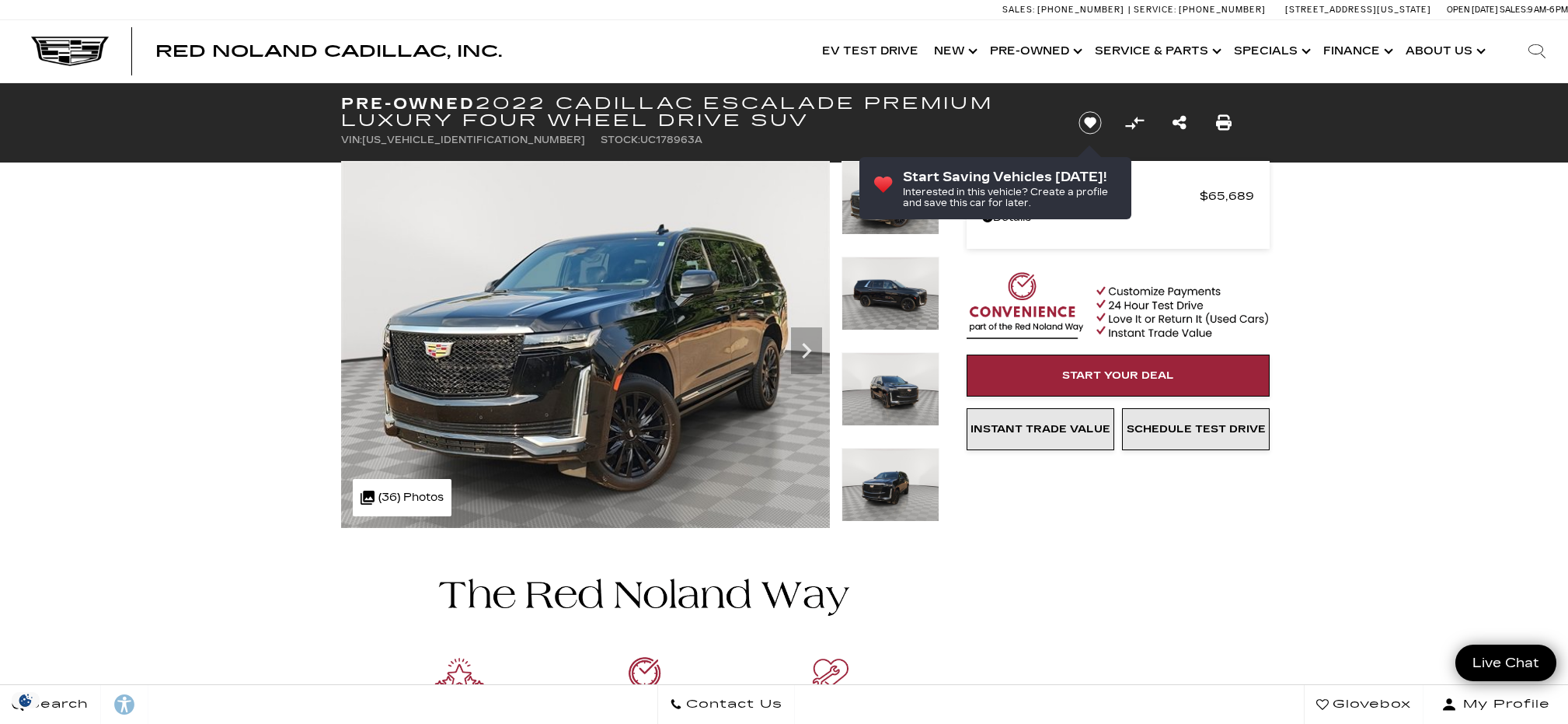
click at [902, 309] on img at bounding box center [890, 293] width 98 height 73
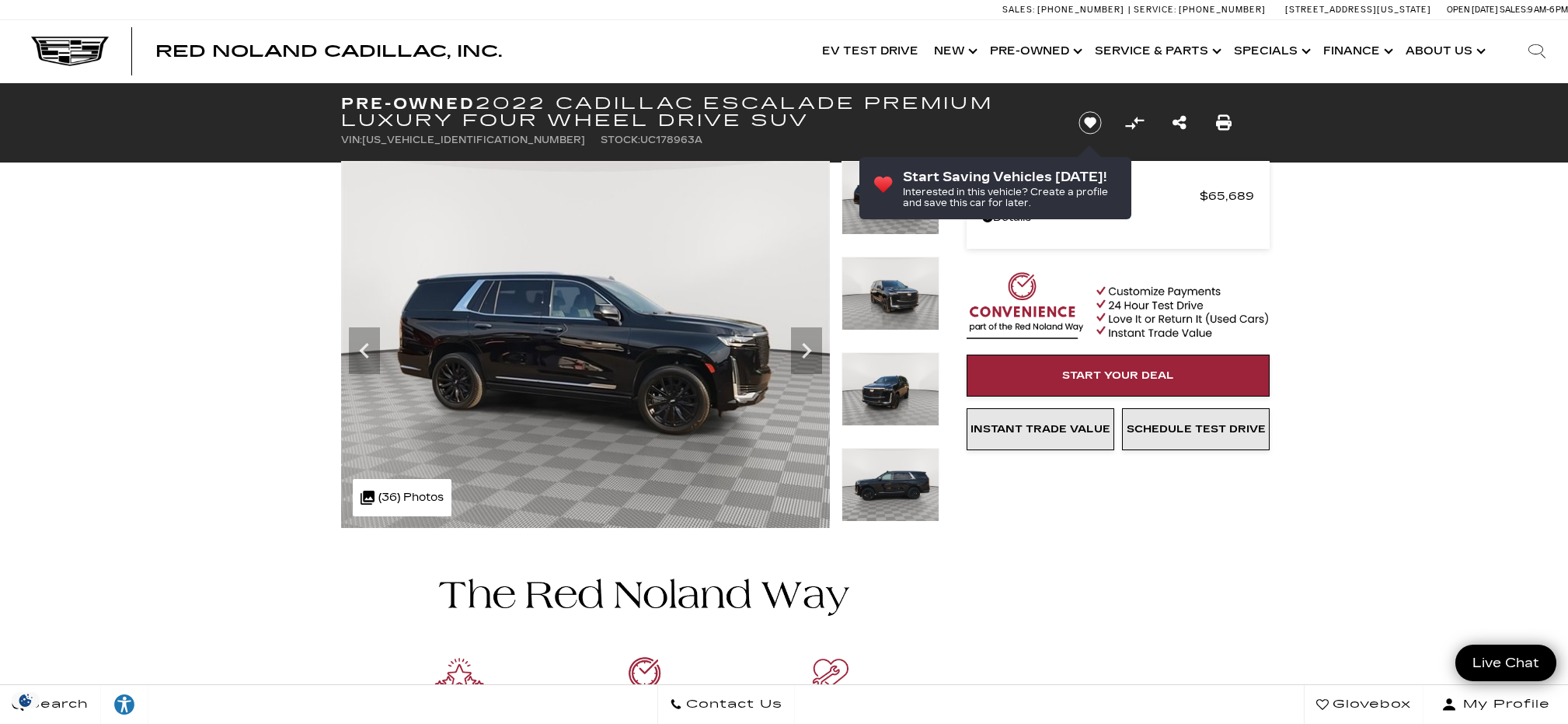
click at [885, 298] on img at bounding box center [890, 293] width 98 height 73
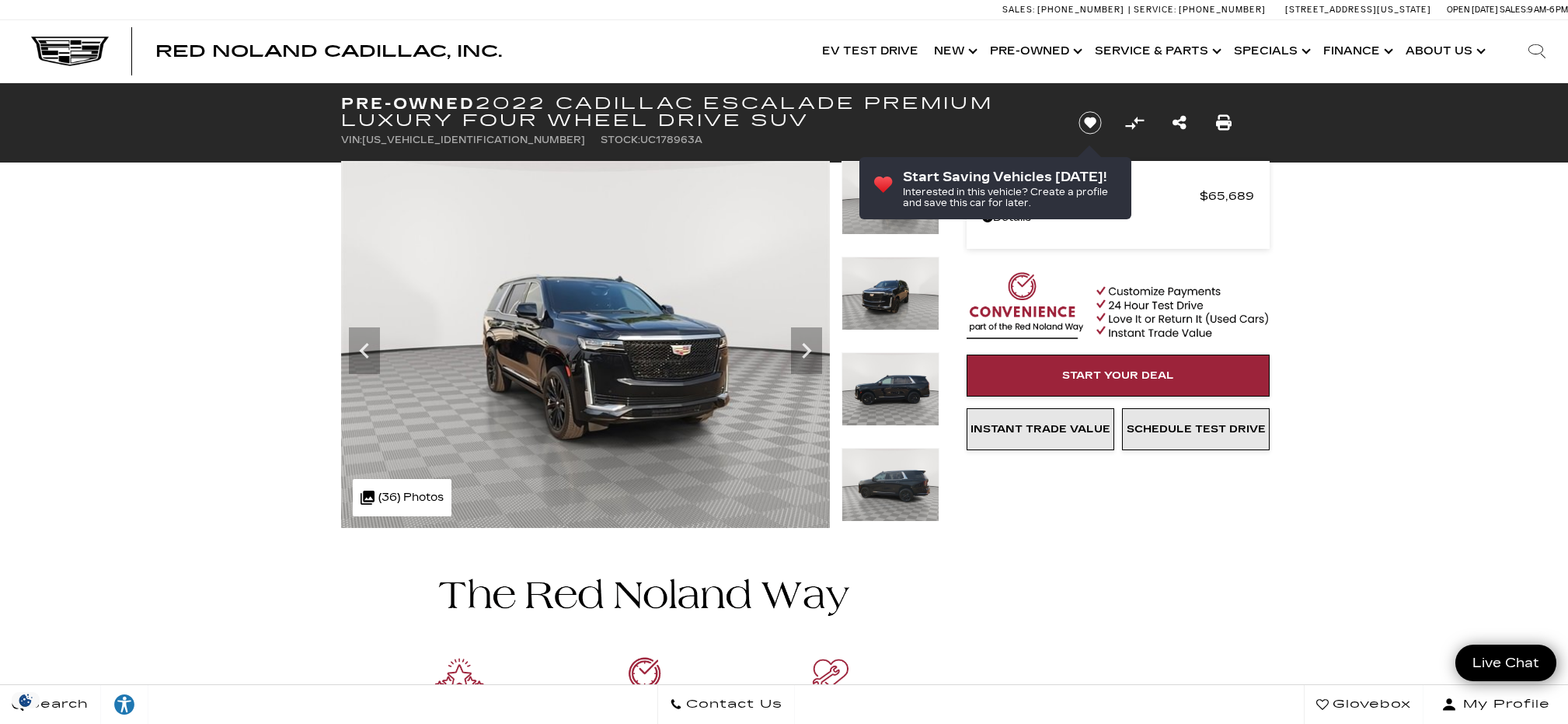
click at [901, 305] on img at bounding box center [890, 293] width 98 height 73
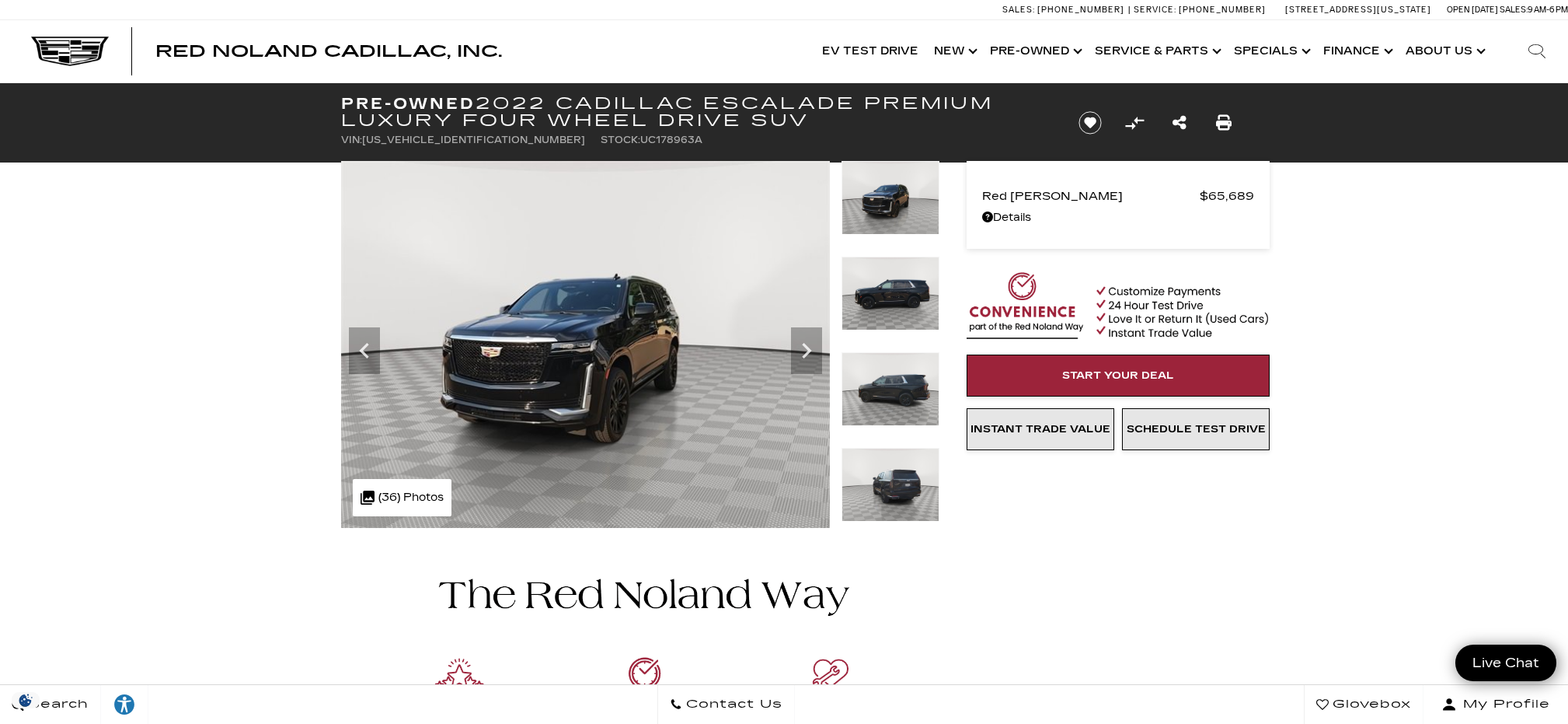
click at [892, 402] on img at bounding box center [890, 388] width 98 height 73
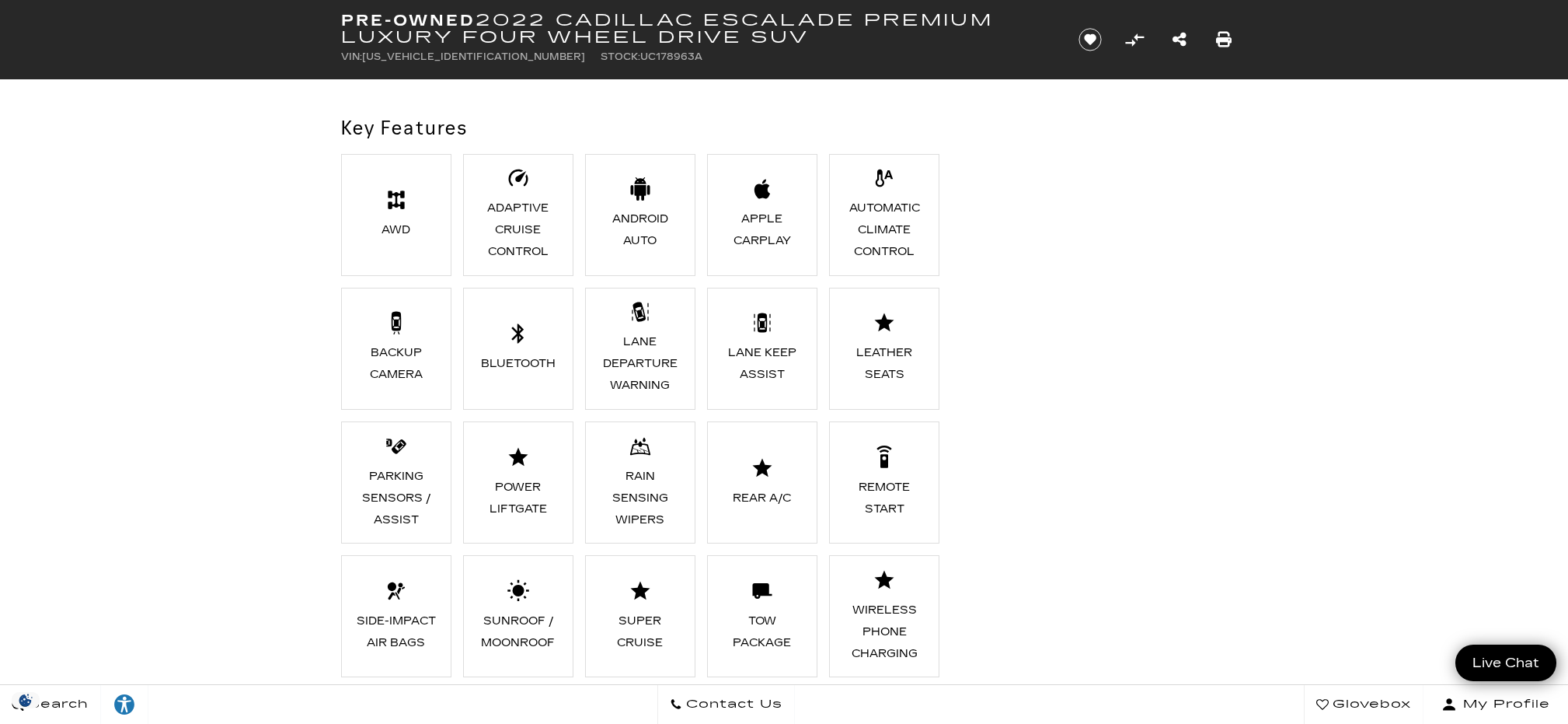
scroll to position [1088, 0]
